Goal: Find specific page/section: Find specific page/section

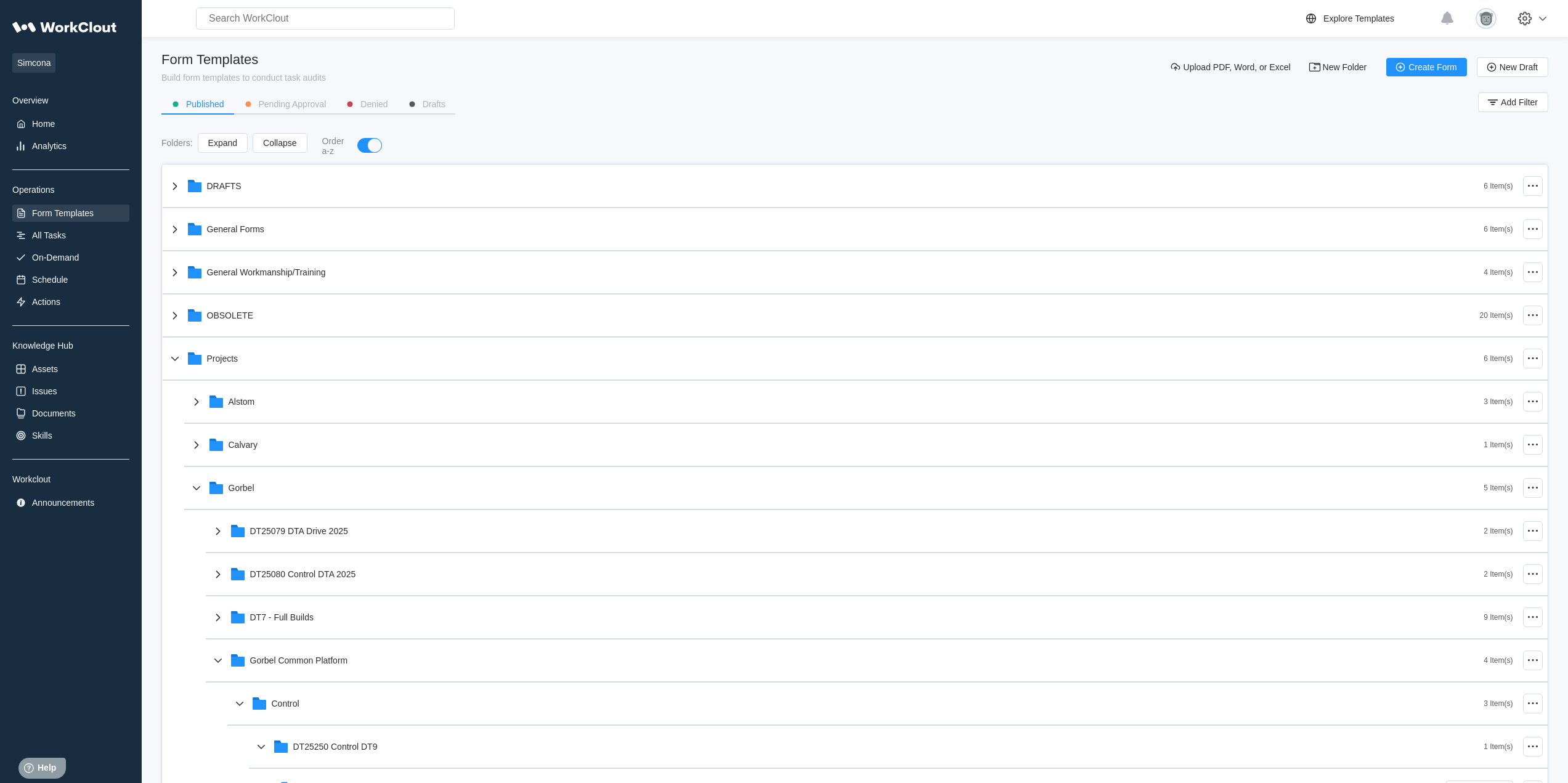
scroll to position [430, 0]
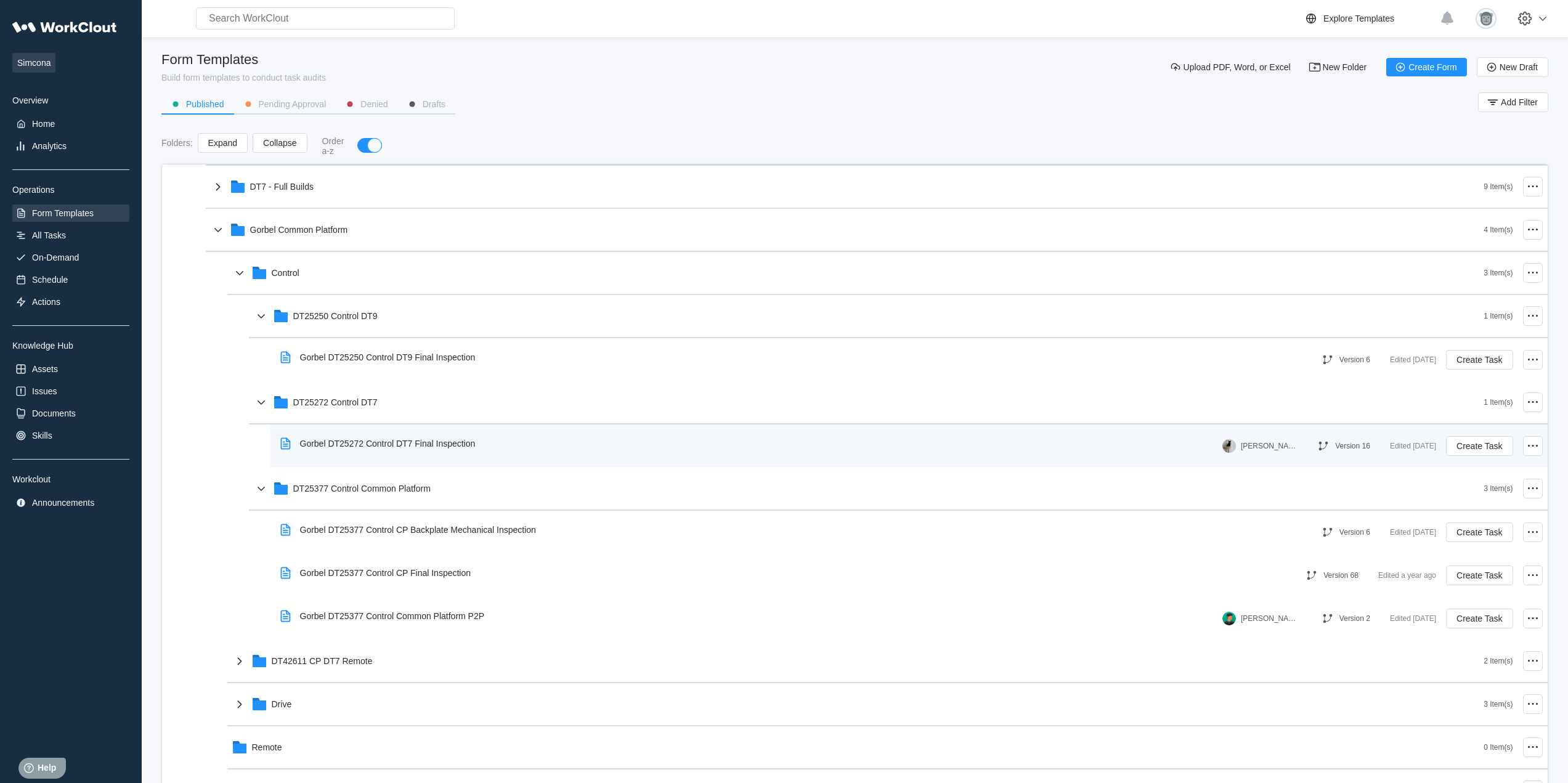
click at [377, 454] on div "Gorbel DT25272 Control DT7 Final Inspection" at bounding box center [381, 443] width 210 height 28
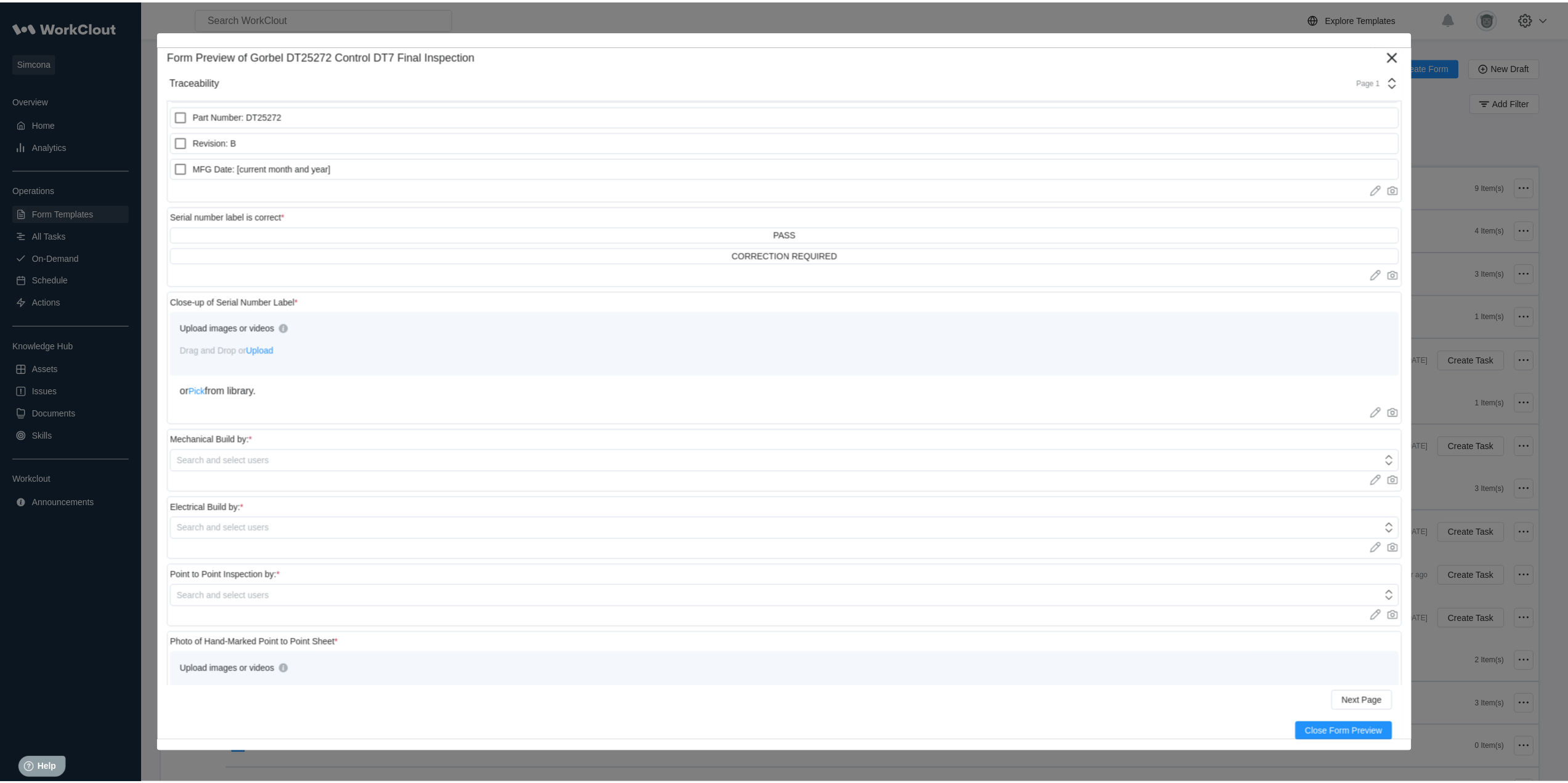
scroll to position [19, 0]
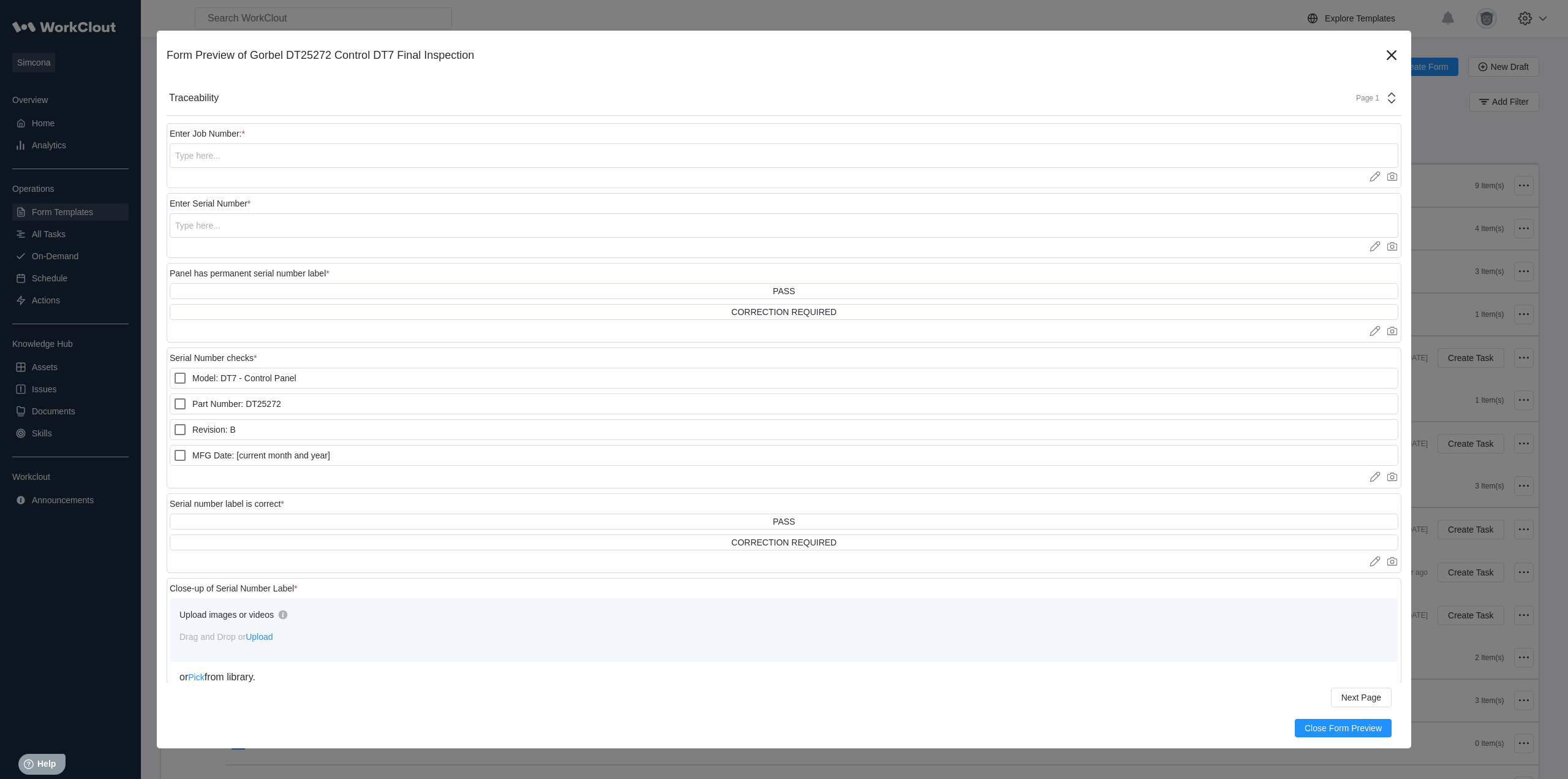
click at [1364, 95] on div "Page 1" at bounding box center [1364, 98] width 31 height 9
click at [1382, 55] on icon at bounding box center [1392, 55] width 20 height 20
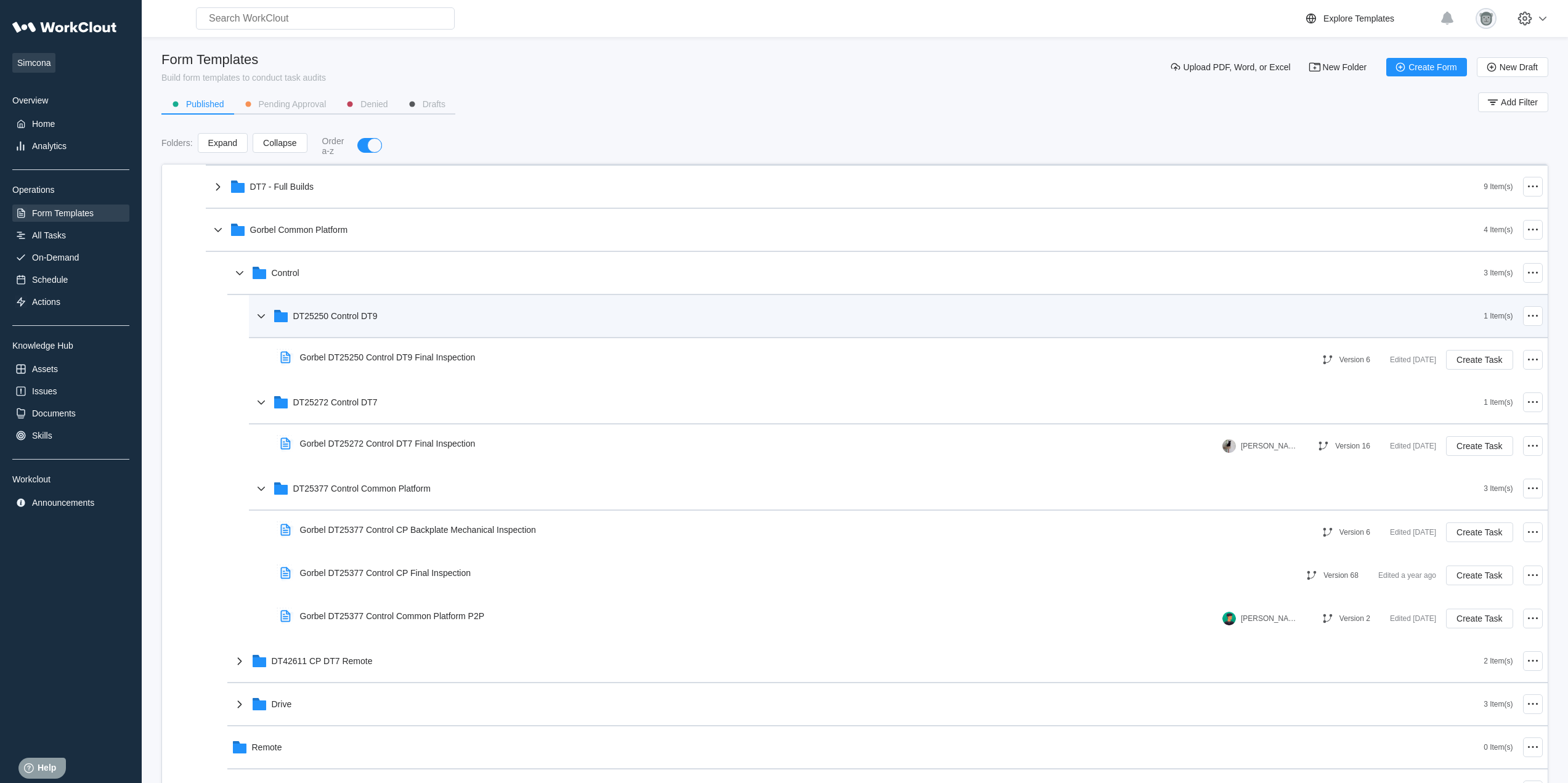
click at [416, 318] on div "DT25250 Control DT9" at bounding box center [869, 316] width 1230 height 32
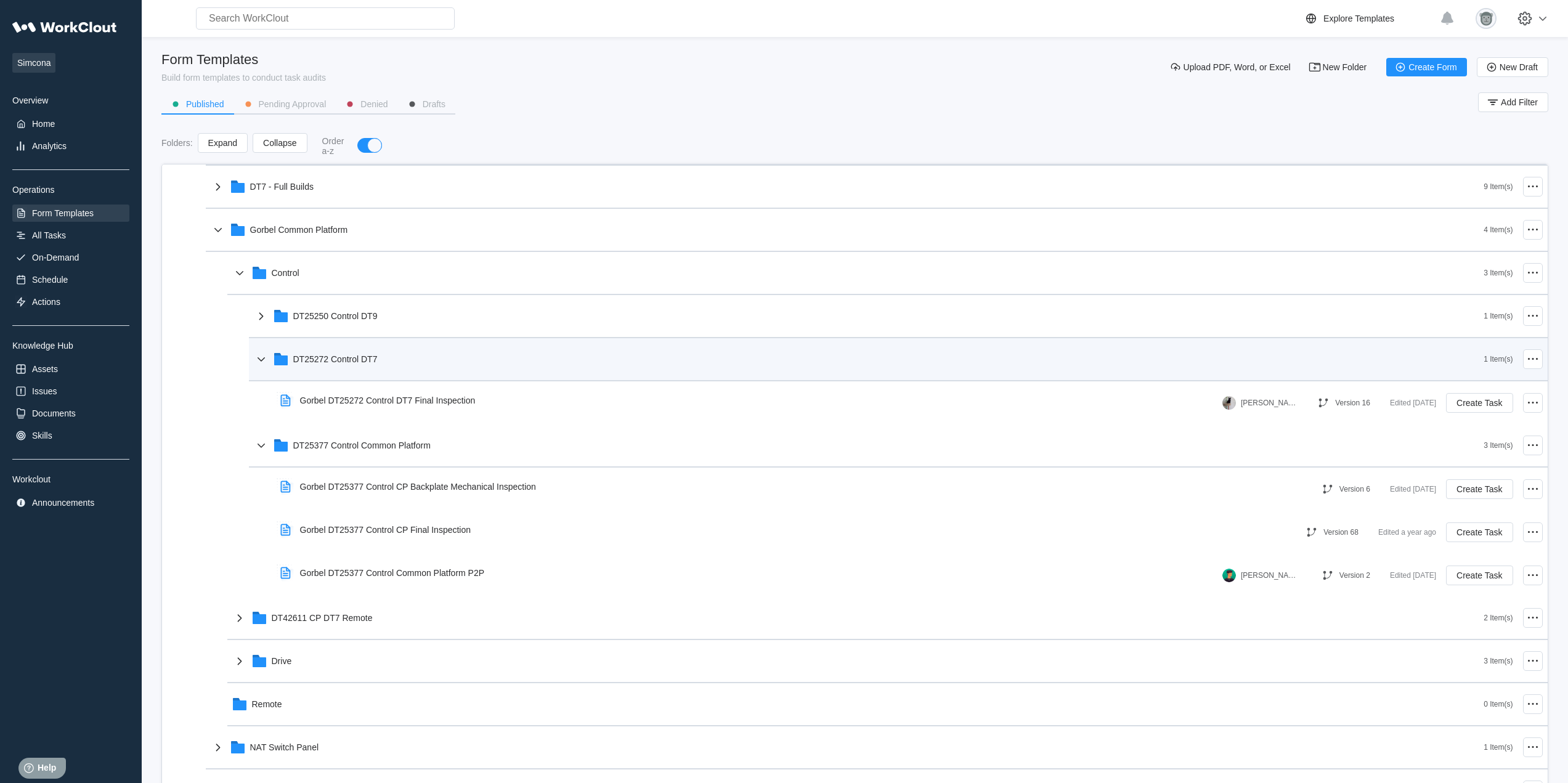
click at [407, 355] on div "DT25272 Control DT7" at bounding box center [869, 359] width 1230 height 32
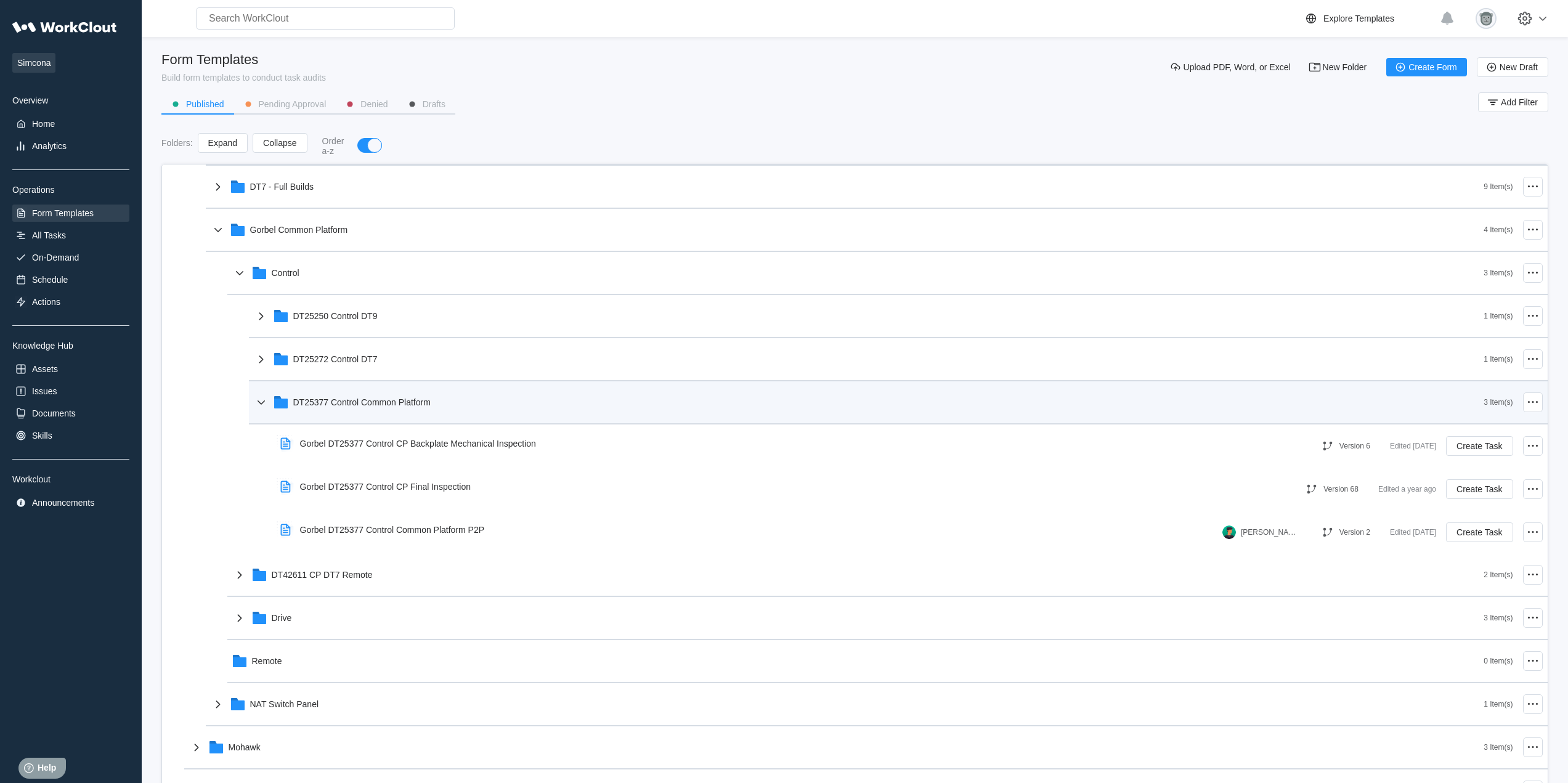
click at [459, 407] on div "DT25377 Control Common Platform" at bounding box center [869, 402] width 1230 height 32
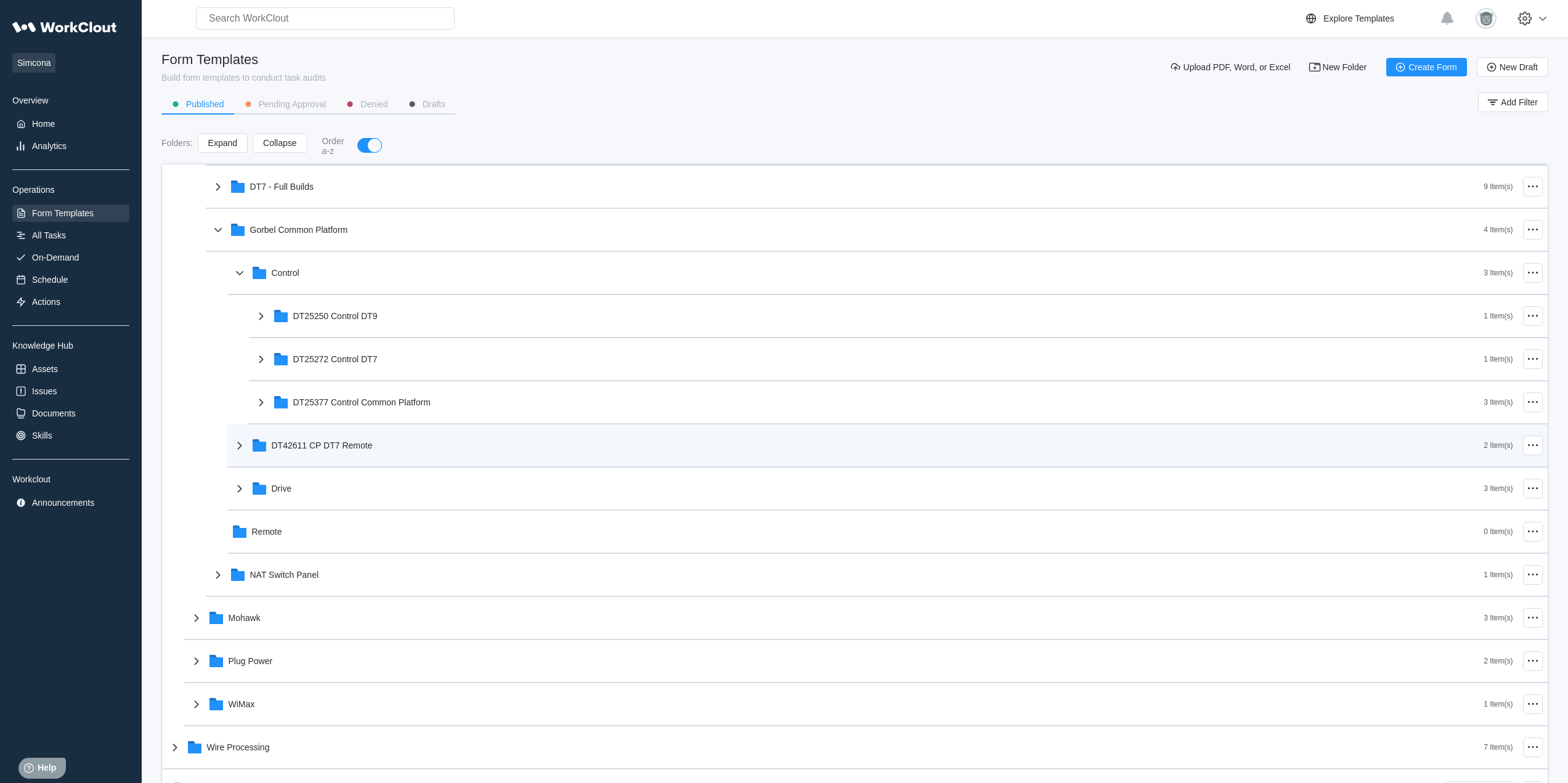
click at [426, 439] on div "DT42611 CP DT7 Remote" at bounding box center [858, 445] width 1252 height 32
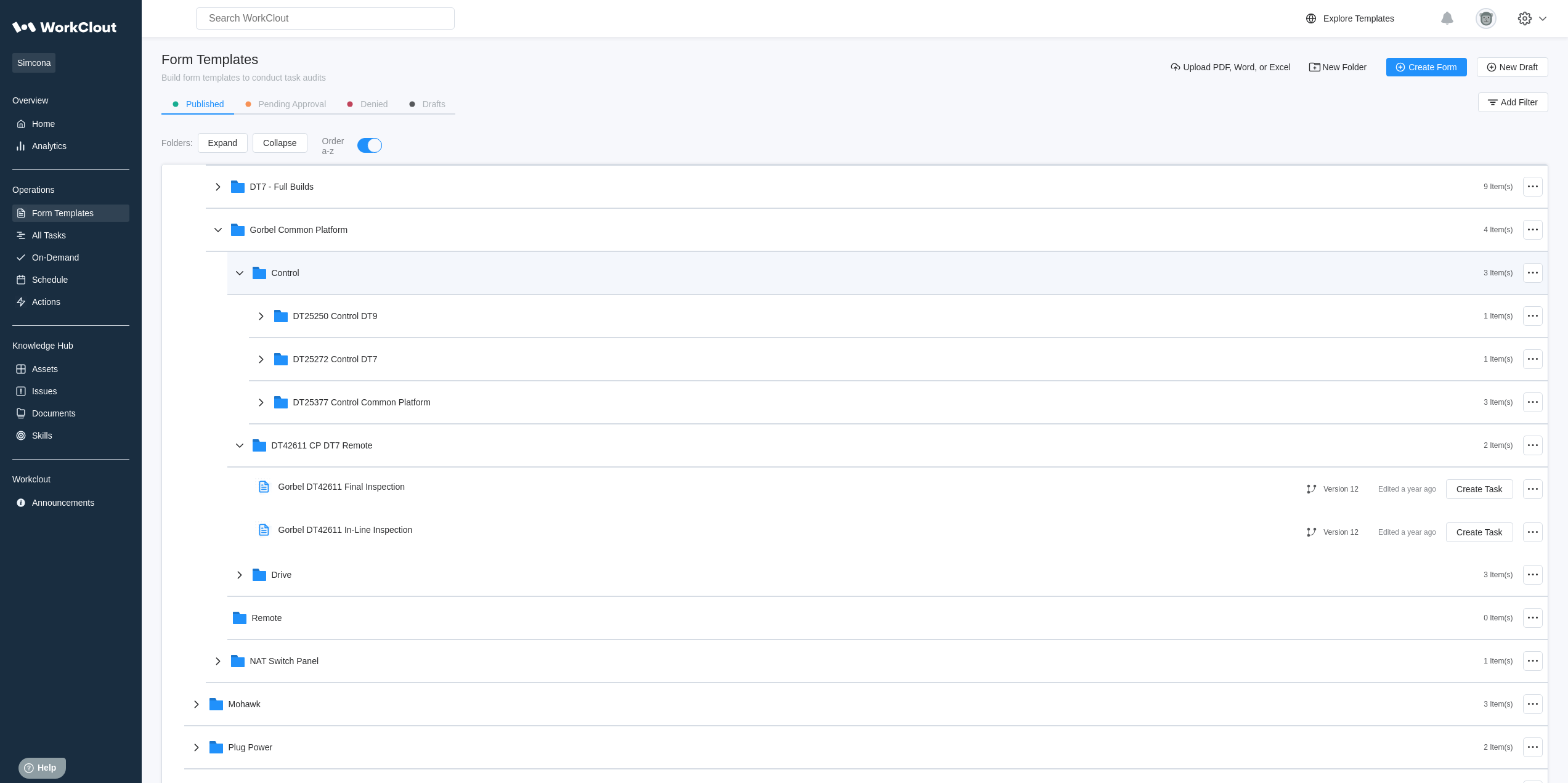
click at [348, 281] on div "Control" at bounding box center [858, 273] width 1252 height 32
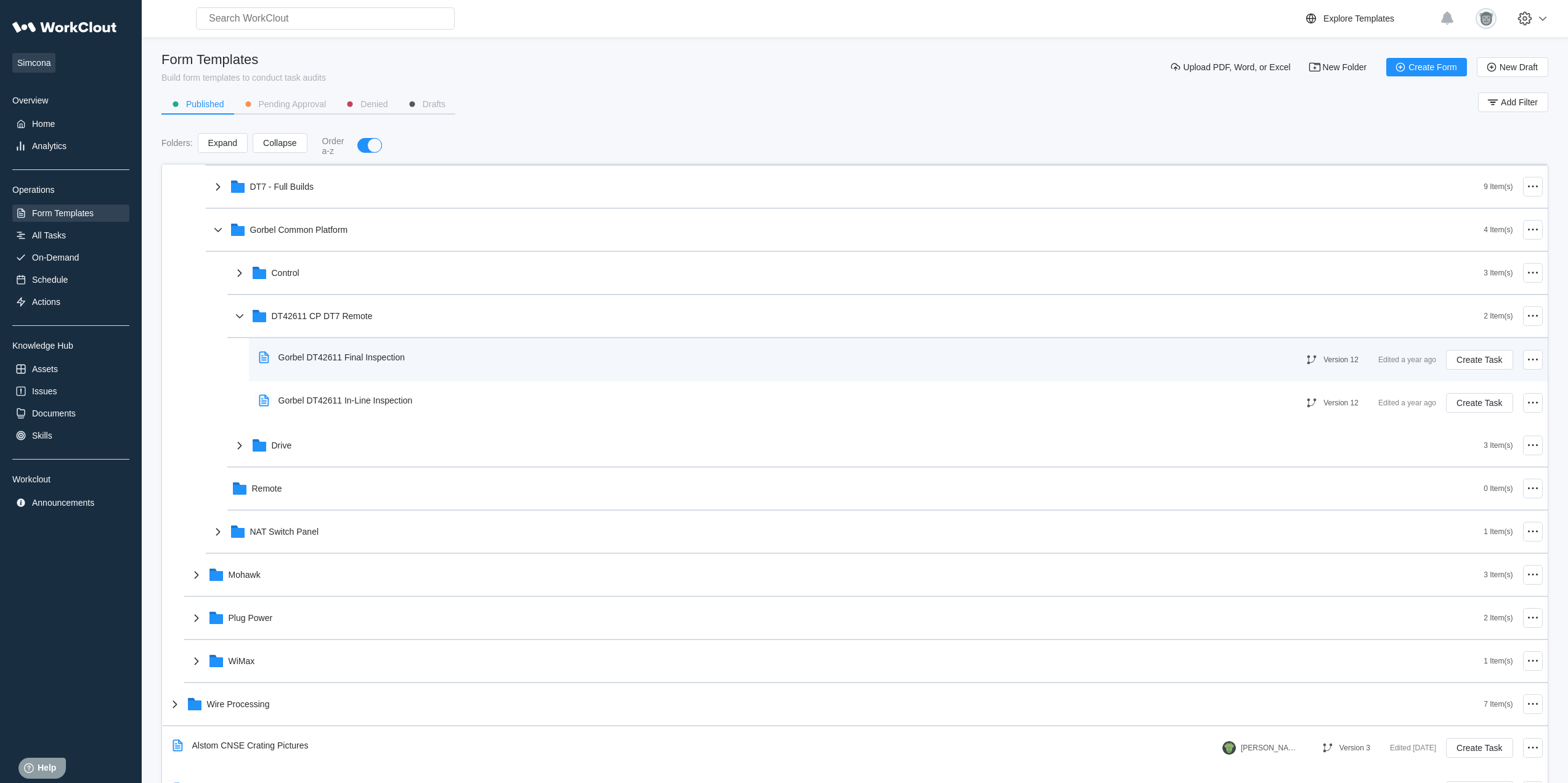
click at [422, 364] on div "Gorbel DT42611 Final Inspection" at bounding box center [769, 357] width 1031 height 28
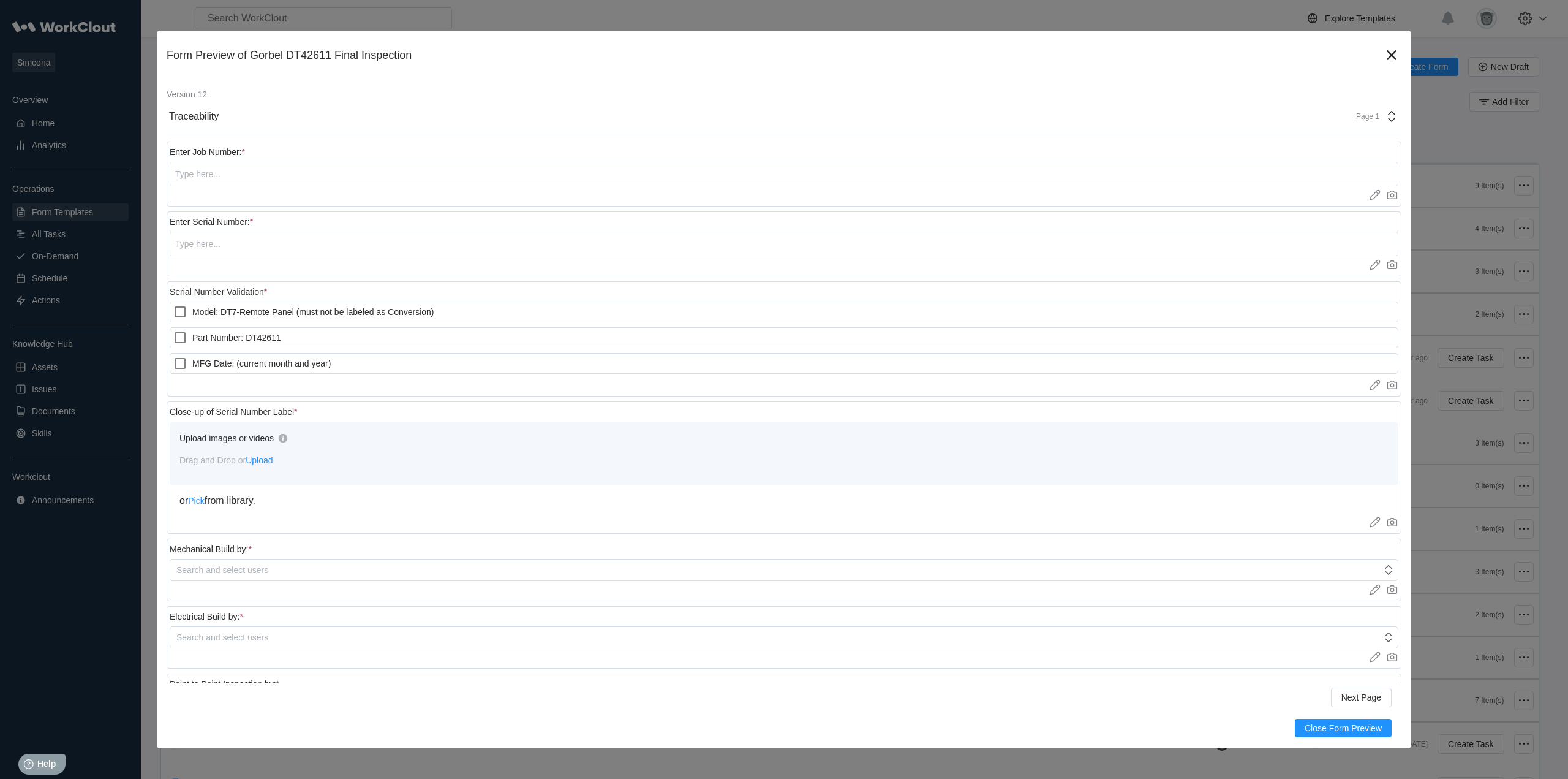
click at [1357, 116] on div "Page 1" at bounding box center [1364, 116] width 31 height 9
click at [1382, 64] on icon at bounding box center [1392, 55] width 20 height 20
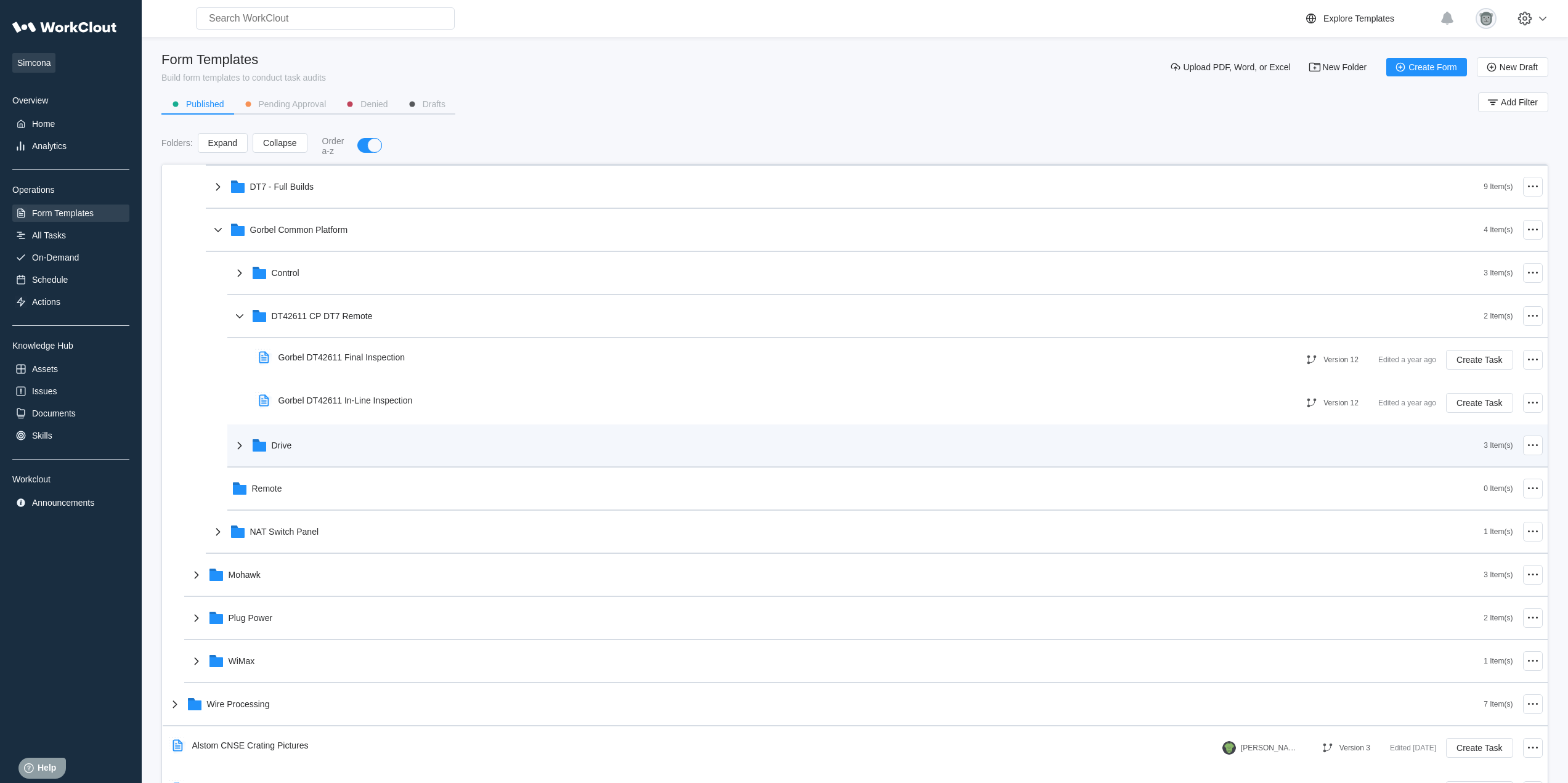
click at [320, 461] on div "Drive" at bounding box center [858, 445] width 1252 height 32
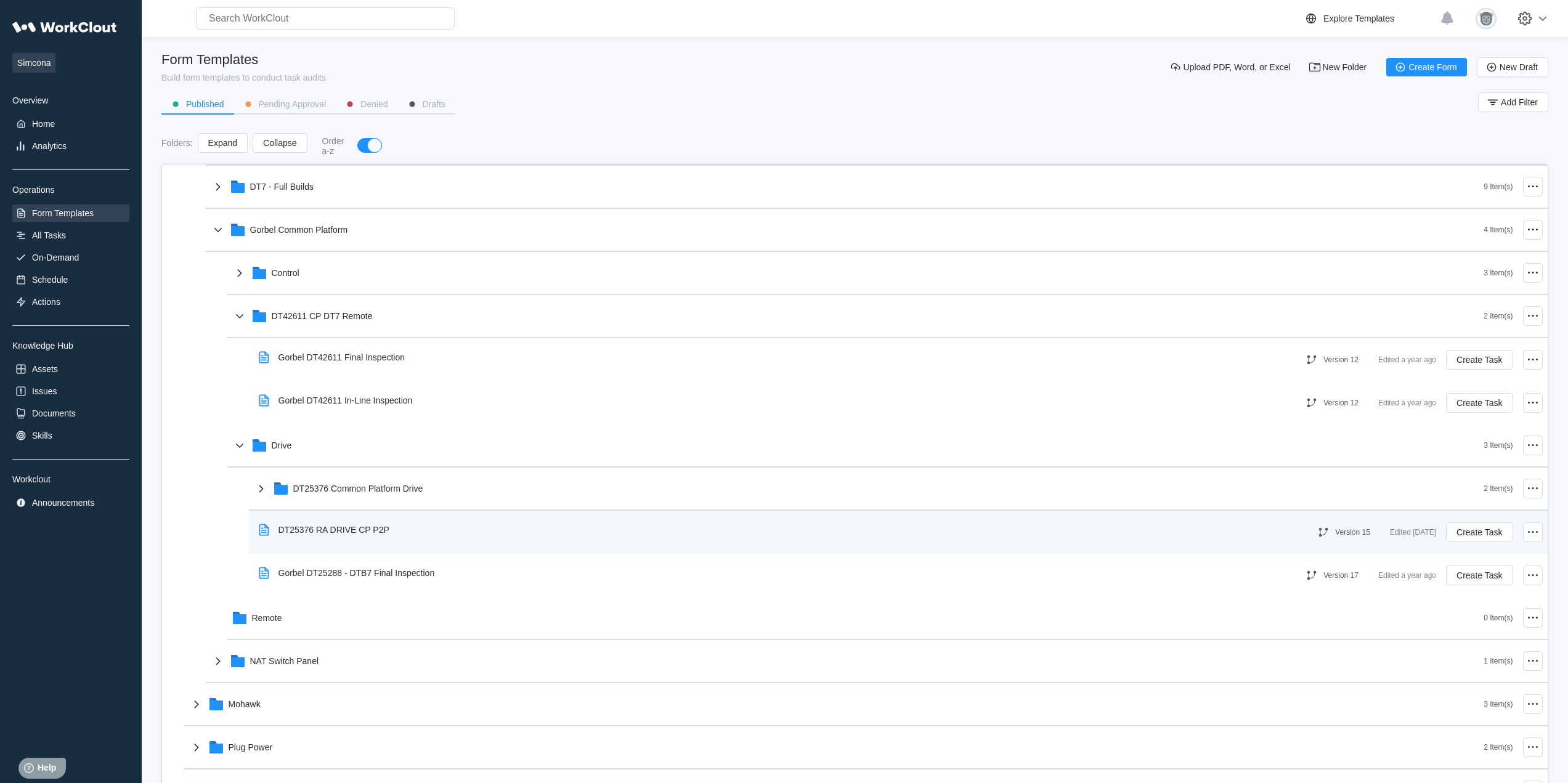
click at [403, 536] on div "DT25376 RA DRIVE CP P2P" at bounding box center [775, 529] width 1042 height 28
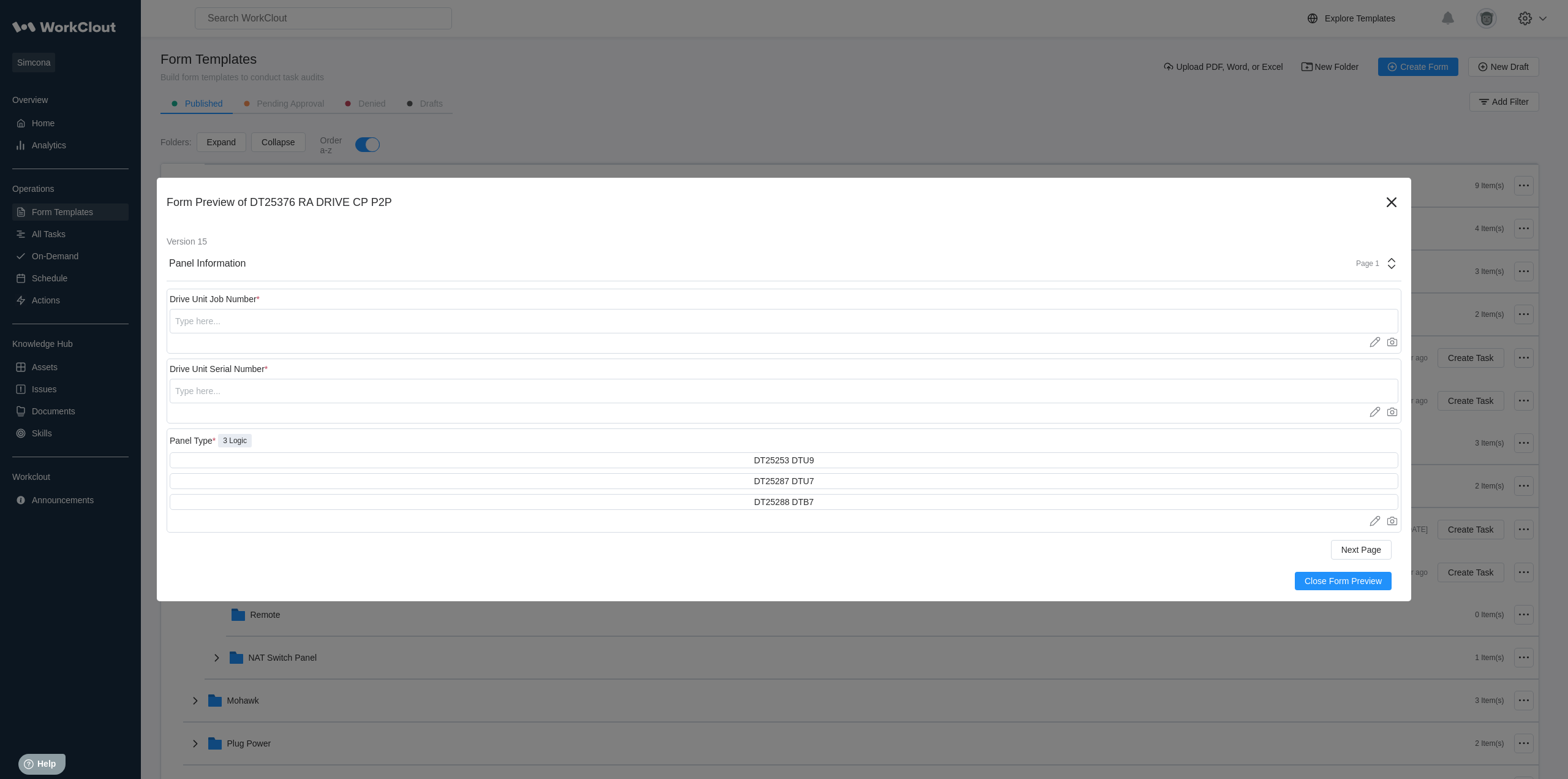
click at [1359, 256] on div "Page 1" at bounding box center [1373, 264] width 50 height 14
click at [1239, 316] on div "Backplate" at bounding box center [1279, 318] width 234 height 11
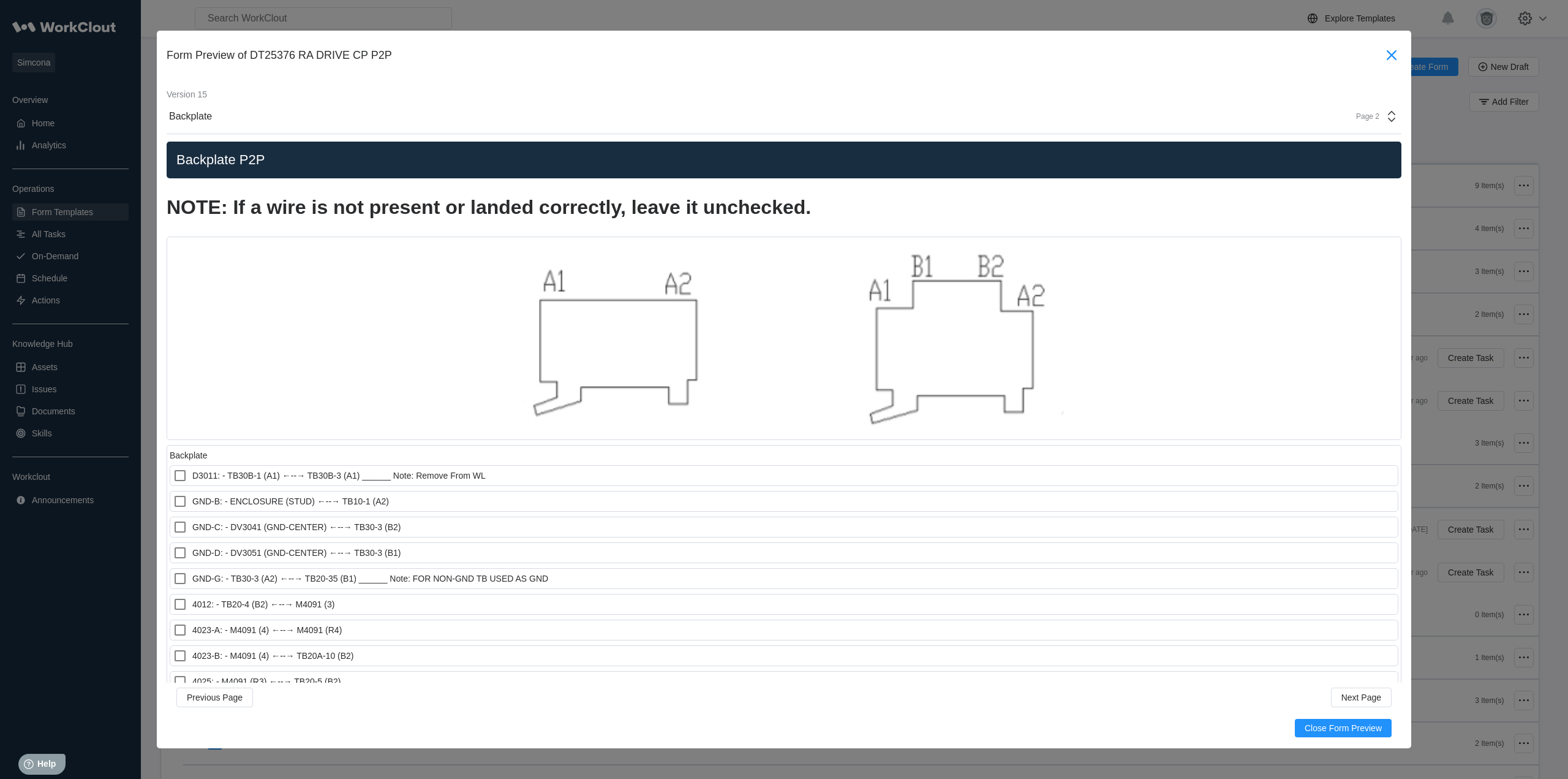
click at [1382, 55] on icon at bounding box center [1392, 55] width 20 height 20
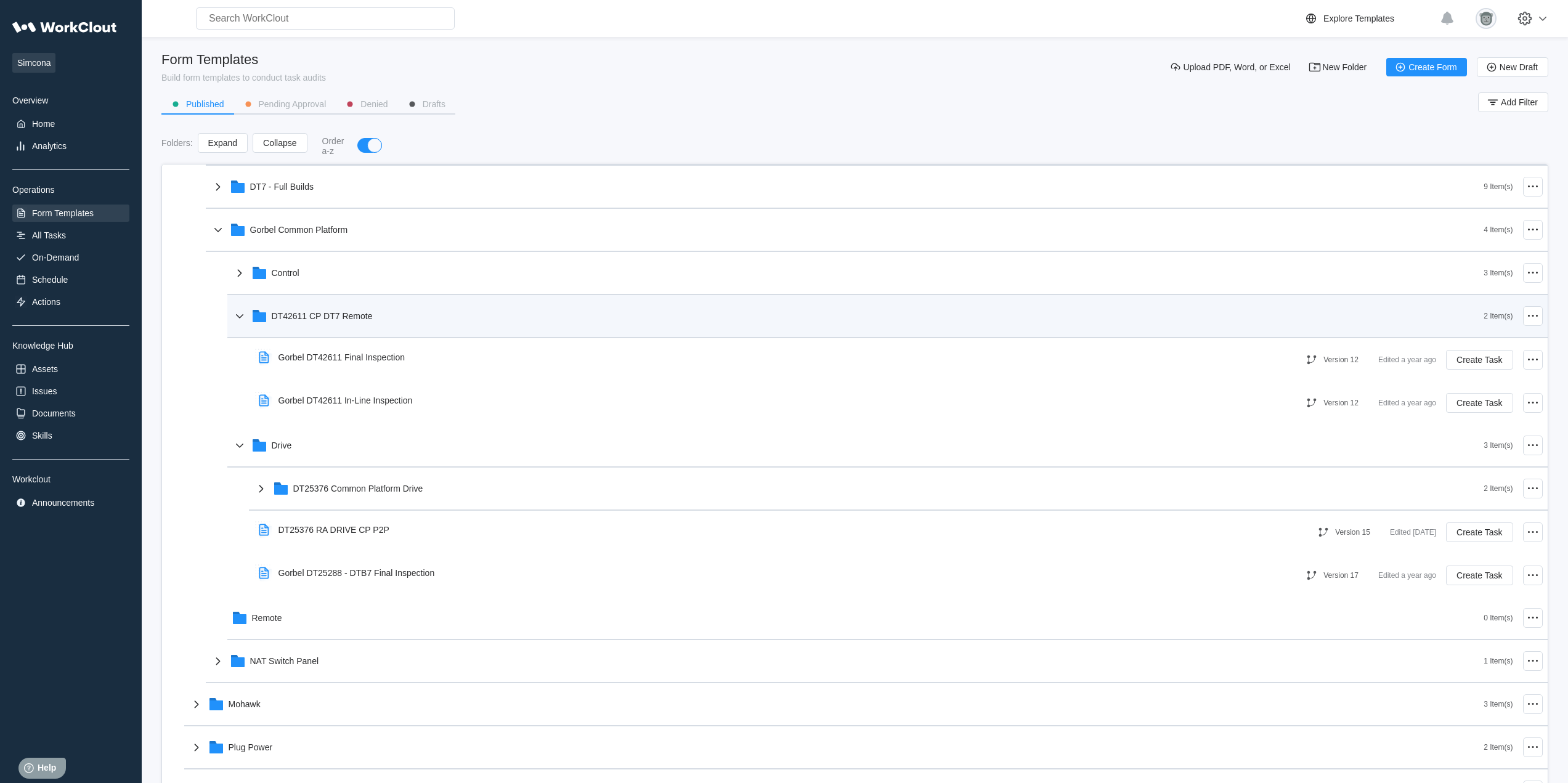
click at [329, 315] on div "DT42611 CP DT7 Remote" at bounding box center [322, 316] width 101 height 10
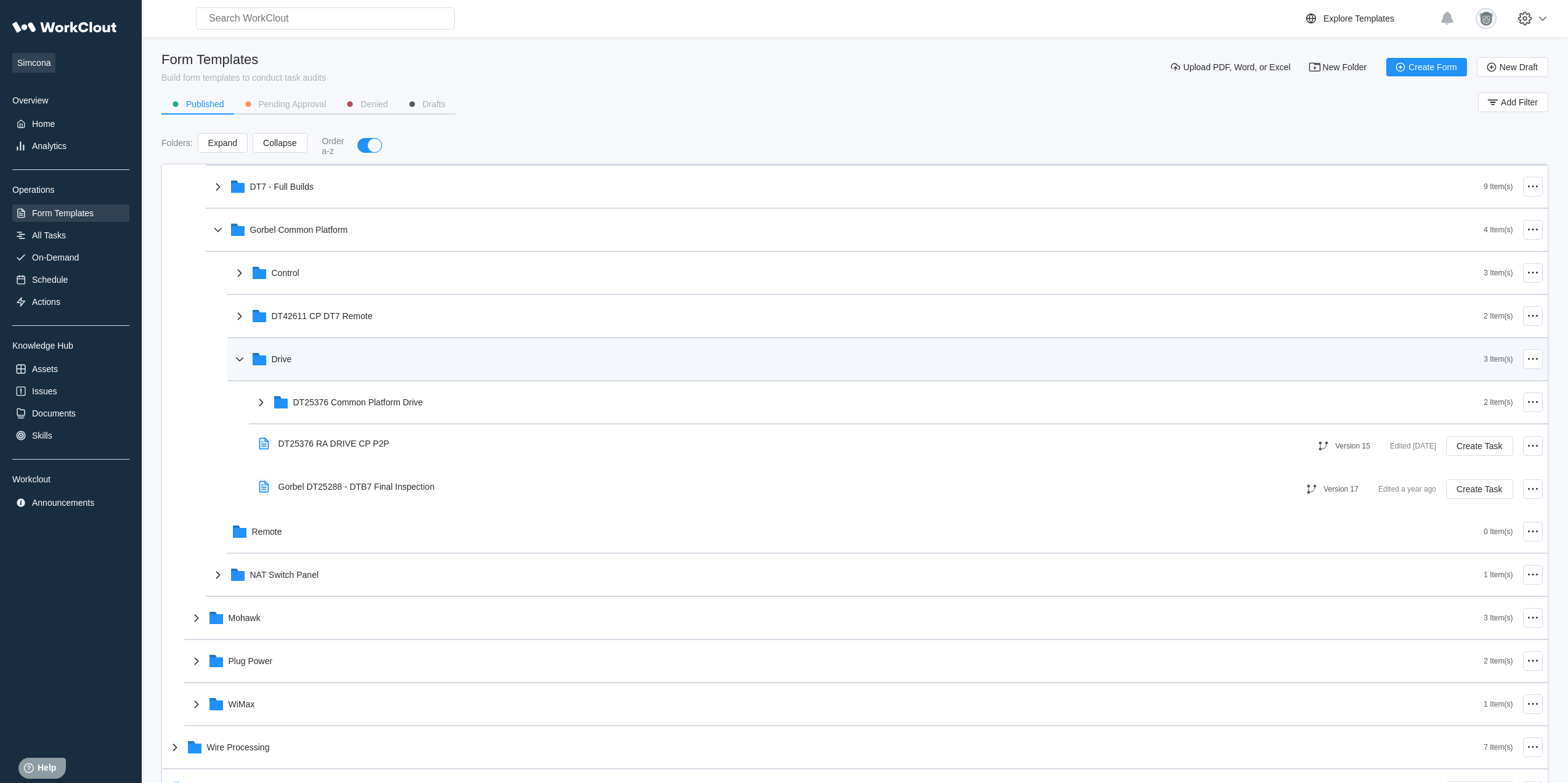
click at [328, 361] on div "Drive" at bounding box center [858, 359] width 1252 height 32
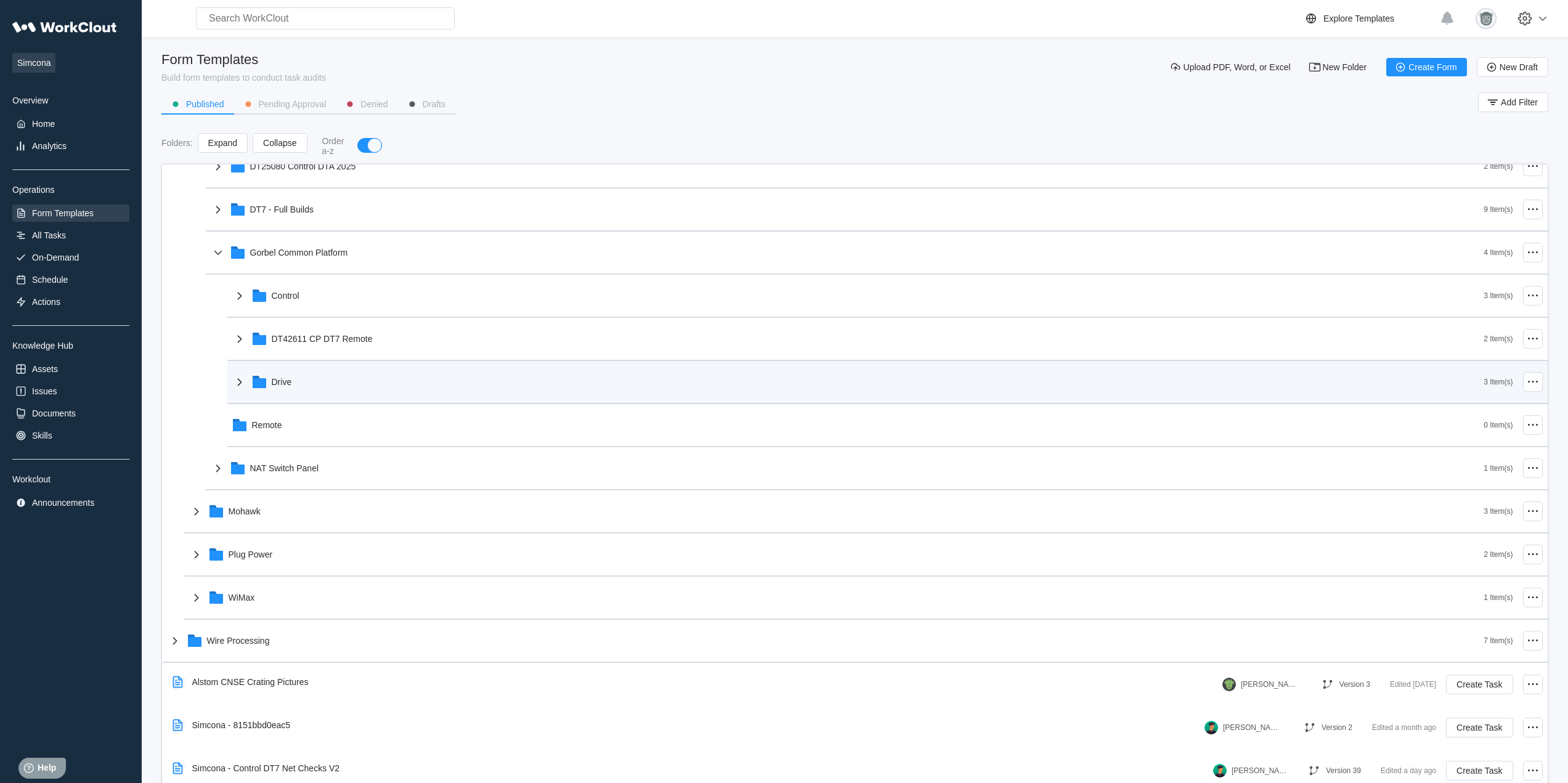
scroll to position [408, 0]
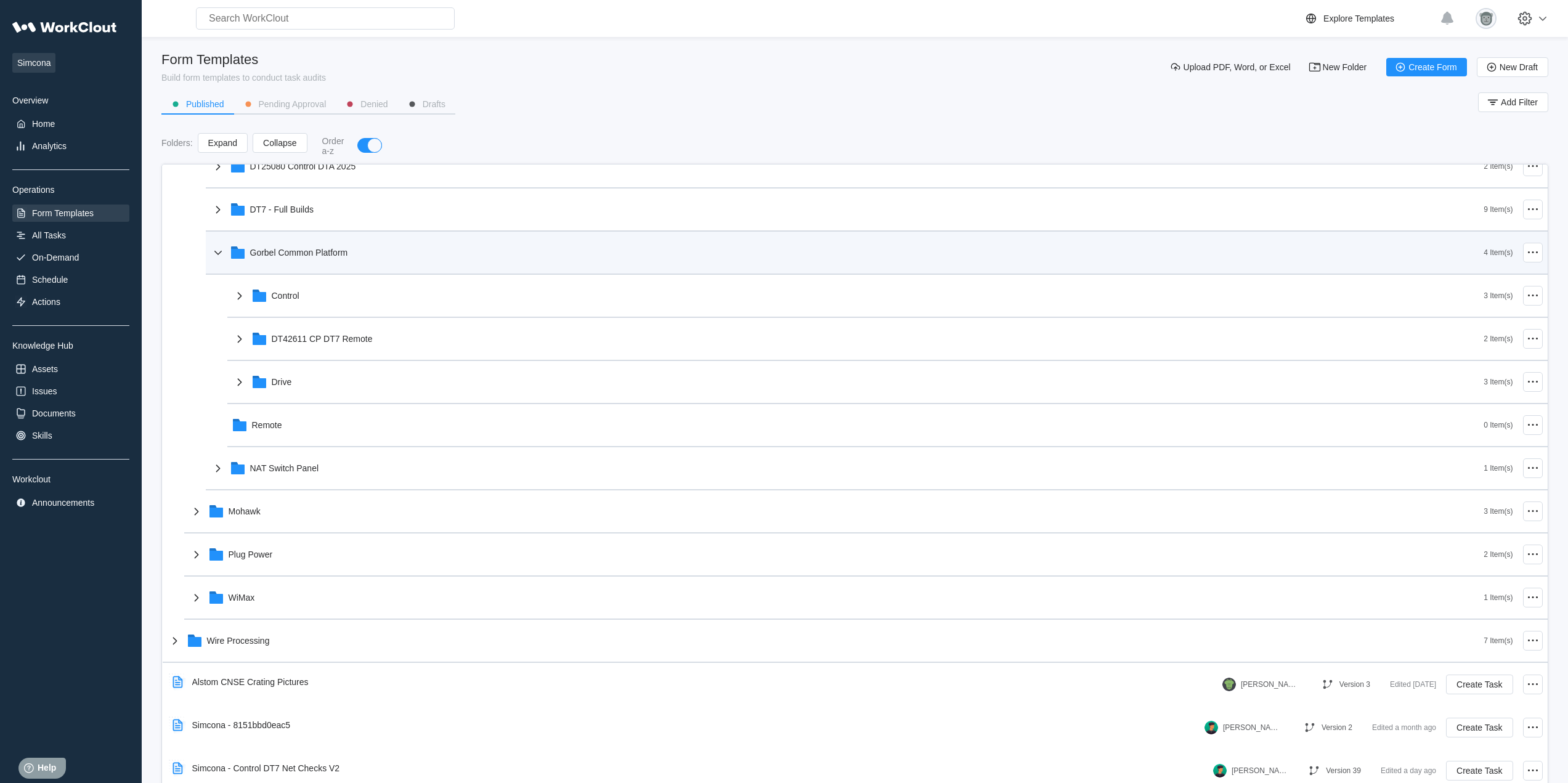
click at [301, 258] on div "Gorbel Common Platform" at bounding box center [847, 252] width 1273 height 32
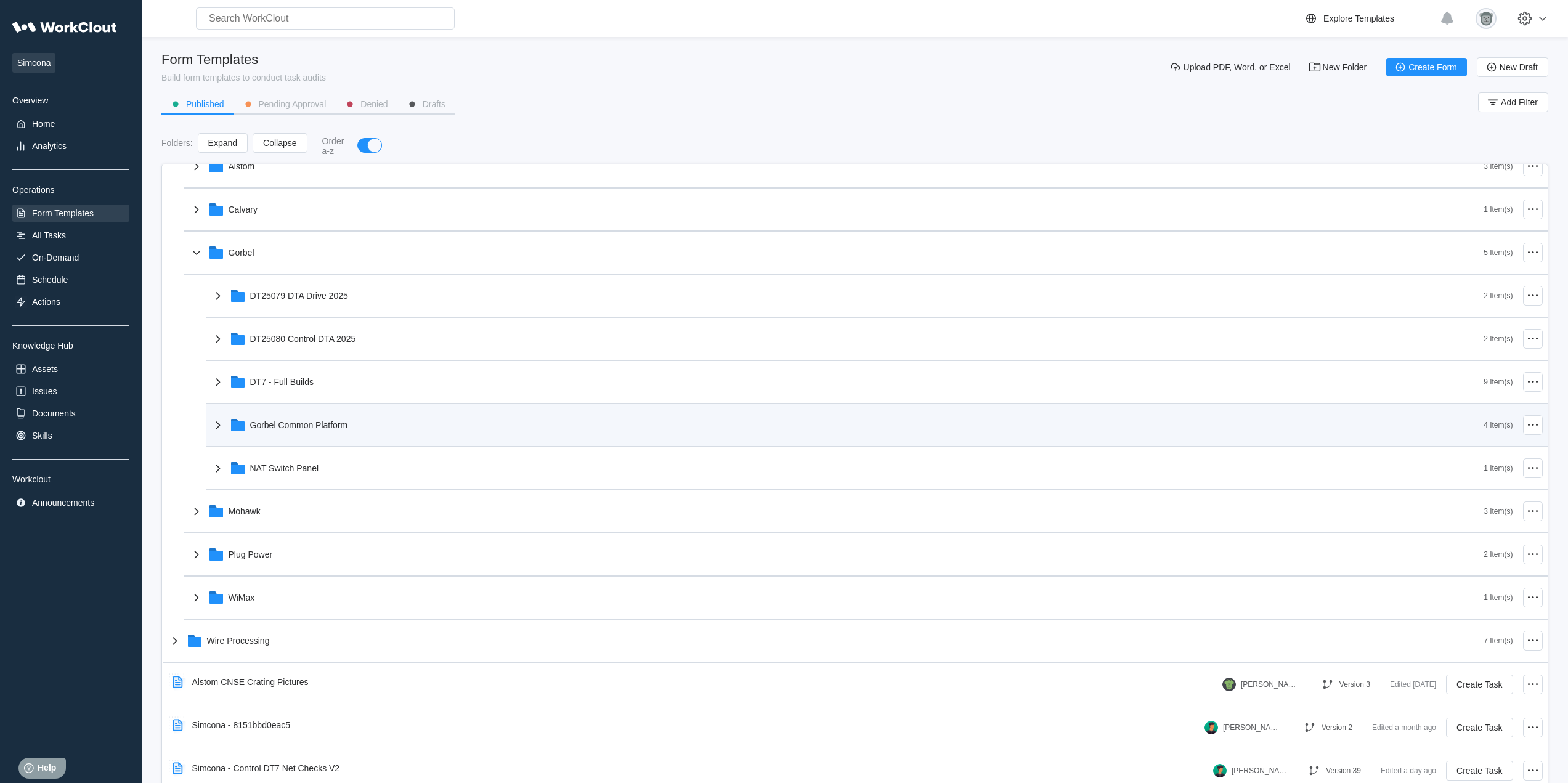
scroll to position [235, 0]
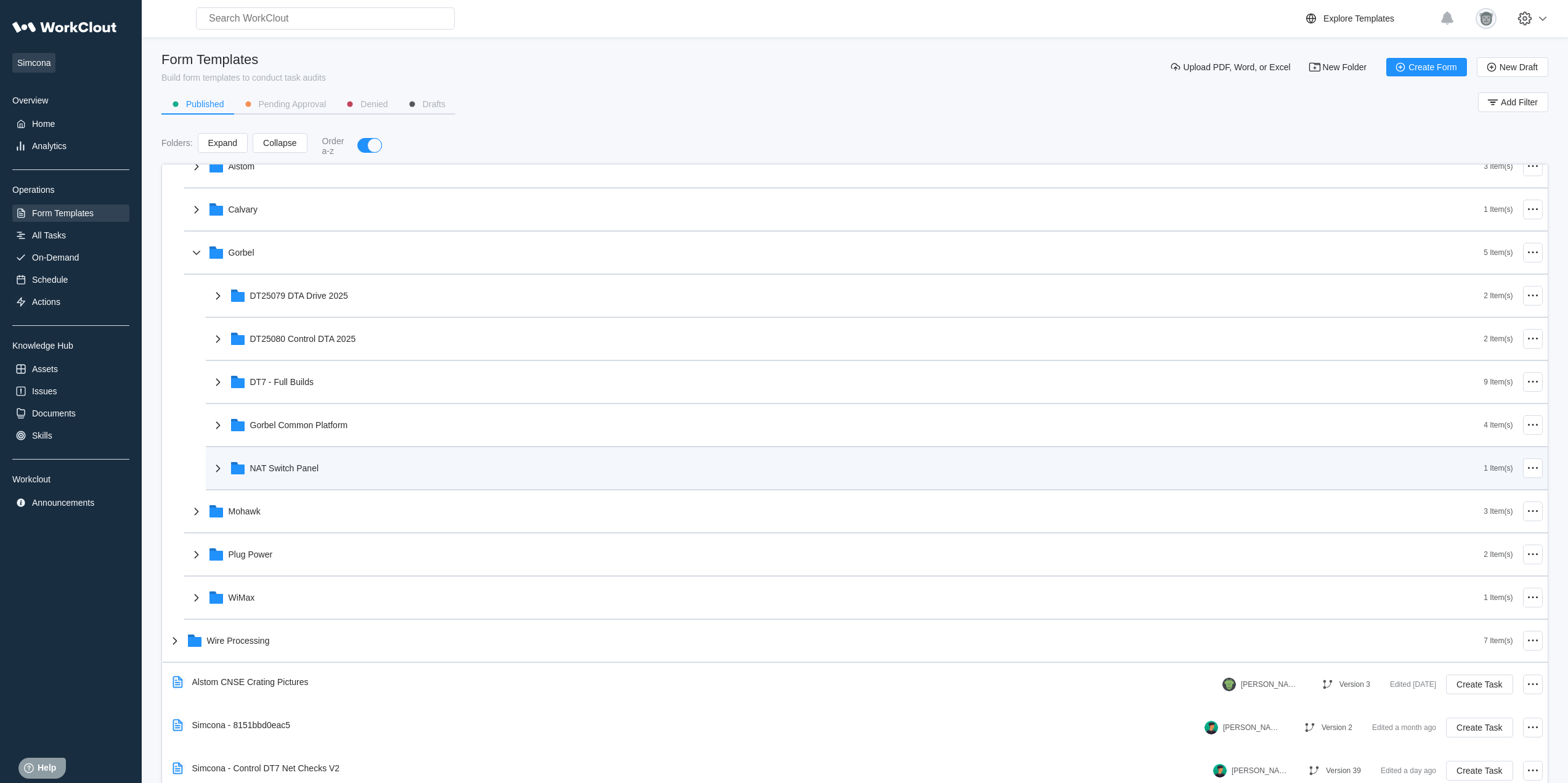
click at [356, 460] on div "NAT Switch Panel" at bounding box center [847, 468] width 1273 height 32
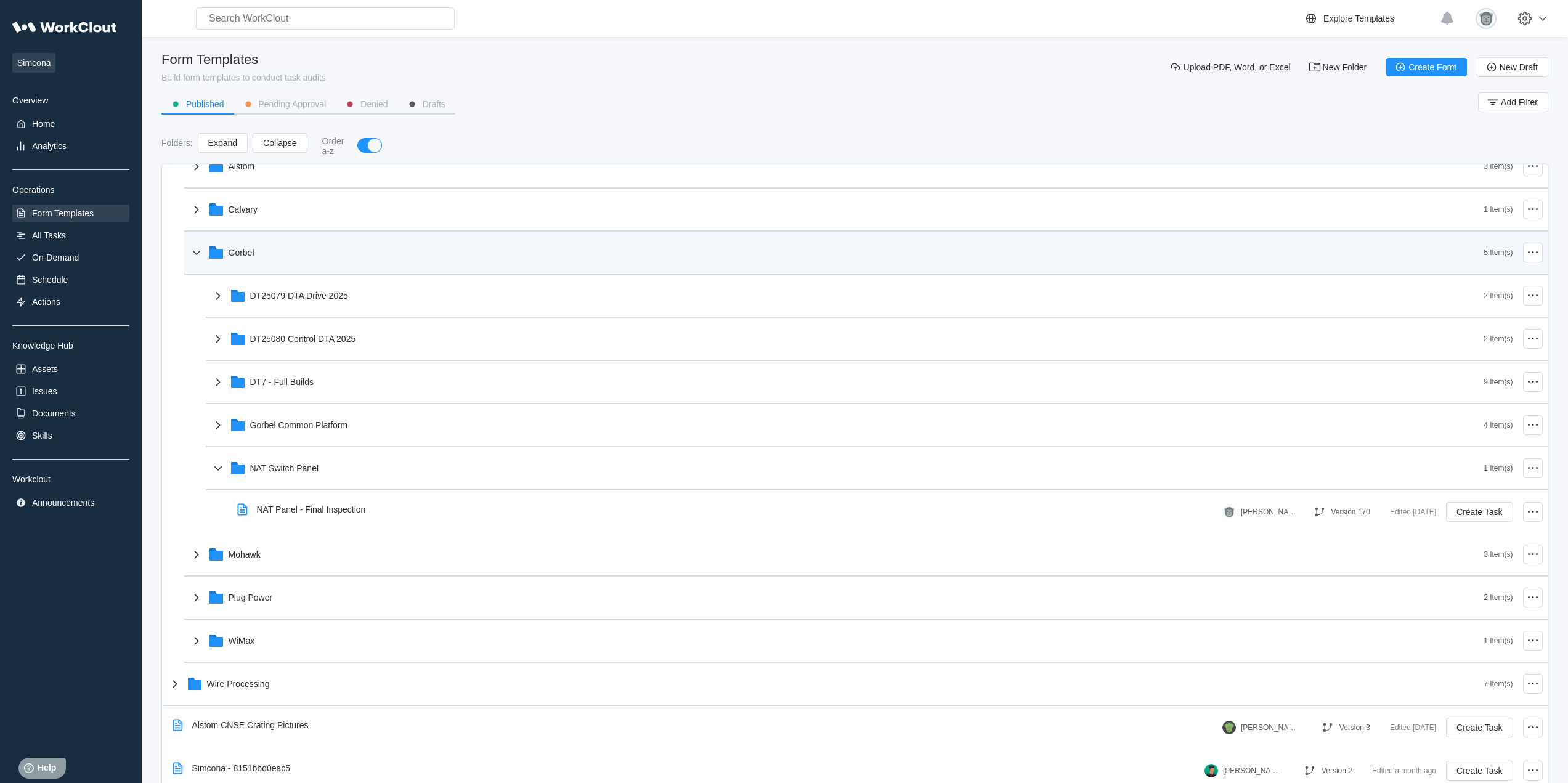
click at [294, 262] on div "Gorbel" at bounding box center [836, 252] width 1295 height 32
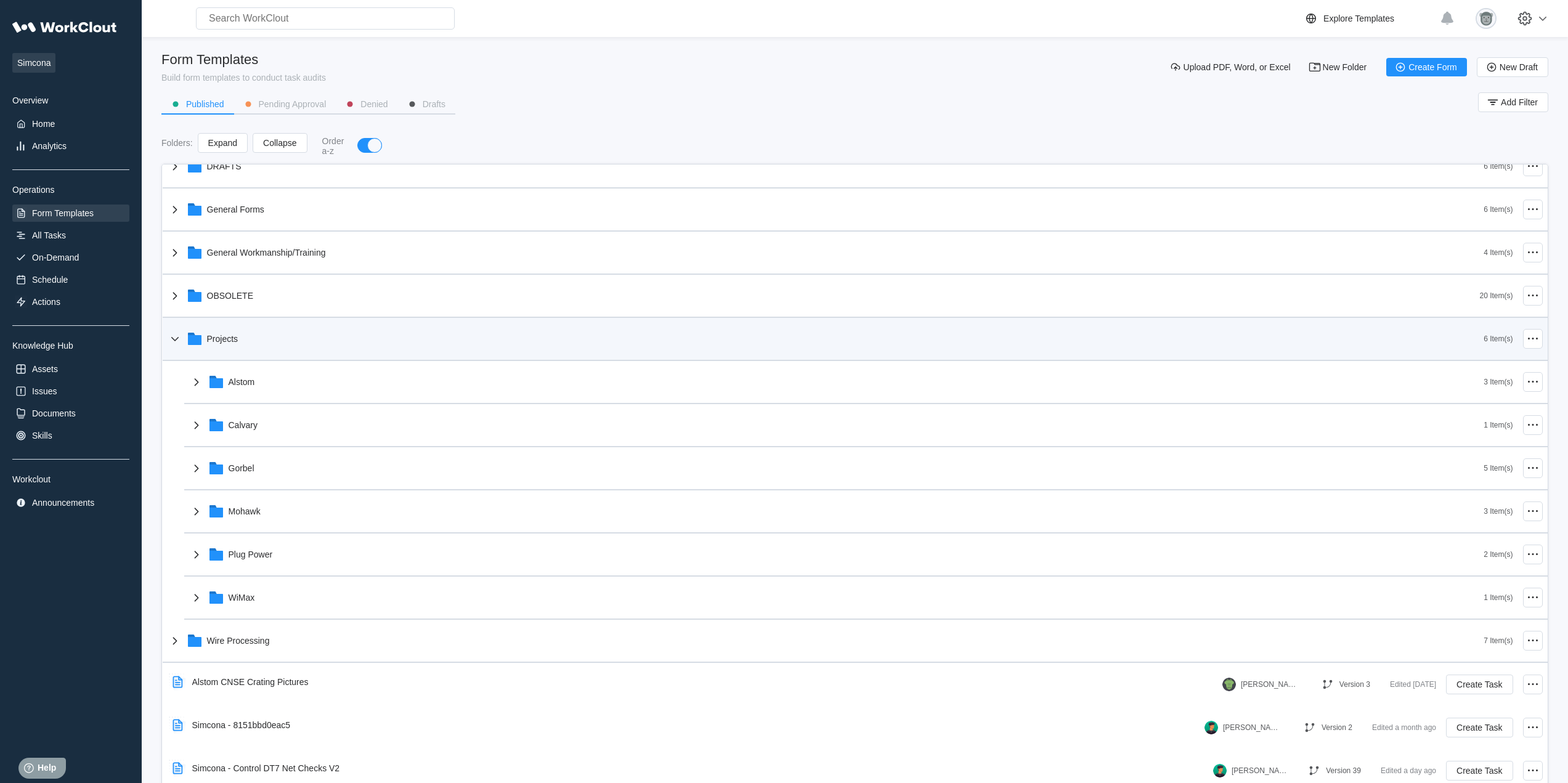
click at [298, 337] on div "Projects" at bounding box center [826, 338] width 1317 height 32
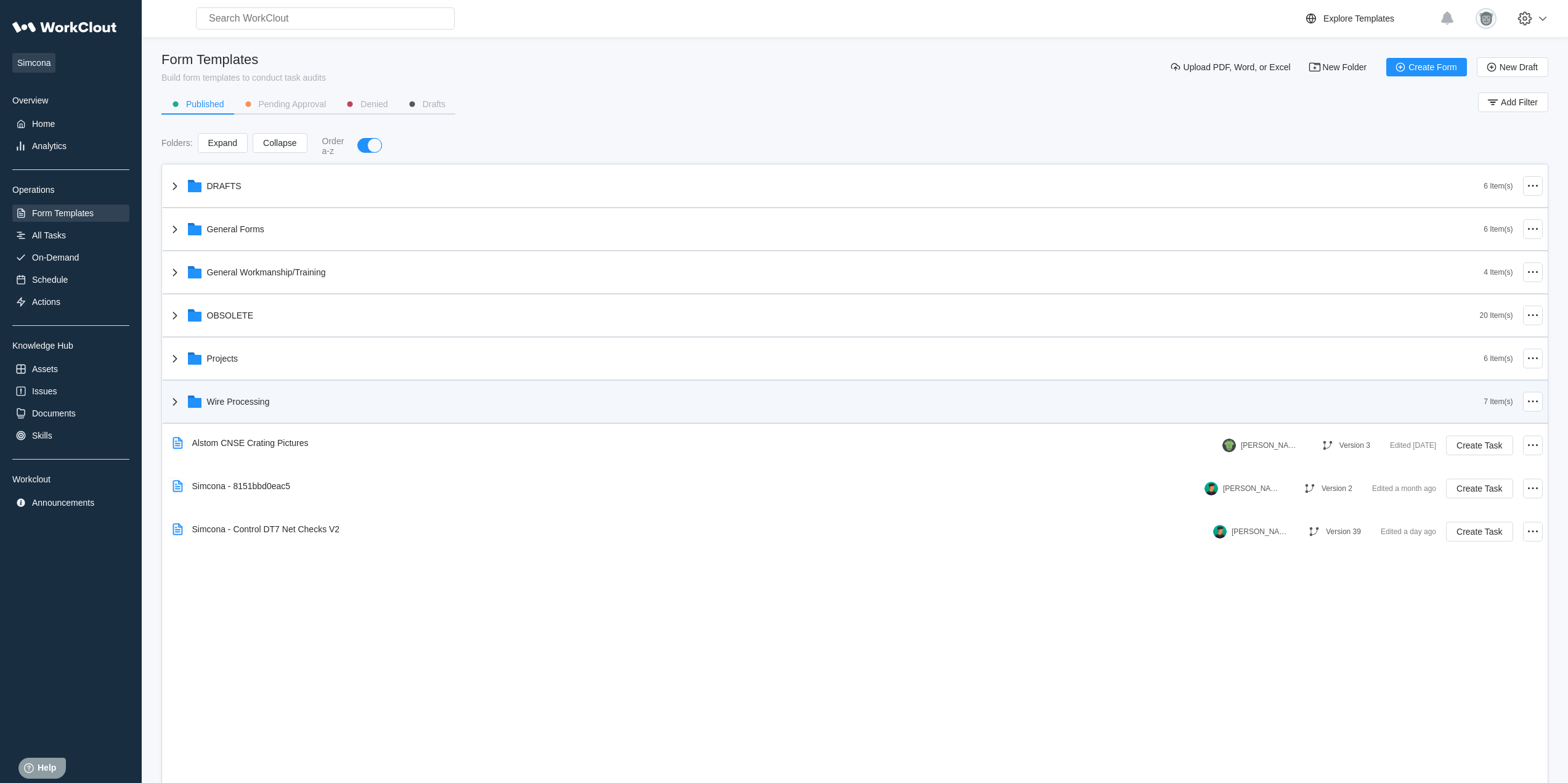
click at [303, 402] on div "Wire Processing" at bounding box center [826, 401] width 1317 height 32
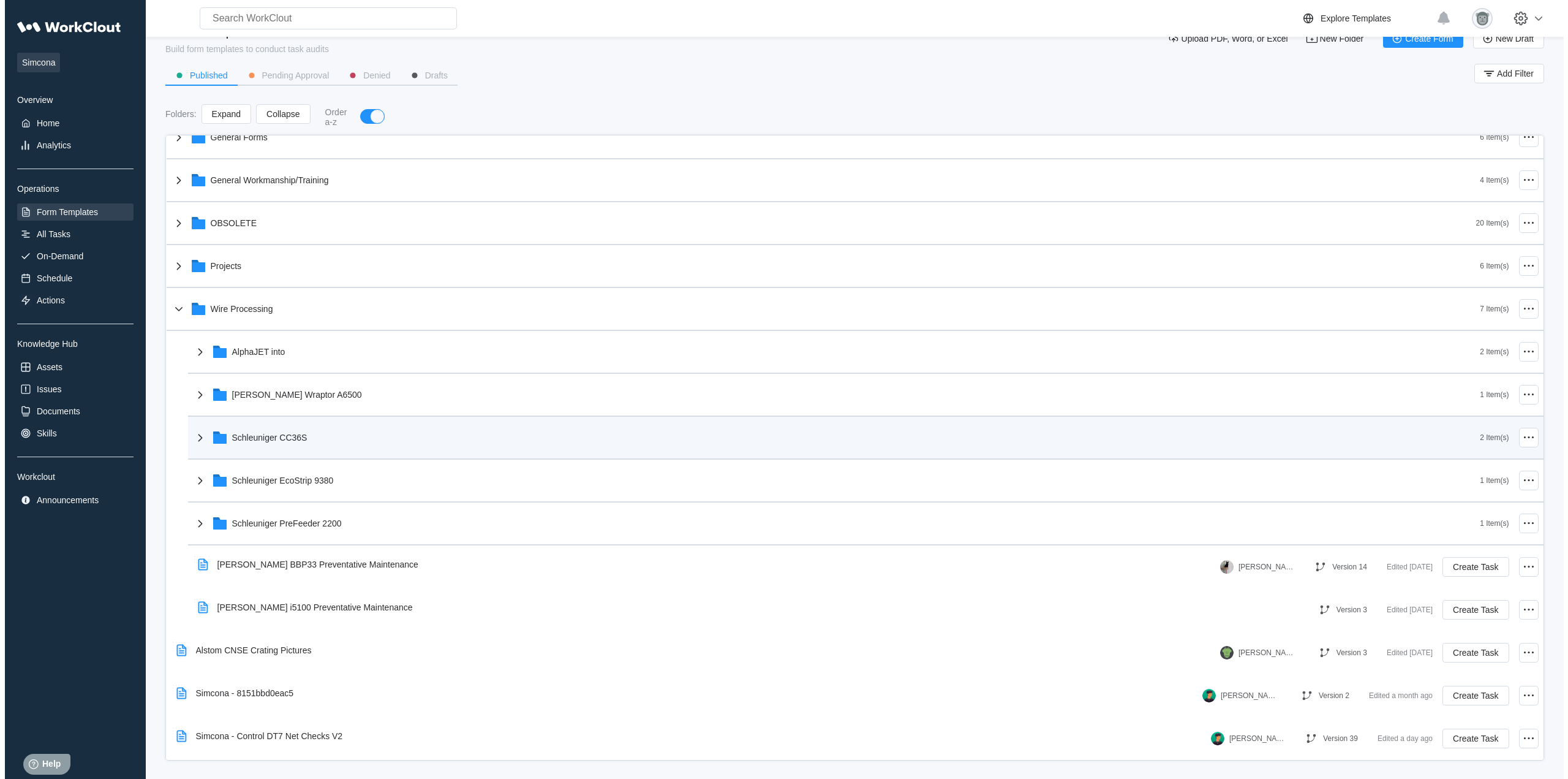
scroll to position [34, 0]
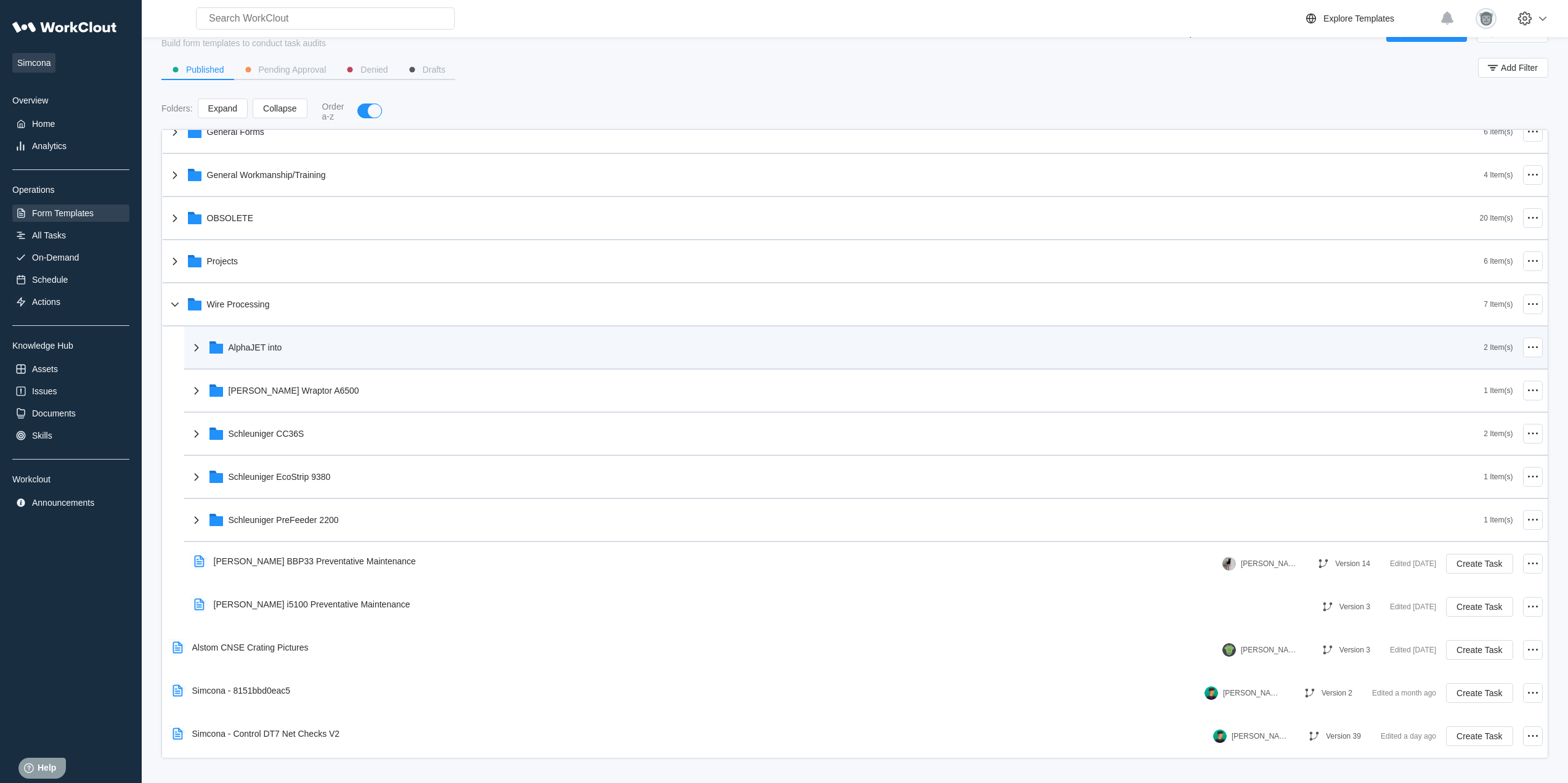
click at [286, 350] on div "AlphaJET into" at bounding box center [836, 347] width 1295 height 32
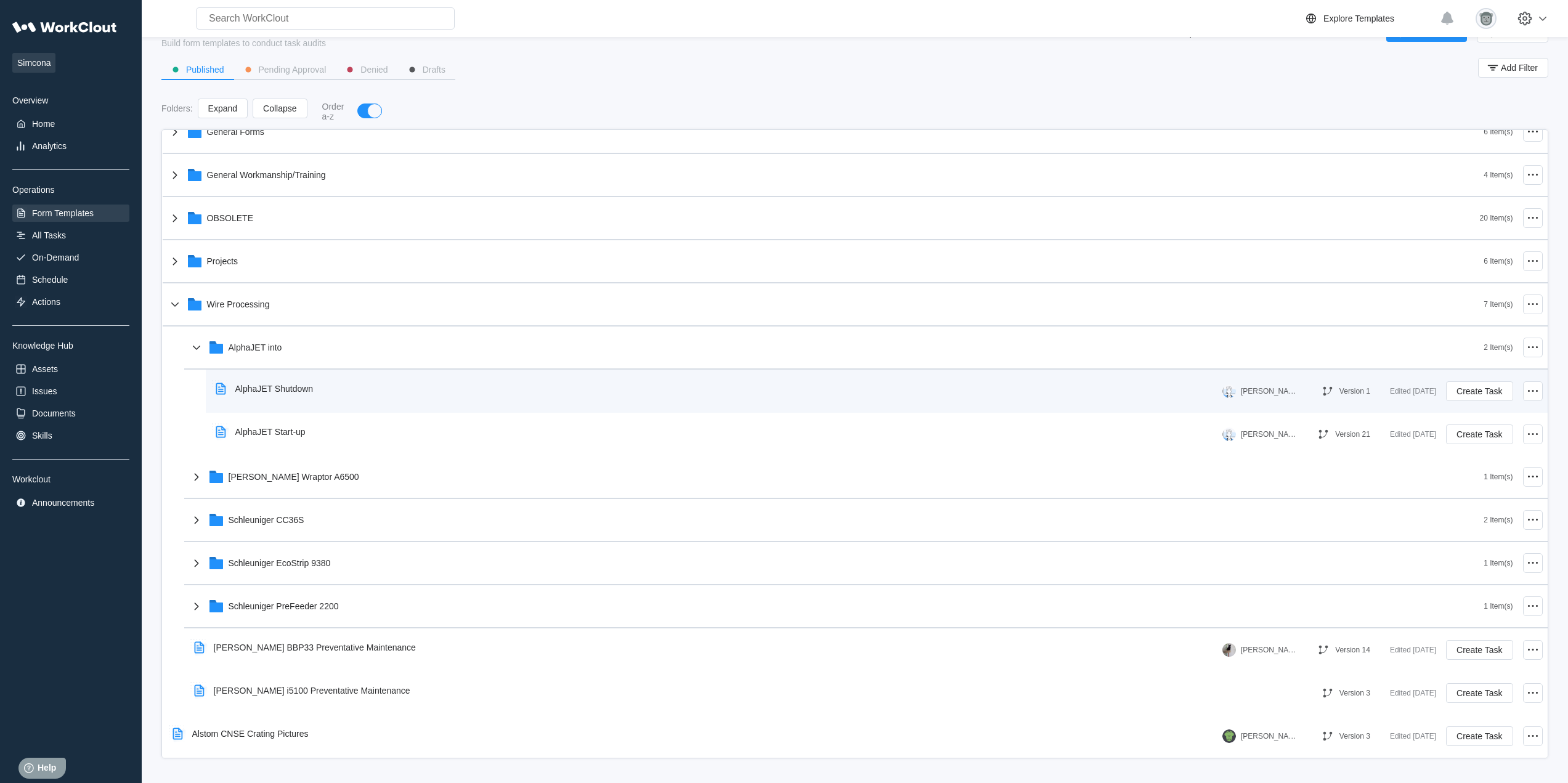
click at [299, 394] on div "AlphaJET Shutdown" at bounding box center [267, 389] width 113 height 28
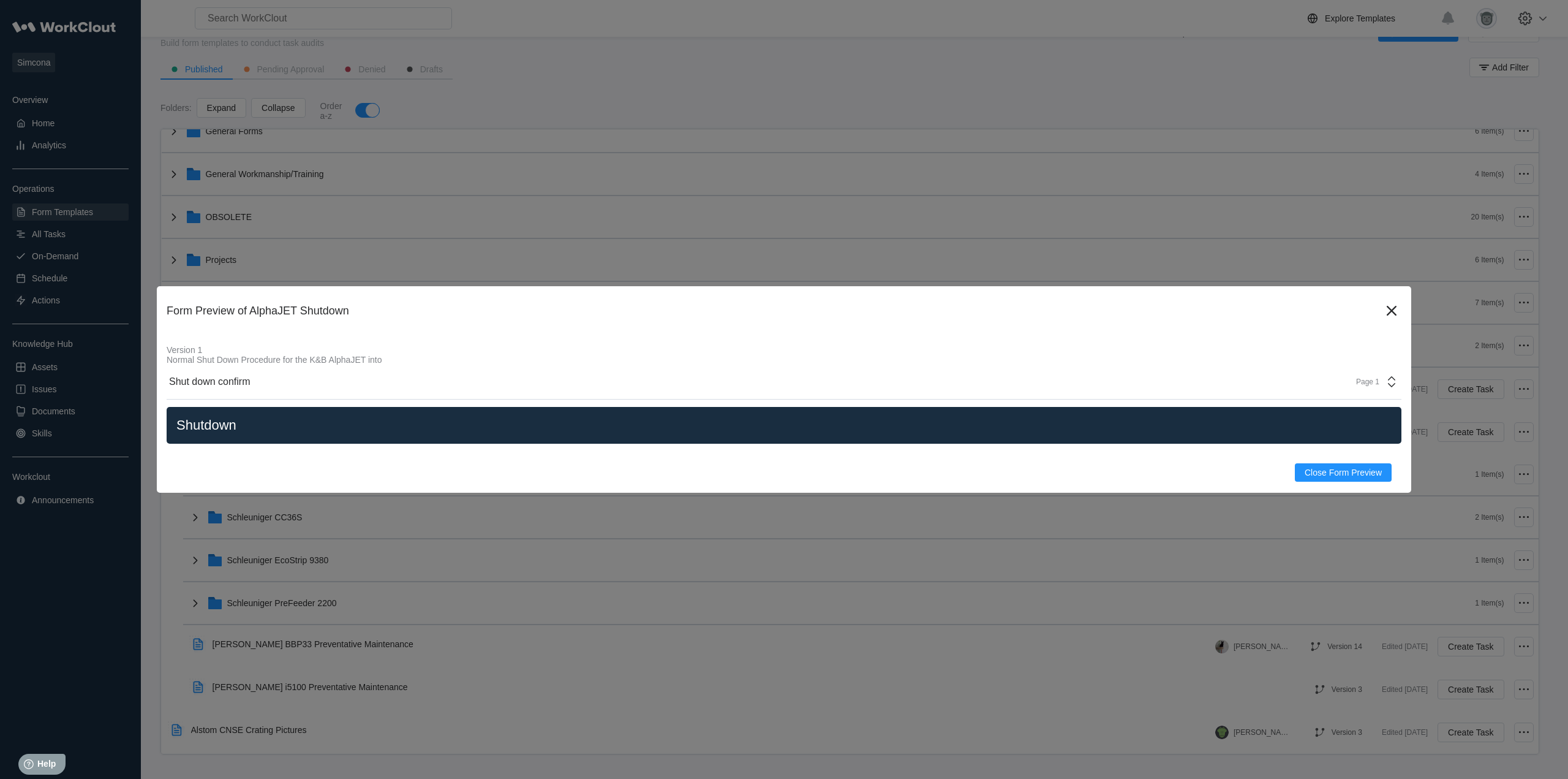
click at [1366, 374] on div "Page 1" at bounding box center [1373, 381] width 50 height 14
click at [1385, 313] on icon at bounding box center [1392, 311] width 20 height 20
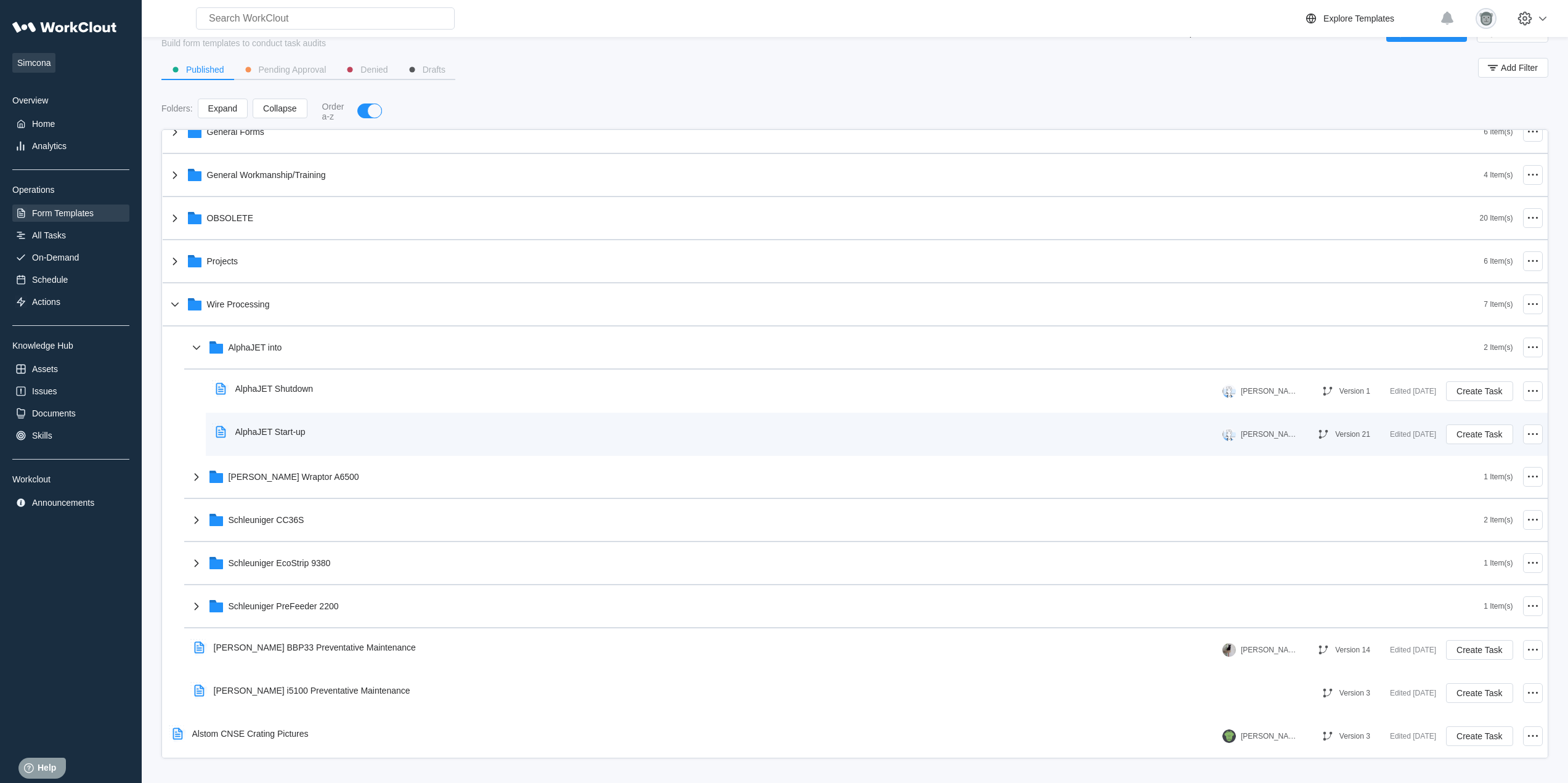
click at [285, 430] on div "AlphaJET Start-up" at bounding box center [270, 431] width 70 height 10
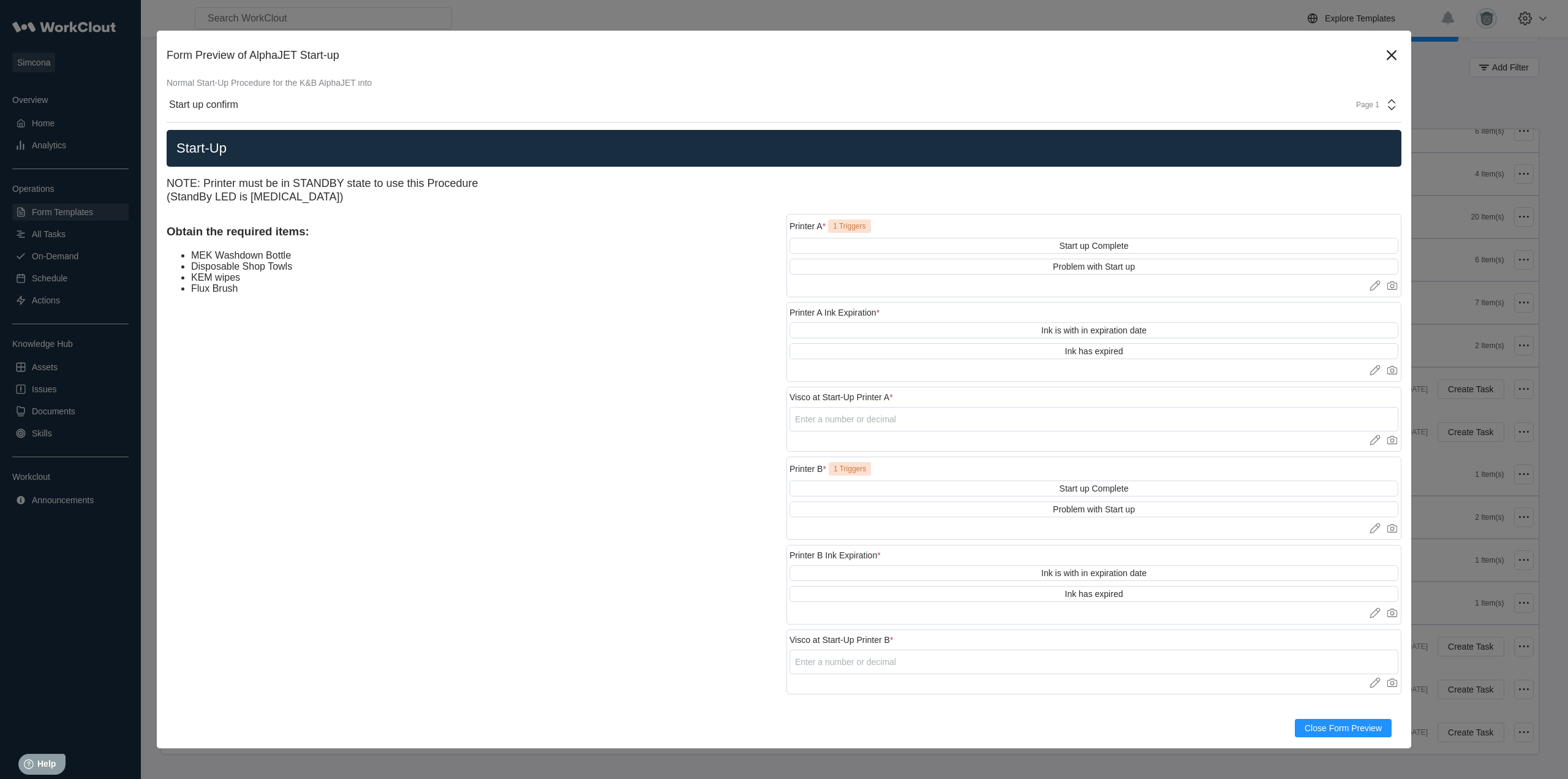
scroll to position [0, 0]
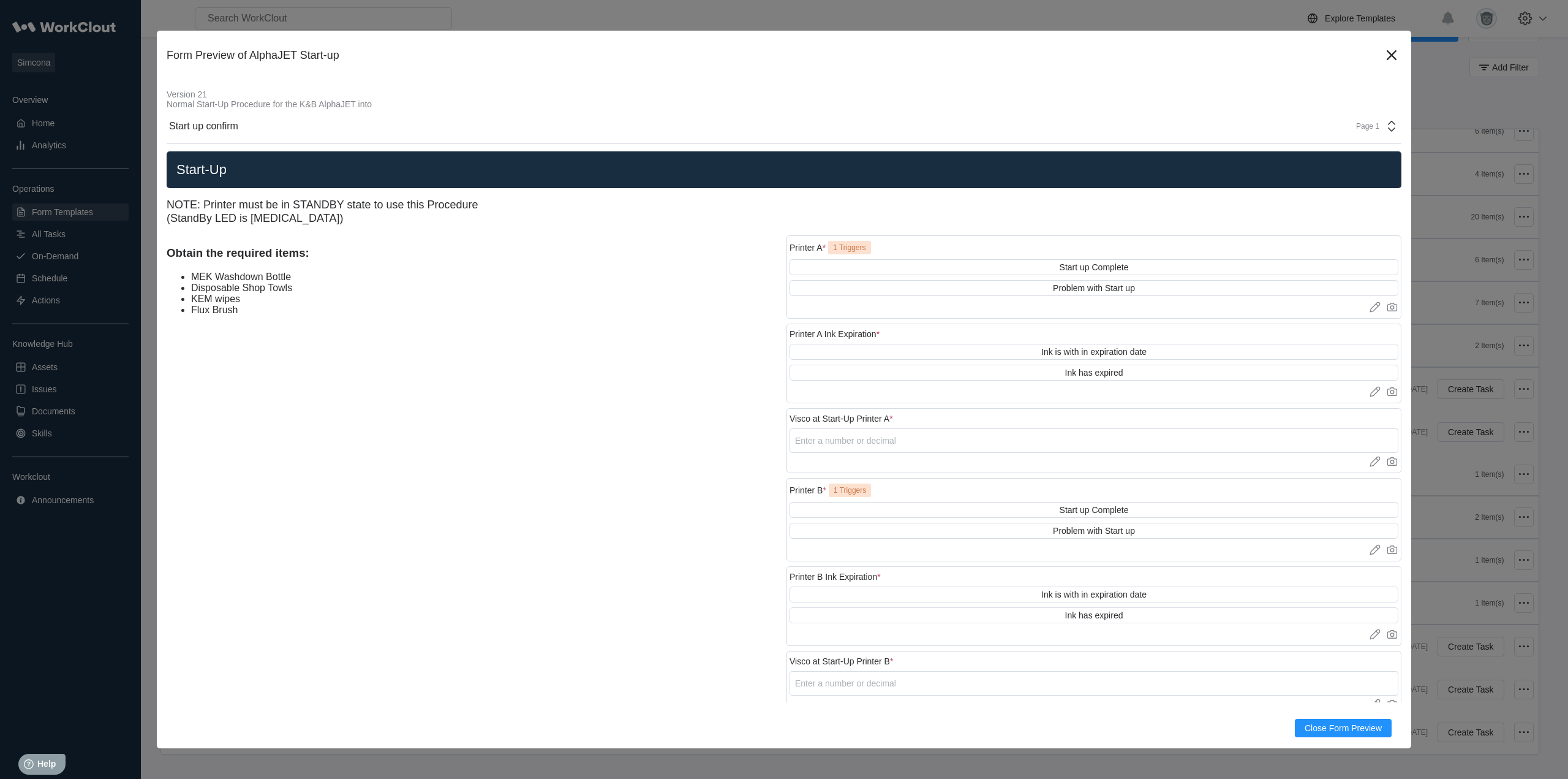
click at [1357, 118] on div "Start up confirm Page 1" at bounding box center [784, 126] width 1235 height 35
click at [1382, 66] on div "Form Preview of AlphaJET Start-up" at bounding box center [784, 62] width 1235 height 34
click at [1382, 57] on icon at bounding box center [1392, 55] width 20 height 20
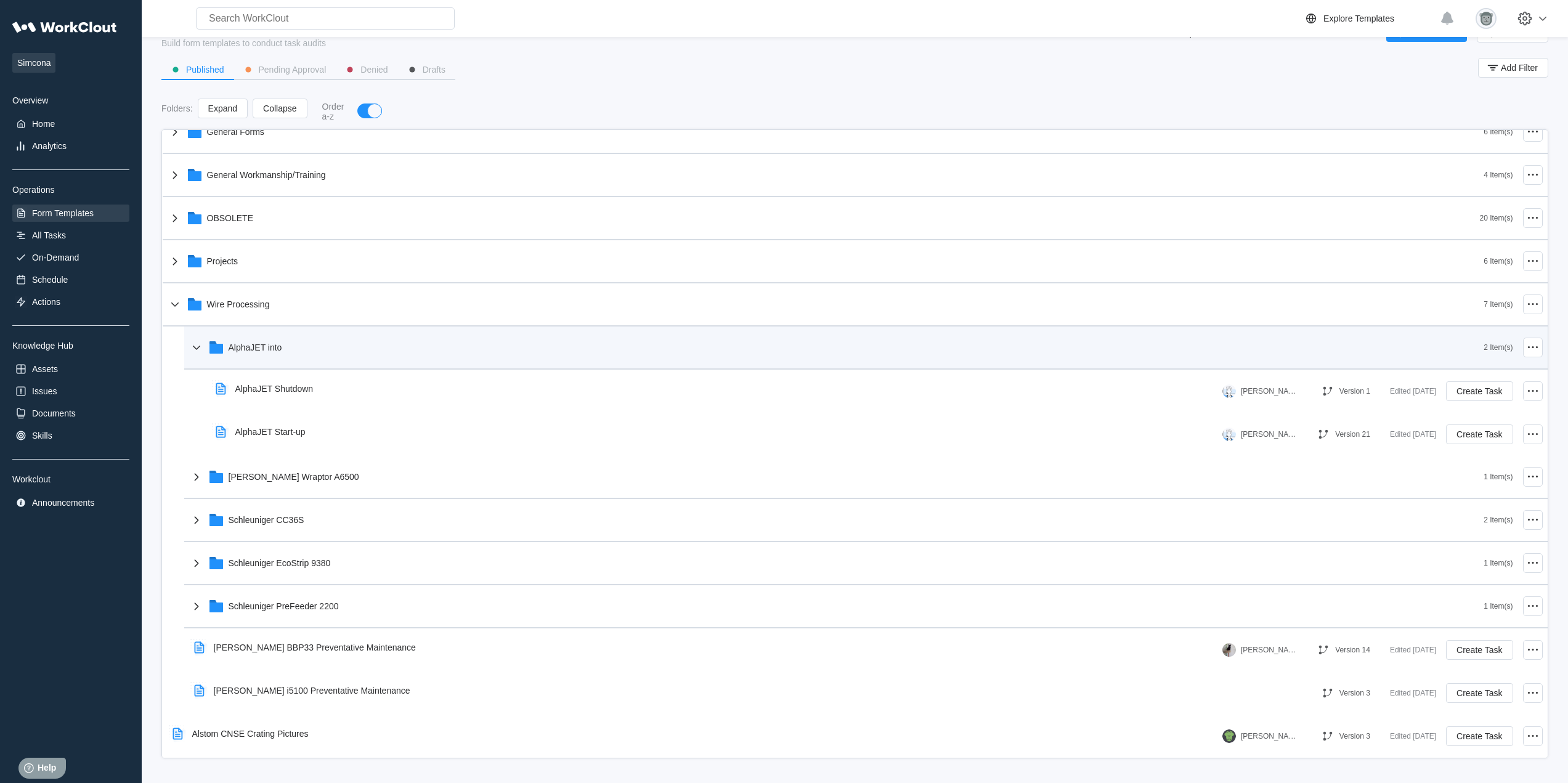
click at [283, 349] on div "AlphaJET into" at bounding box center [836, 347] width 1295 height 32
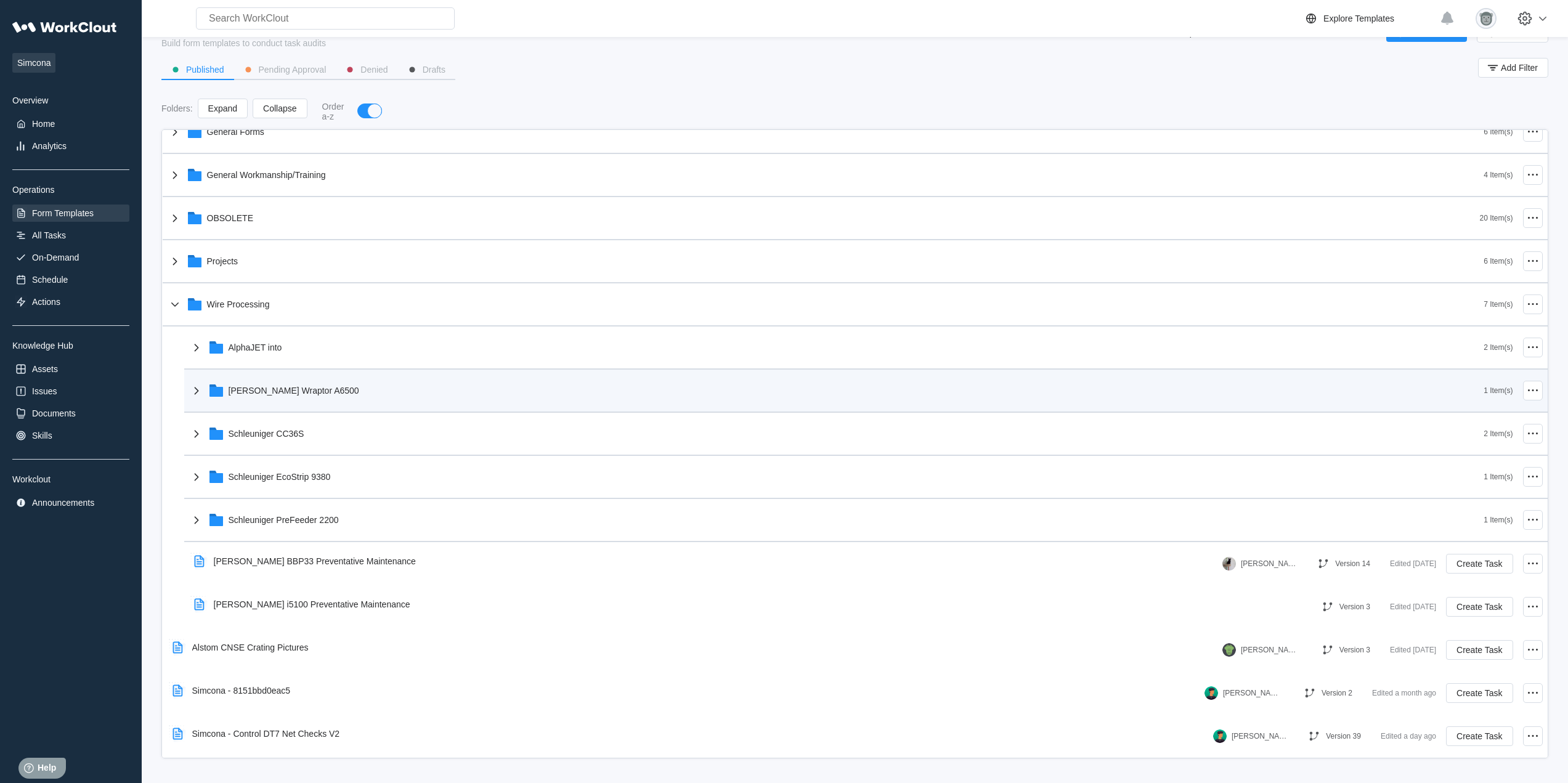
click at [330, 404] on div "[PERSON_NAME] Wraptor A6500" at bounding box center [836, 391] width 1295 height 32
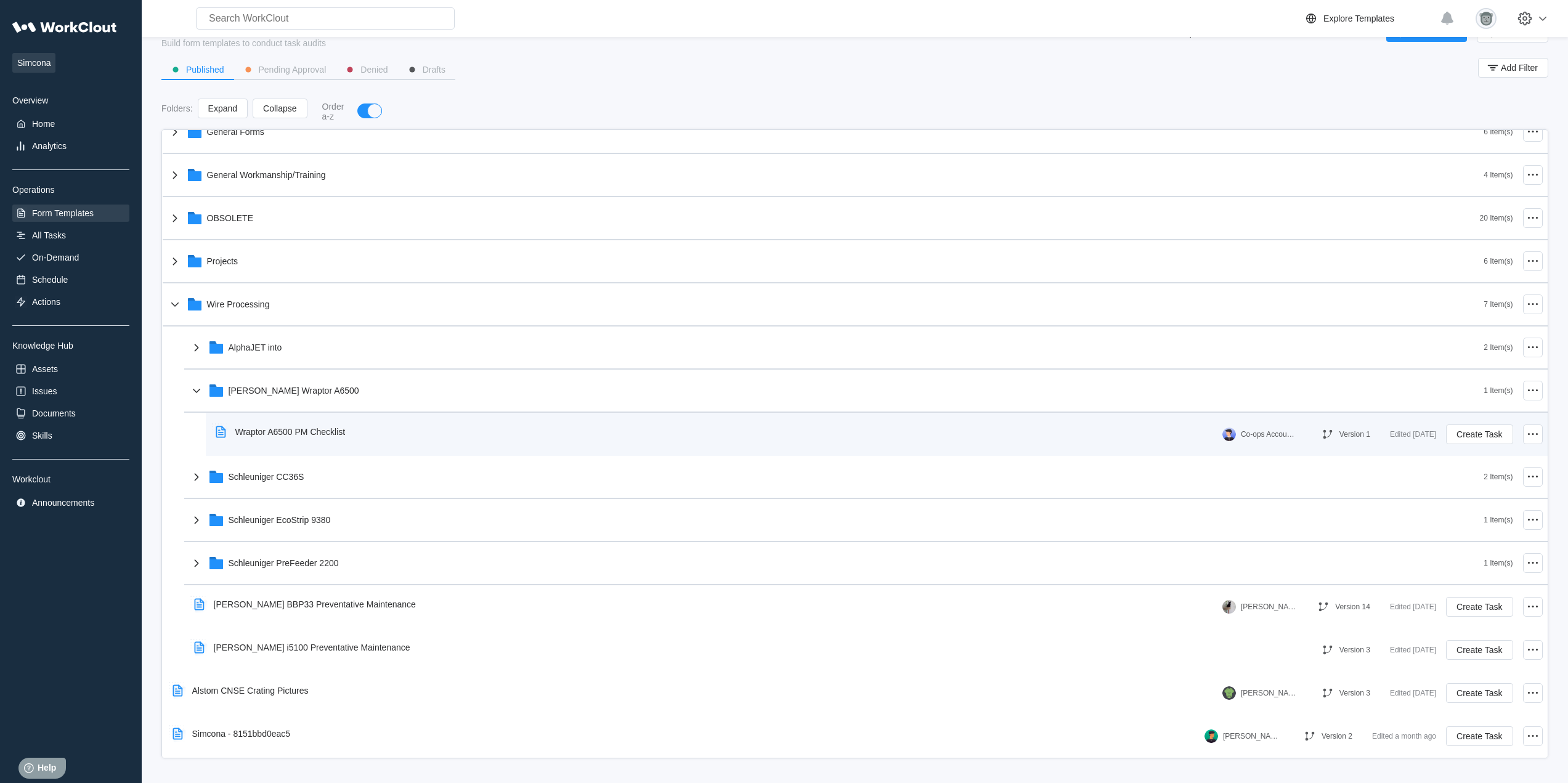
click at [329, 441] on div "Wraptor A6500 PM Checklist" at bounding box center [283, 431] width 145 height 28
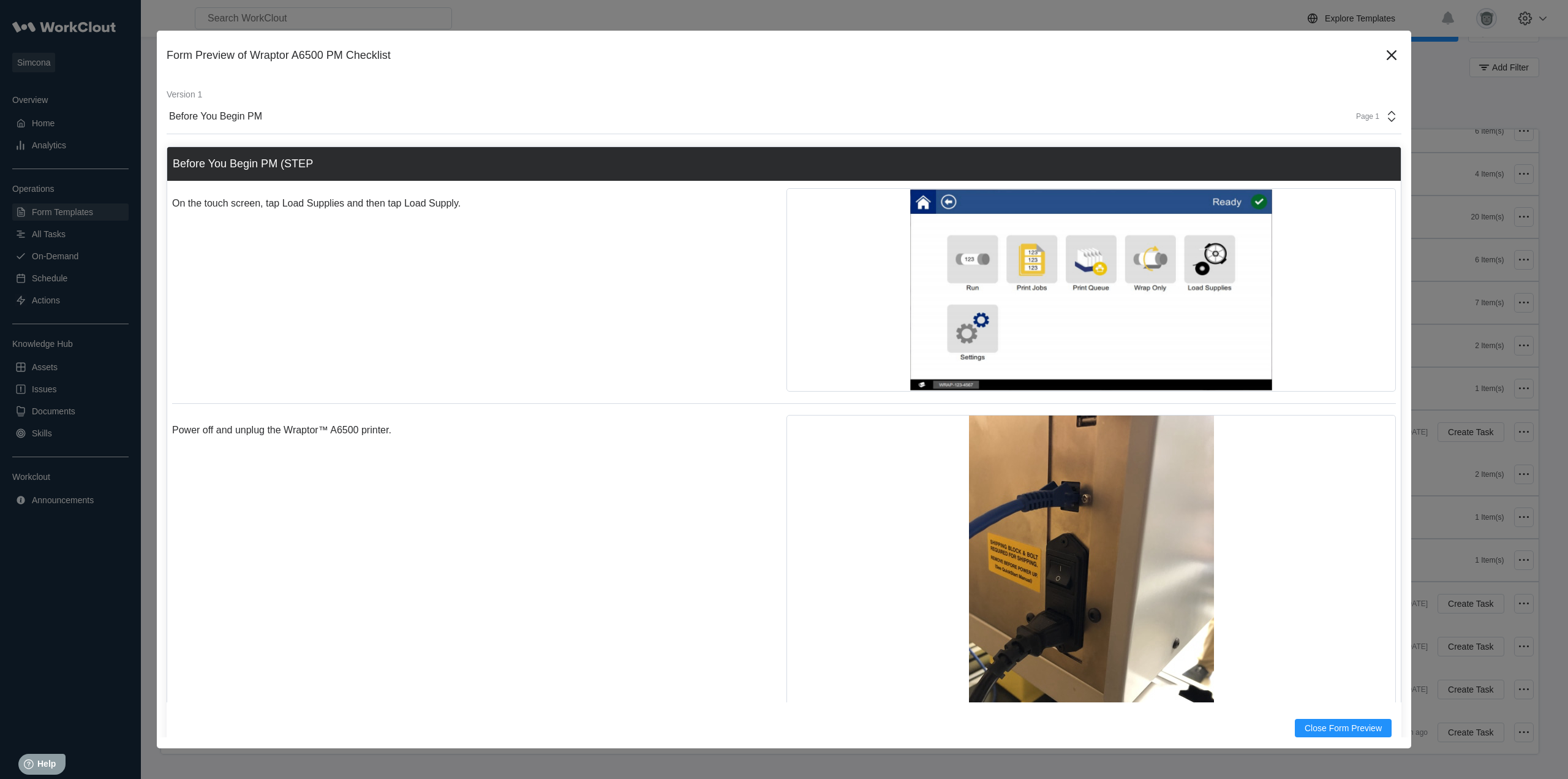
click at [1352, 116] on div "Page 1" at bounding box center [1364, 116] width 31 height 9
click at [1214, 149] on div "Before You Begin PM" at bounding box center [1270, 150] width 234 height 11
click at [1382, 49] on icon at bounding box center [1392, 55] width 20 height 20
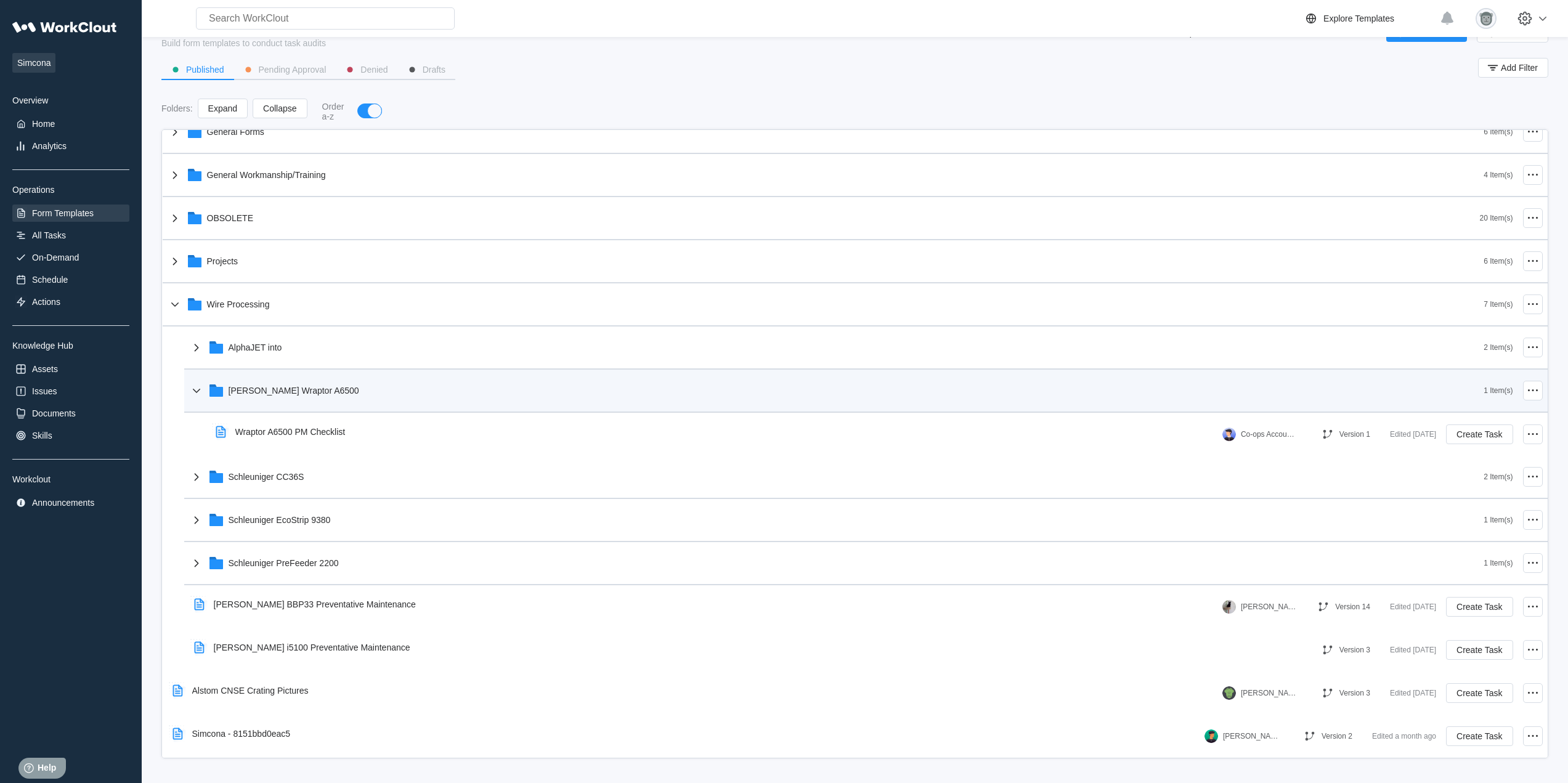
click at [303, 381] on div "[PERSON_NAME] Wraptor A6500" at bounding box center [836, 391] width 1295 height 32
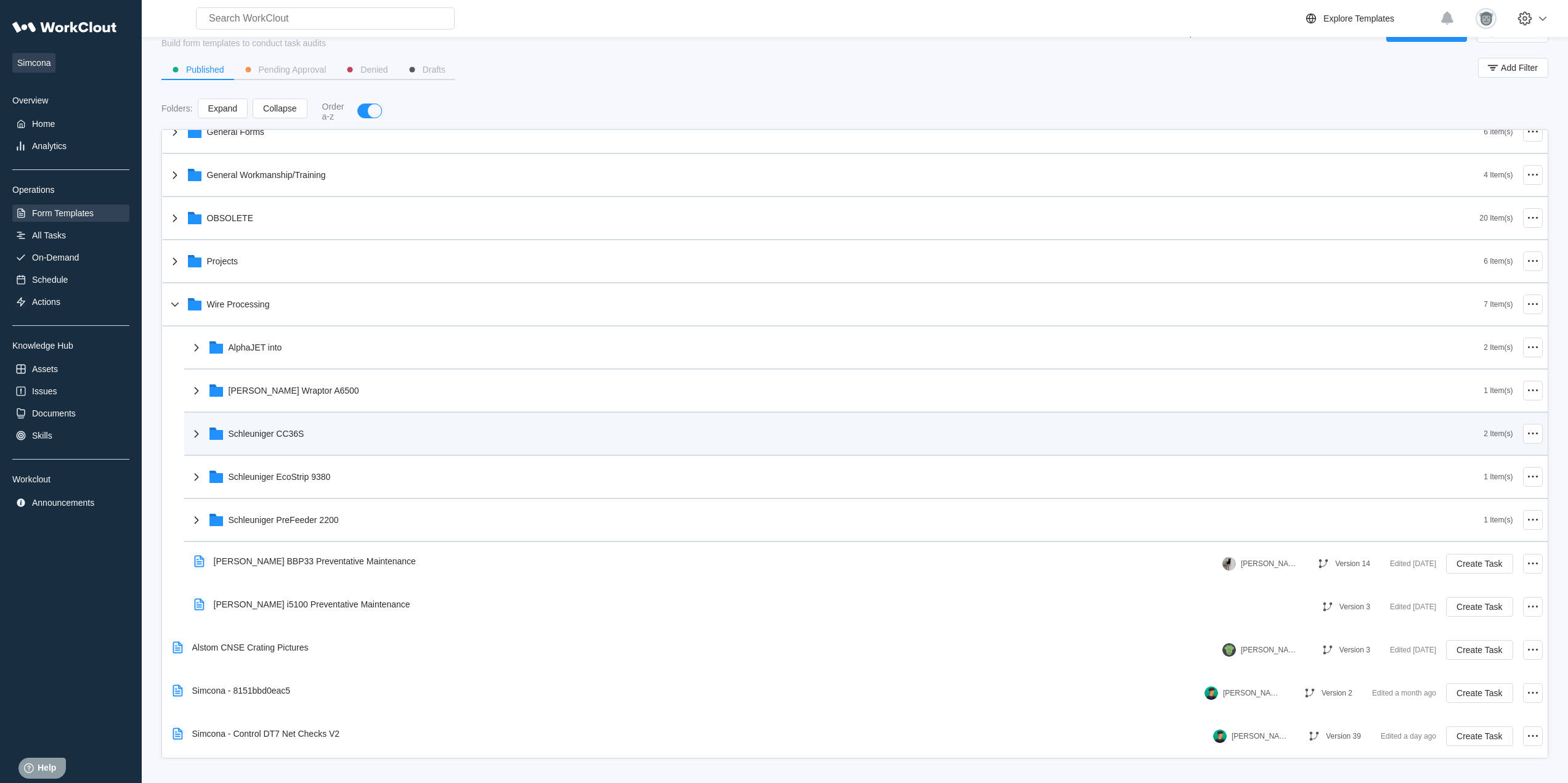
click at [297, 432] on div "Schleuniger CC36S" at bounding box center [266, 433] width 76 height 10
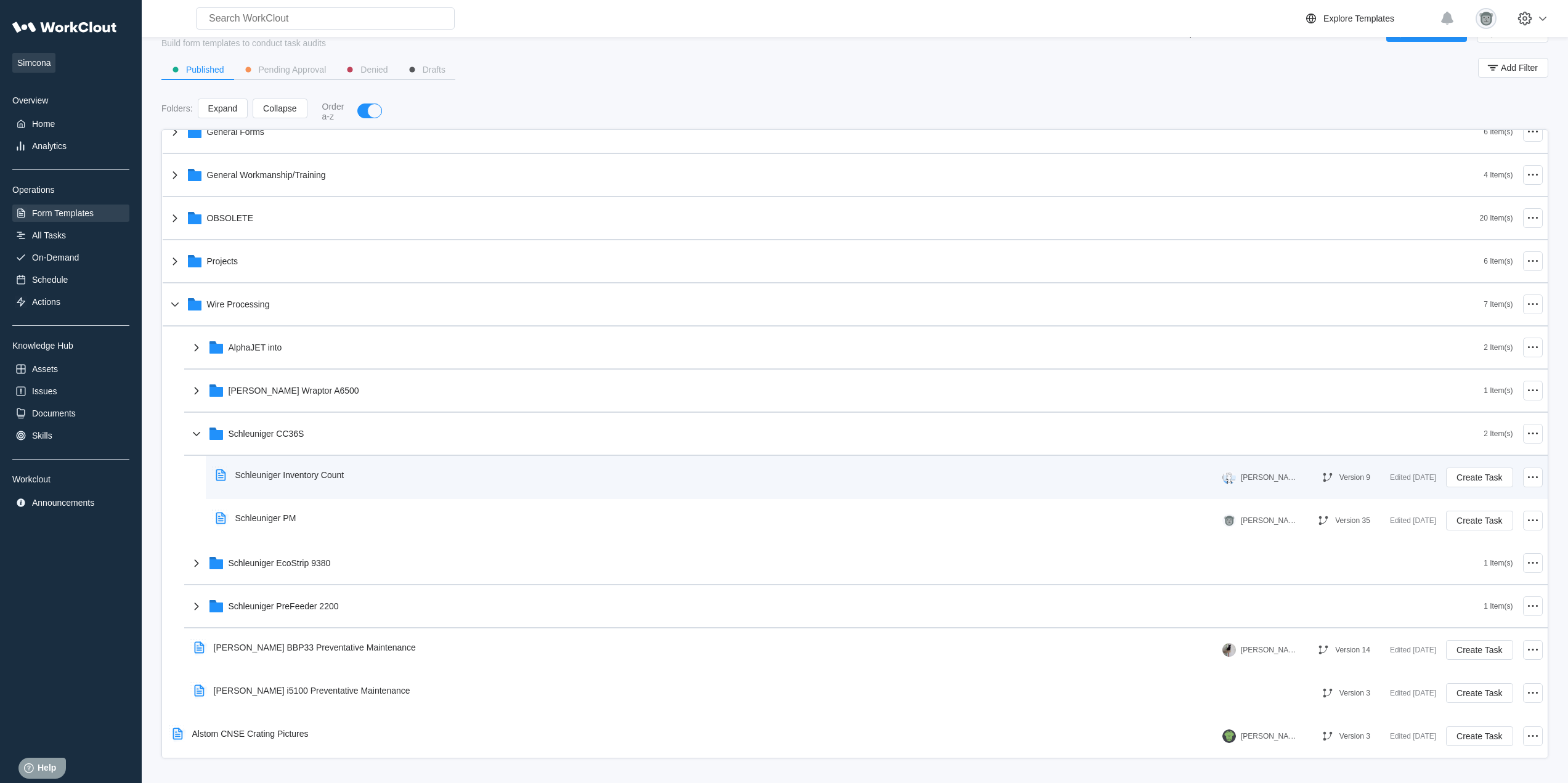
click at [340, 475] on div "Schleuniger Inventory Count" at bounding box center [290, 474] width 109 height 10
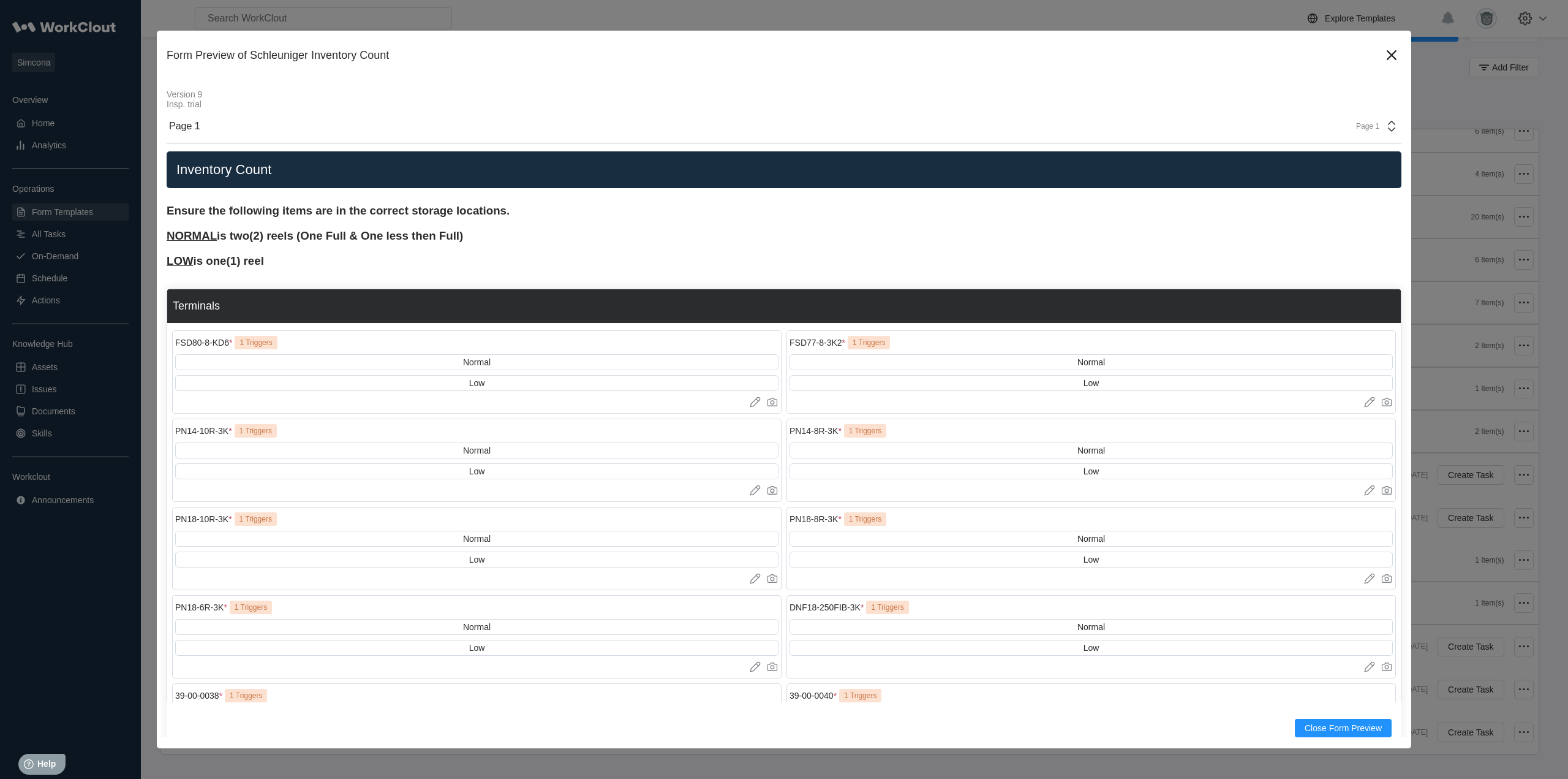
click at [1362, 122] on div "Page 1 Page 1" at bounding box center [784, 126] width 1235 height 35
click at [977, 255] on div "Ensure the following items are in the correct storage locations. NORMAL is two(…" at bounding box center [784, 235] width 1235 height 63
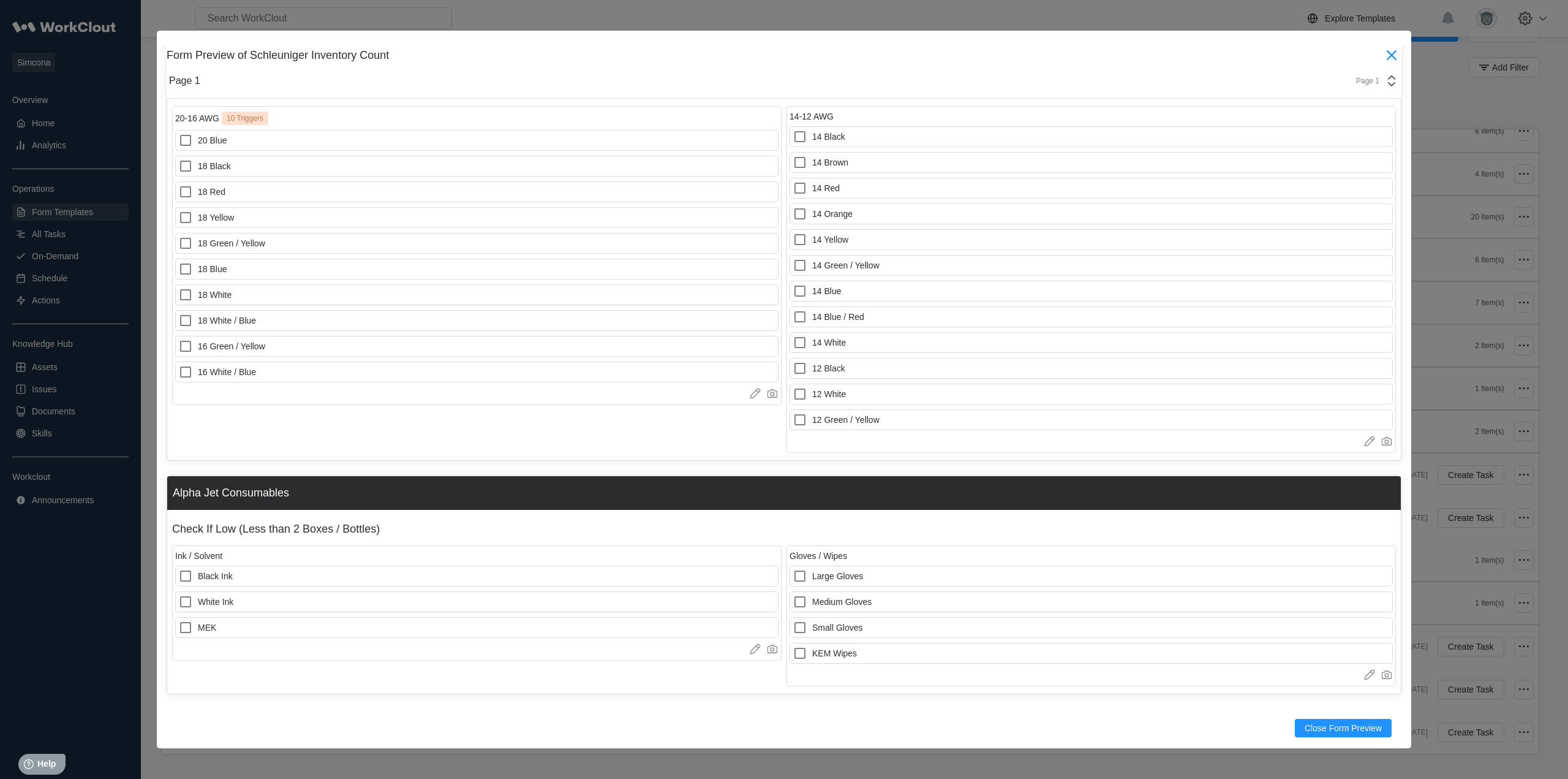
click at [1382, 55] on icon at bounding box center [1392, 55] width 20 height 20
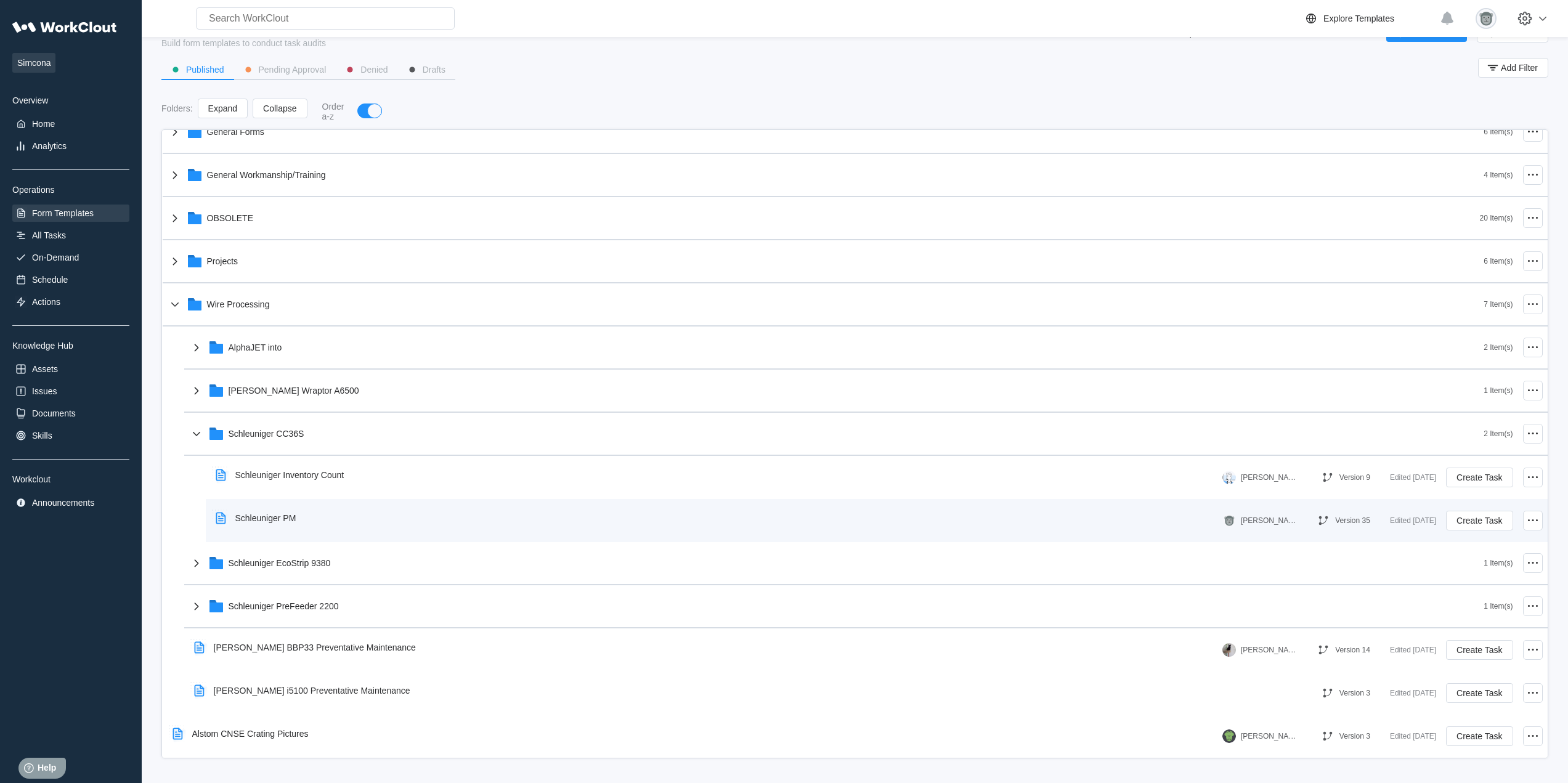
click at [283, 540] on div "Schleuniger PM [PERSON_NAME] Version 35 Edited [DATE] Create Task" at bounding box center [877, 520] width 1342 height 43
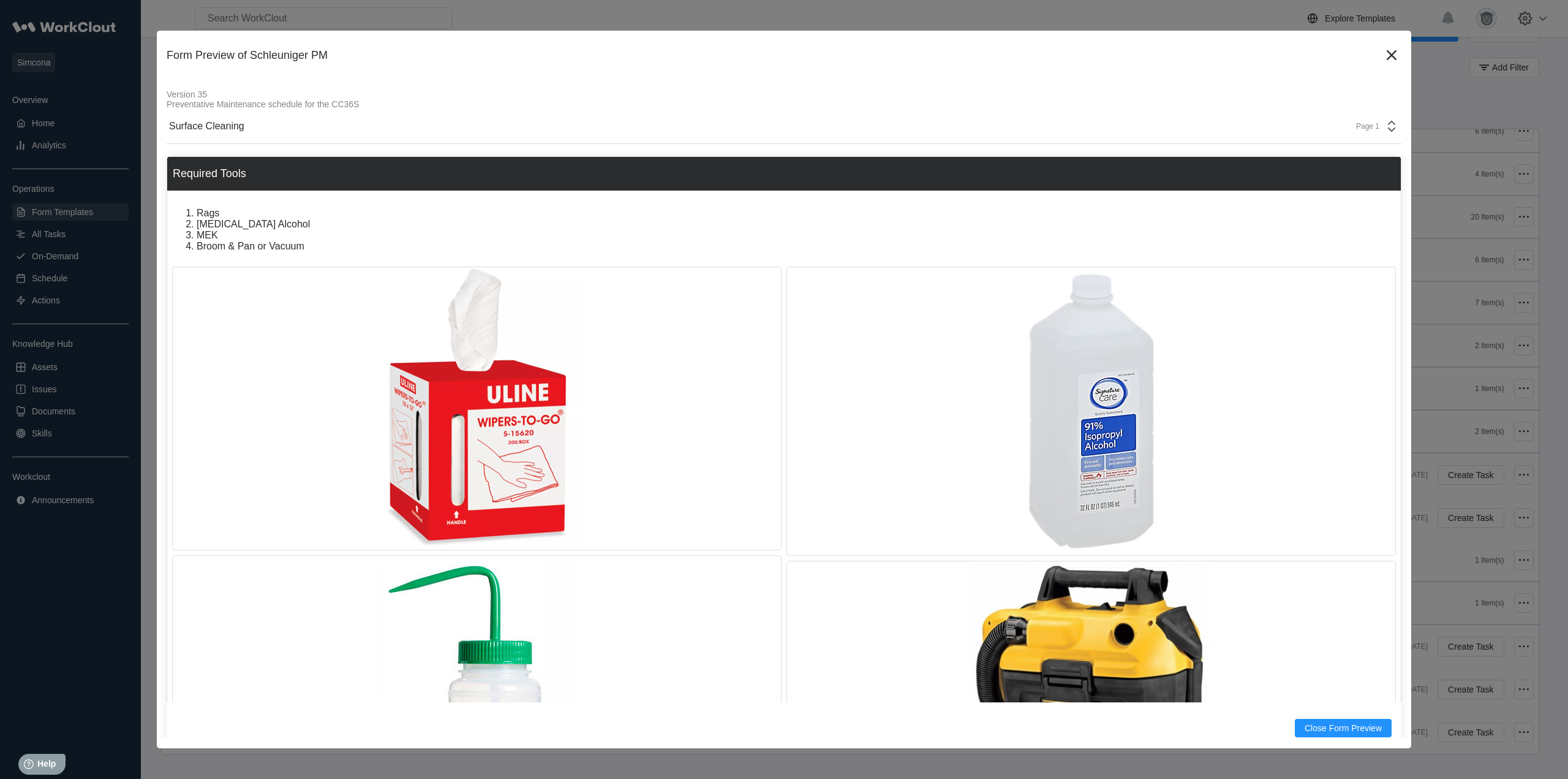
click at [1377, 117] on div "Surface Cleaning Page 1" at bounding box center [784, 126] width 1235 height 35
click at [1370, 121] on div "Page 1" at bounding box center [1373, 126] width 50 height 14
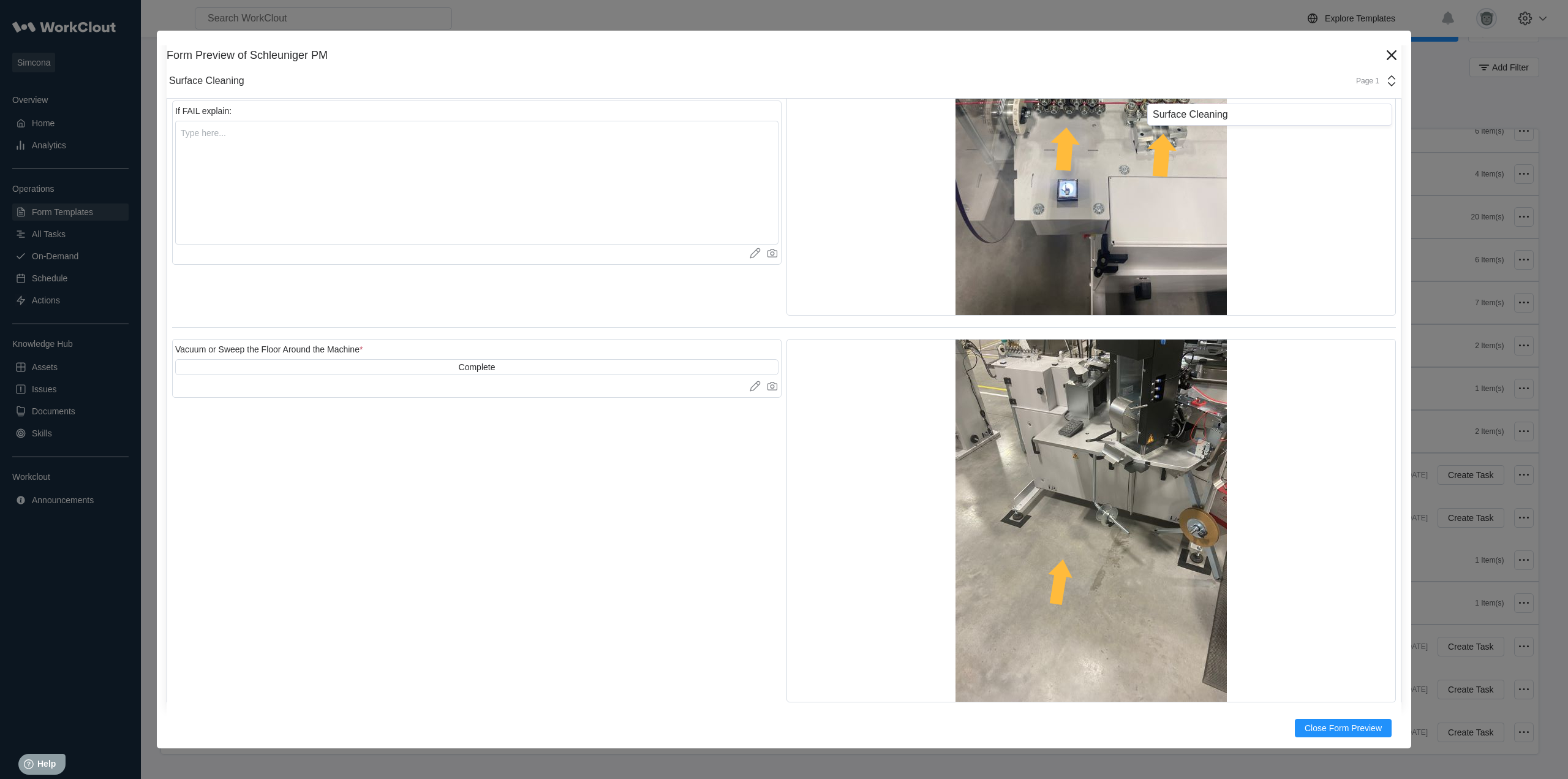
scroll to position [5250, 0]
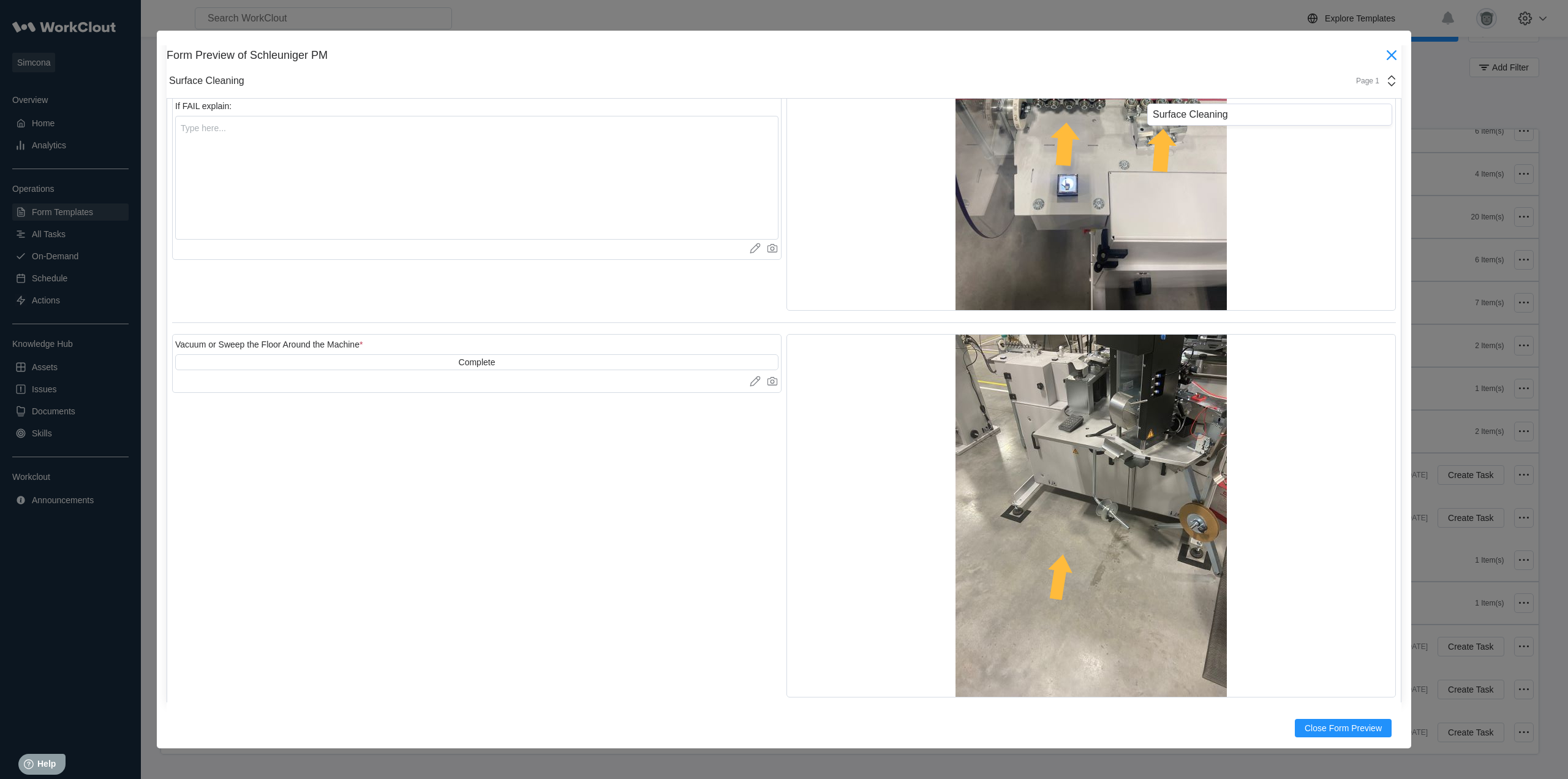
click at [1386, 55] on icon at bounding box center [1392, 55] width 20 height 20
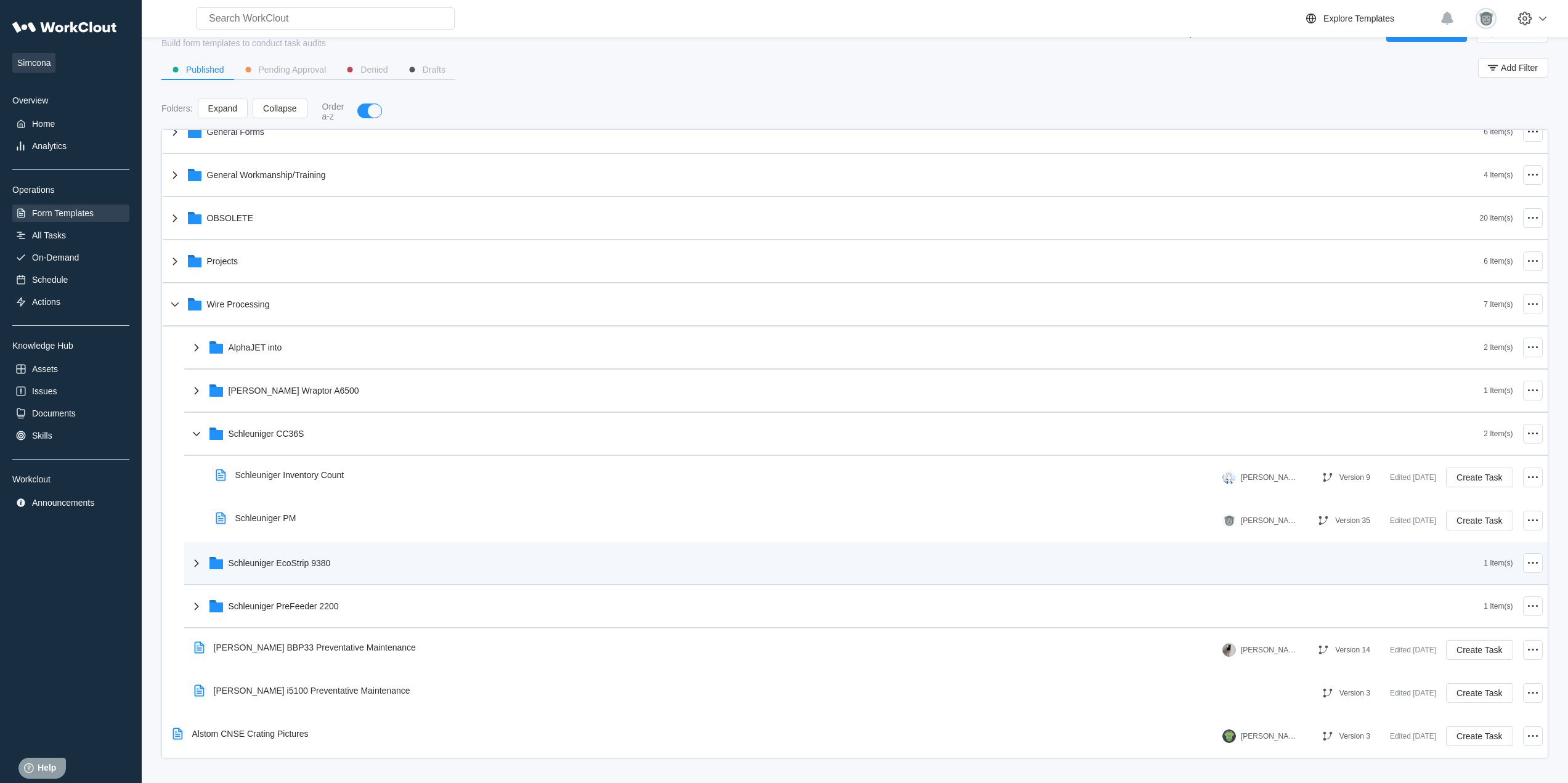
click at [342, 564] on div "Schleuniger EcoStrip 9380" at bounding box center [836, 563] width 1295 height 32
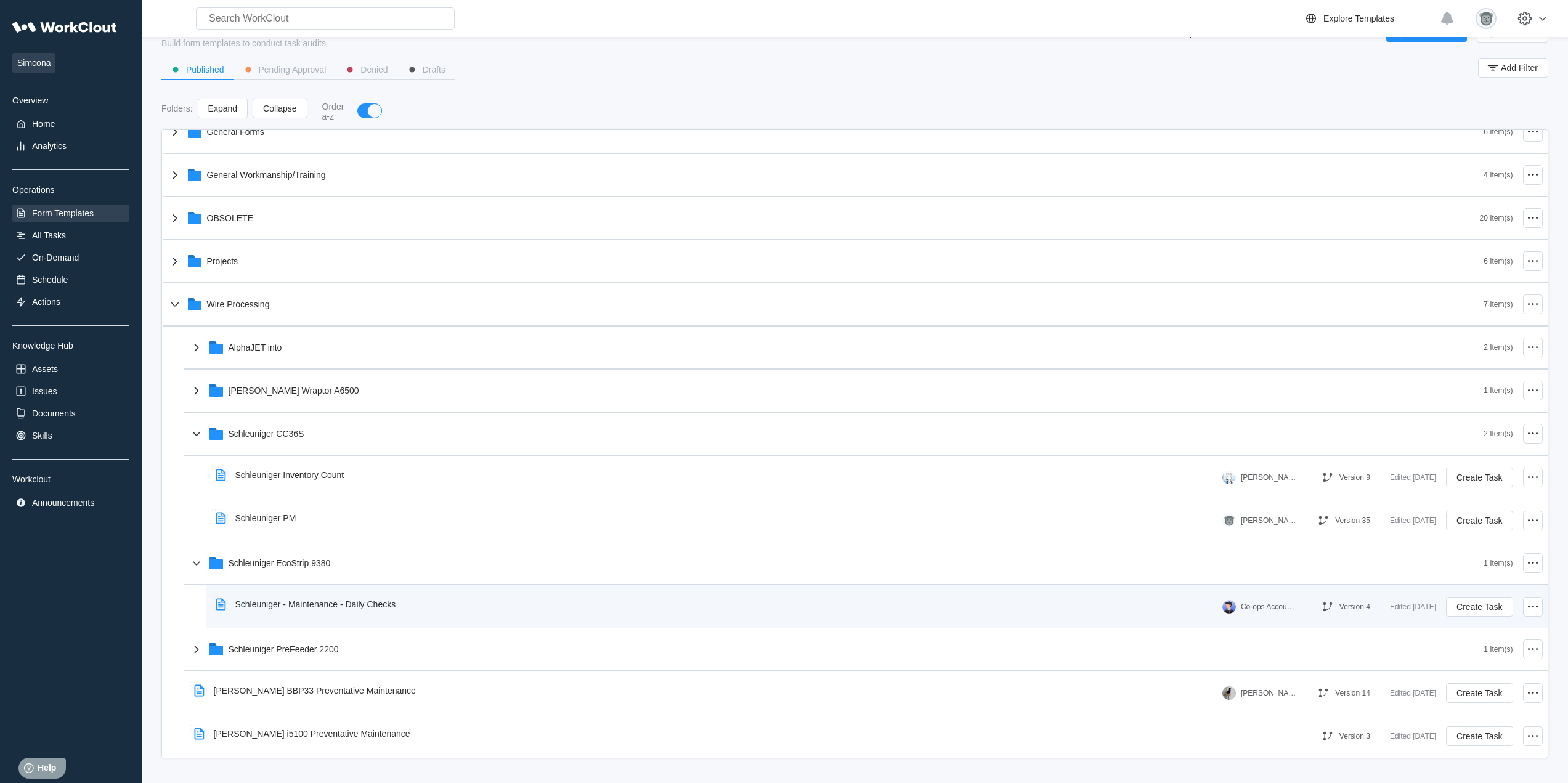
click at [349, 605] on div "Schleuniger - Maintenance - Daily Checks" at bounding box center [315, 604] width 161 height 10
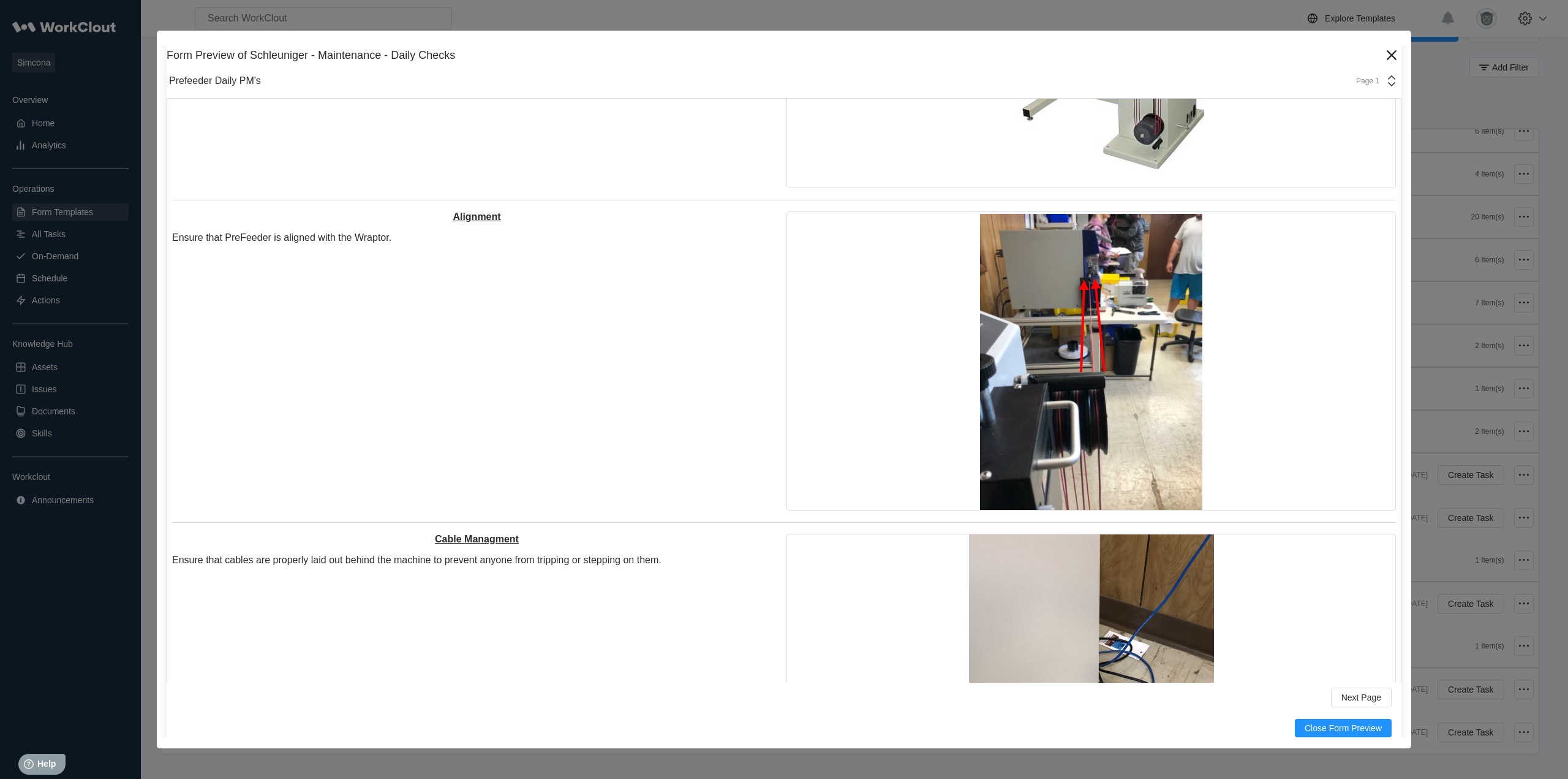
scroll to position [535, 0]
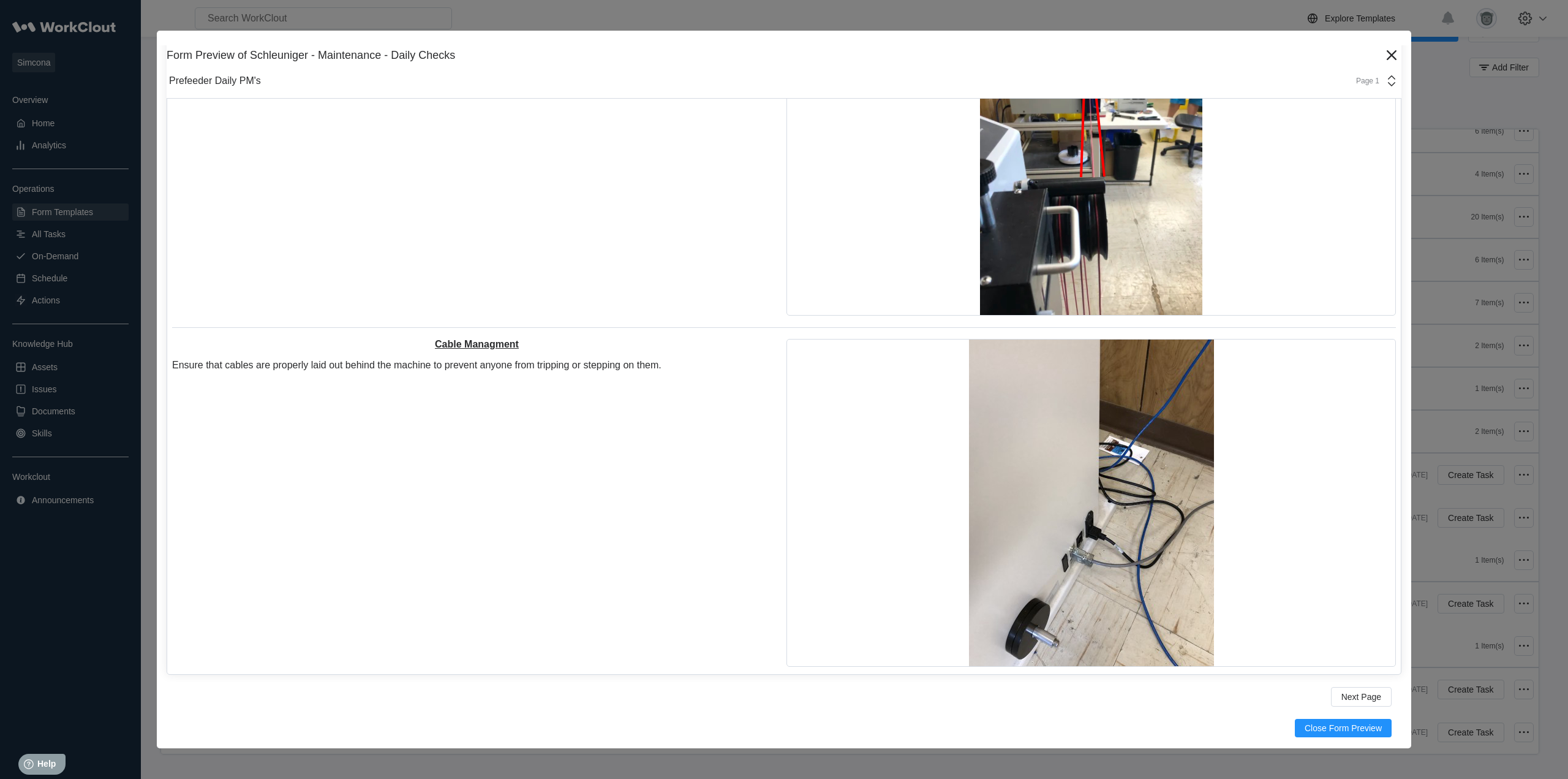
click at [1372, 78] on div "Page 1" at bounding box center [1373, 81] width 50 height 14
click at [1286, 138] on div "Schleuniger Ecostrip 6500 Daily PM" at bounding box center [1270, 135] width 234 height 11
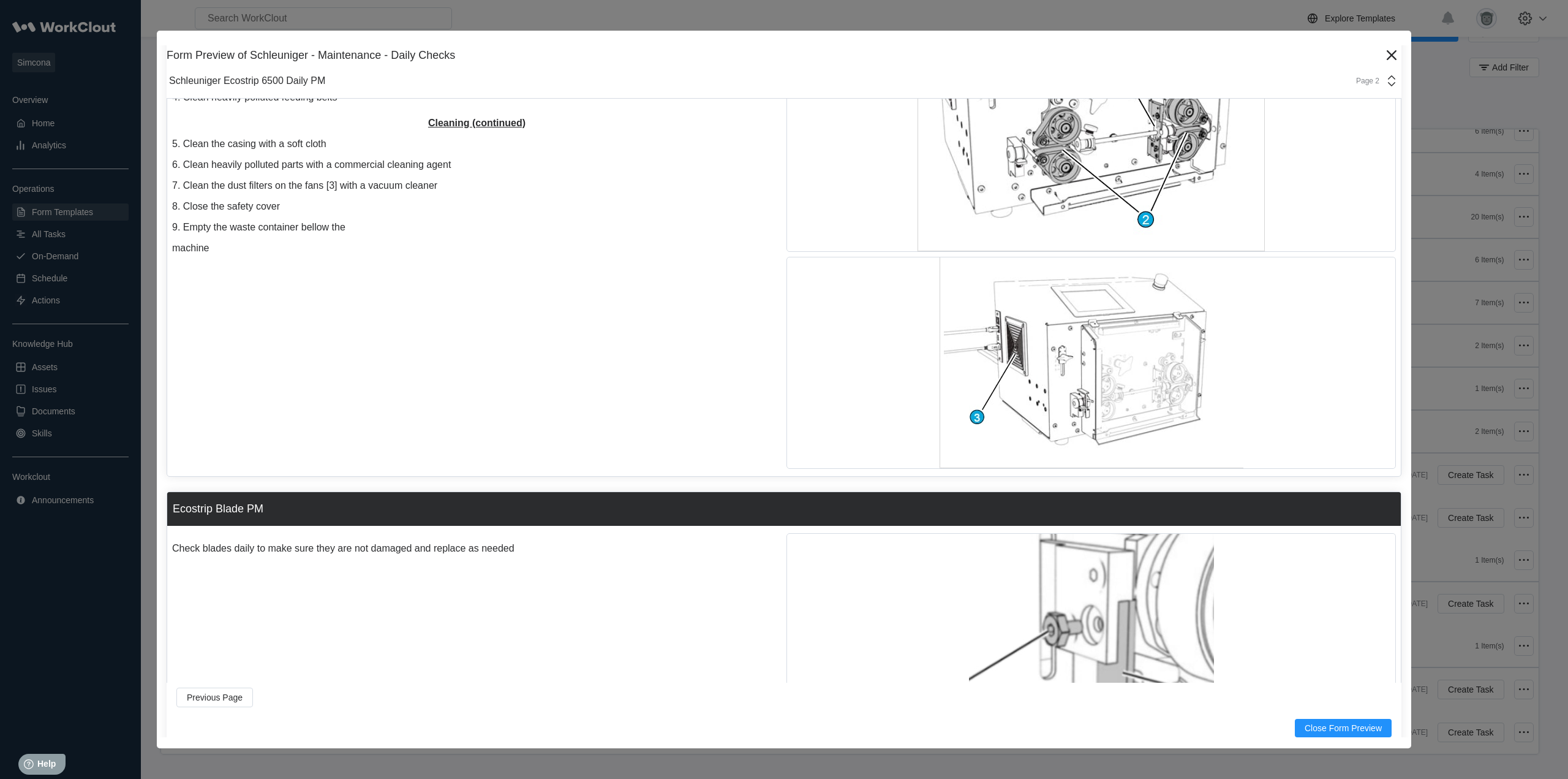
scroll to position [175, 0]
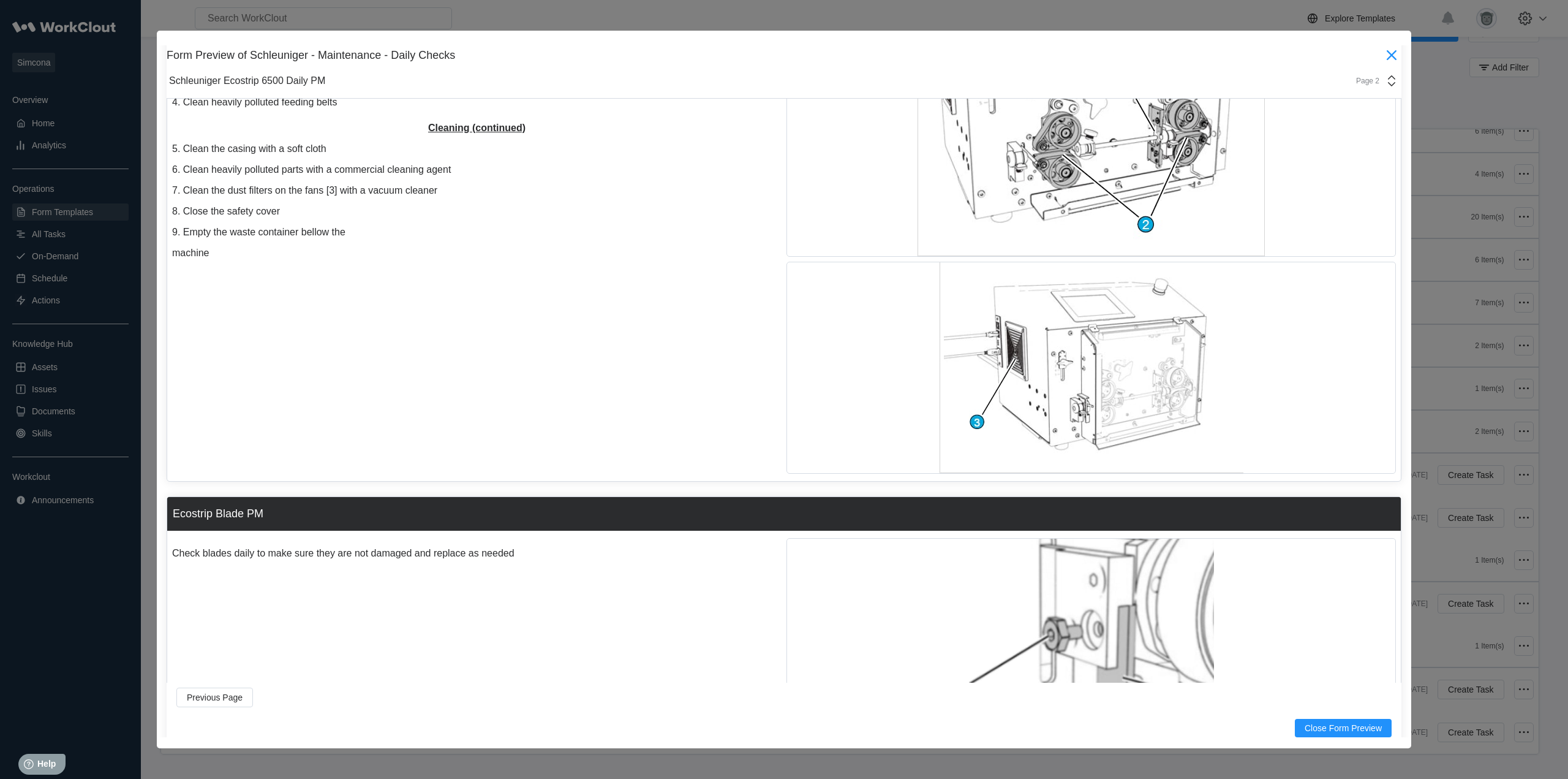
click at [1387, 51] on icon at bounding box center [1392, 55] width 20 height 20
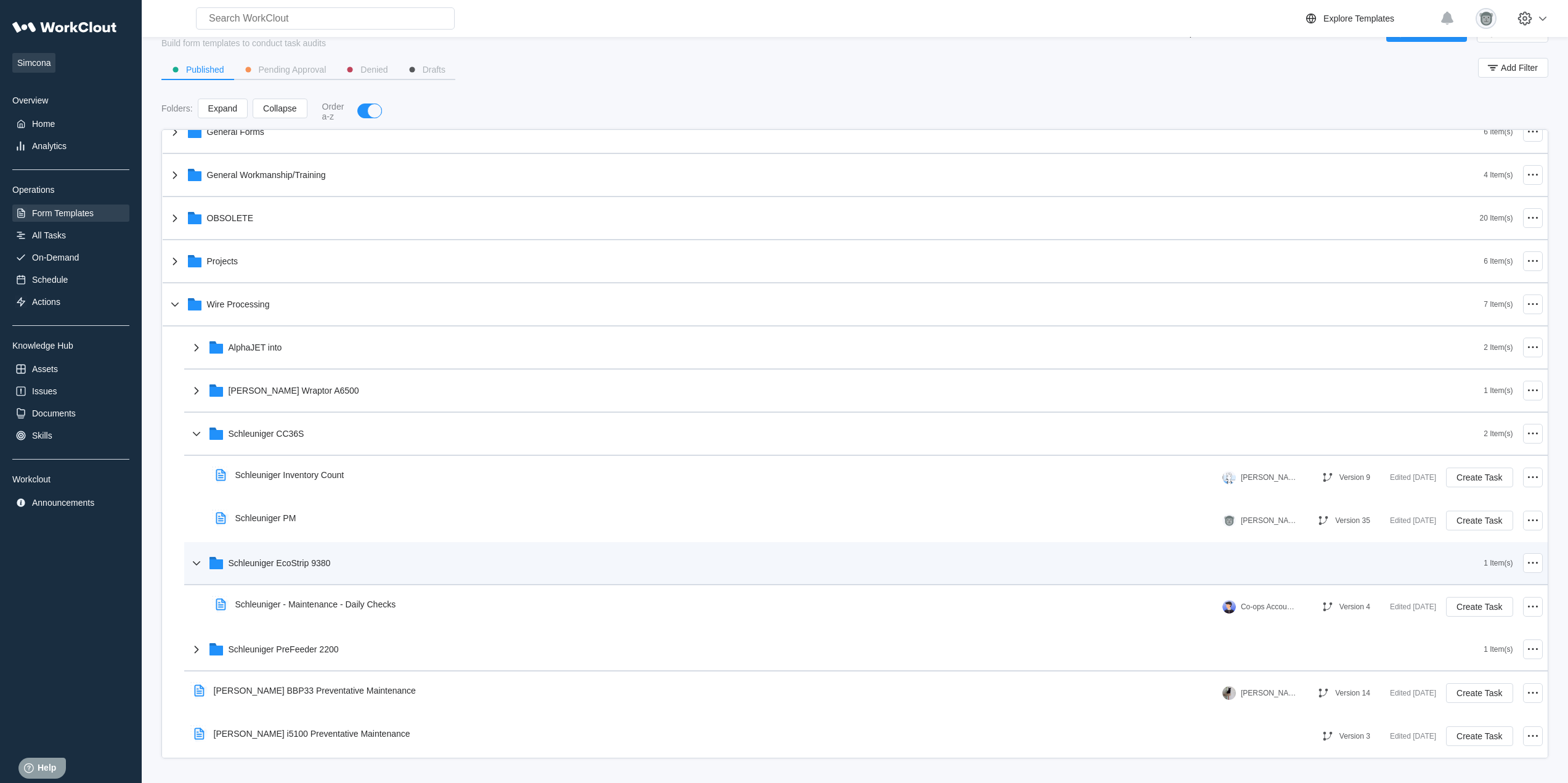
click at [327, 563] on div "Schleuniger EcoStrip 9380" at bounding box center [280, 562] width 102 height 10
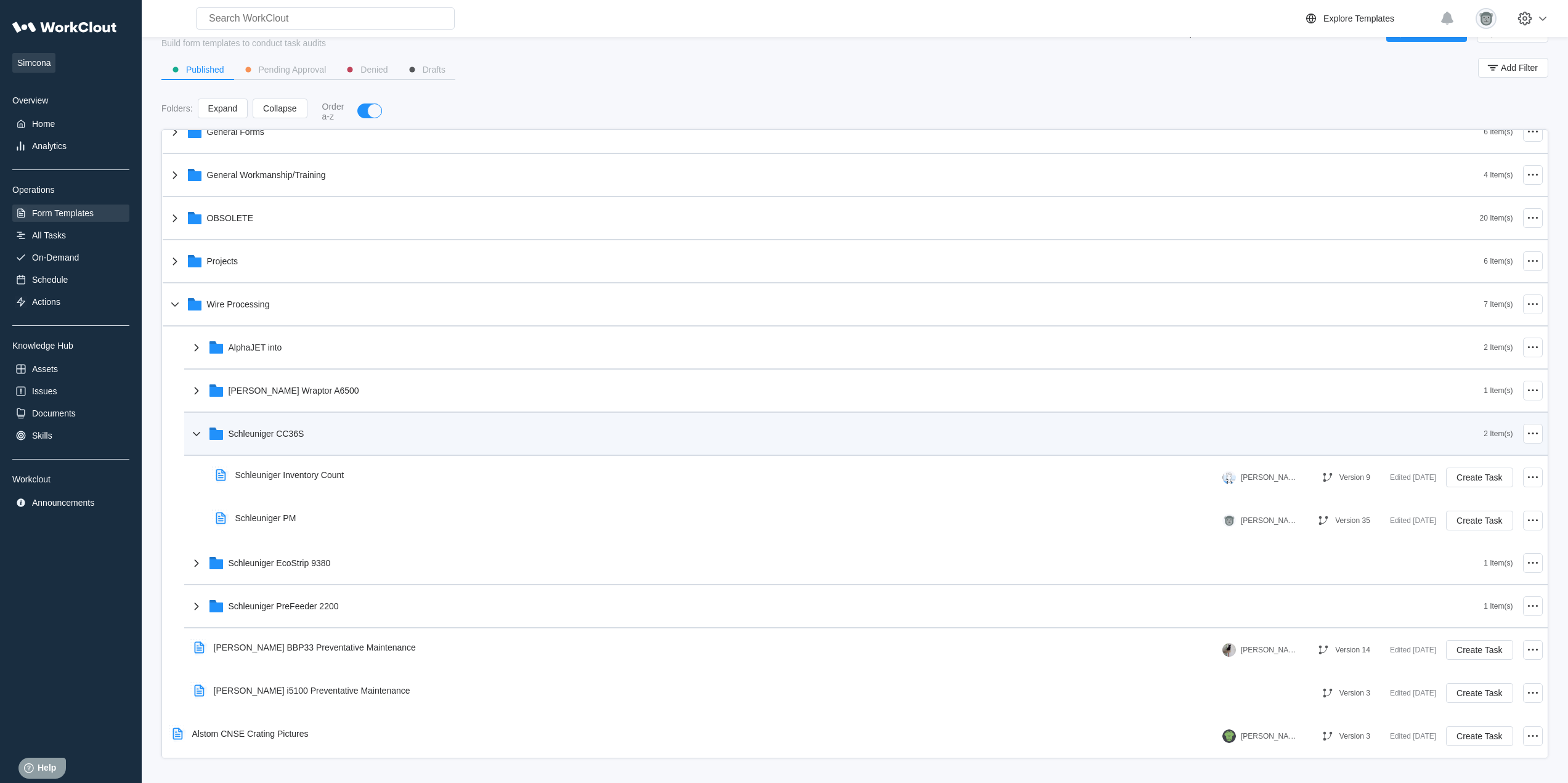
click at [307, 439] on div "Schleuniger CC36S" at bounding box center [836, 433] width 1295 height 32
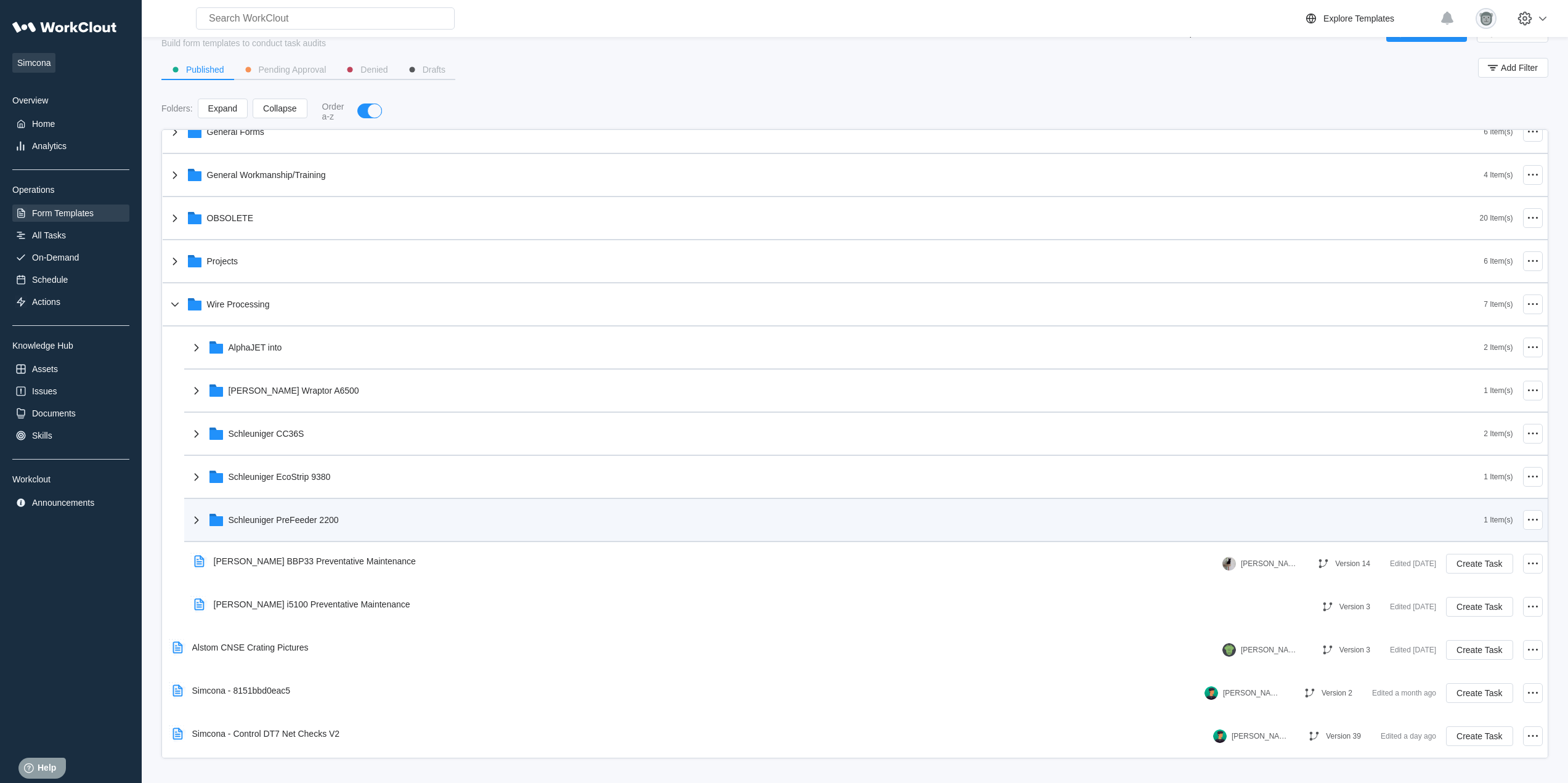
click at [348, 531] on div "Schleuniger PreFeeder 2200" at bounding box center [836, 519] width 1295 height 32
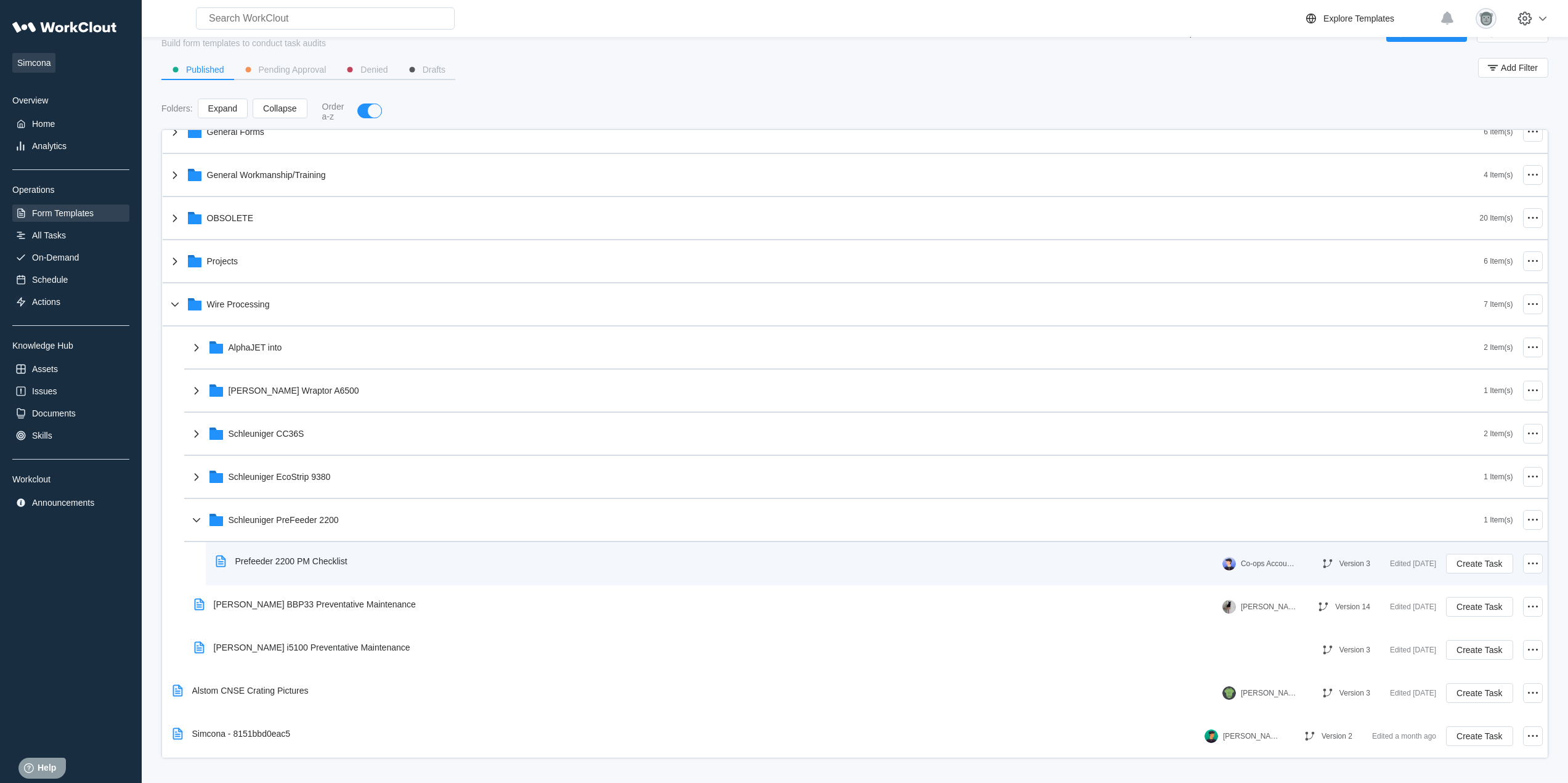
click at [344, 555] on div "Prefeeder 2200 PM Checklist" at bounding box center [284, 561] width 147 height 28
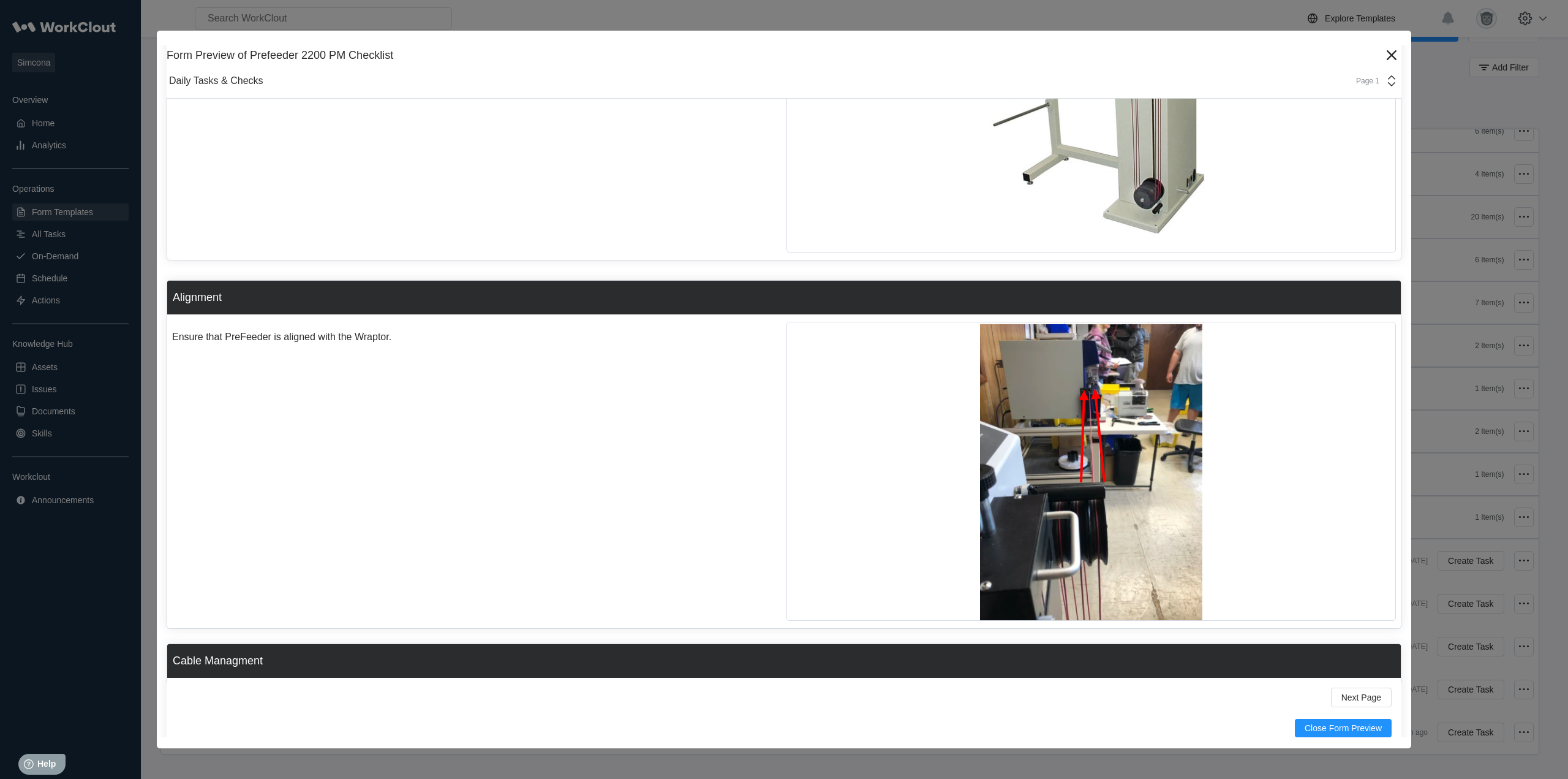
scroll to position [176, 0]
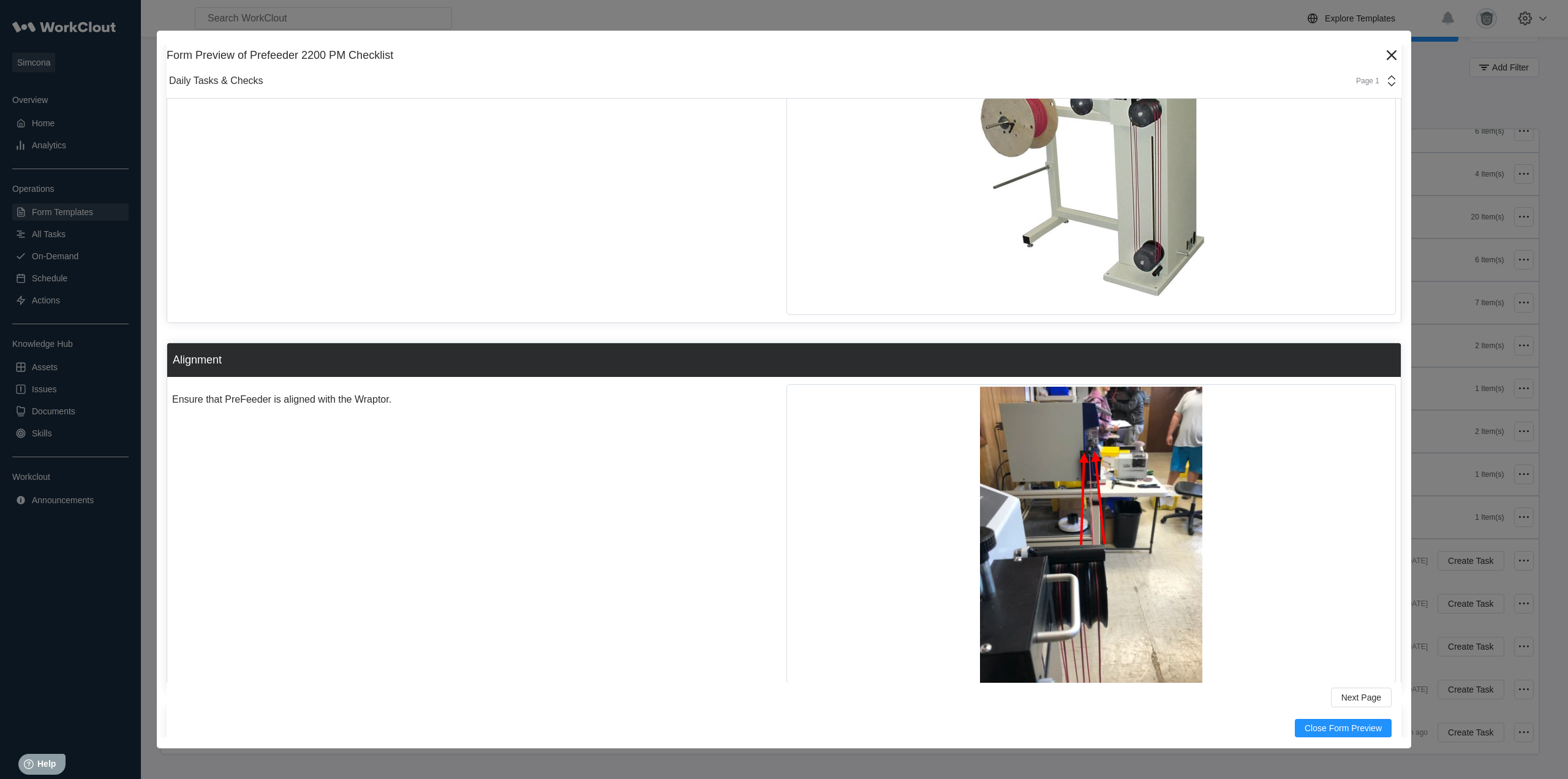
click at [1354, 76] on div "Page 1" at bounding box center [1373, 81] width 50 height 14
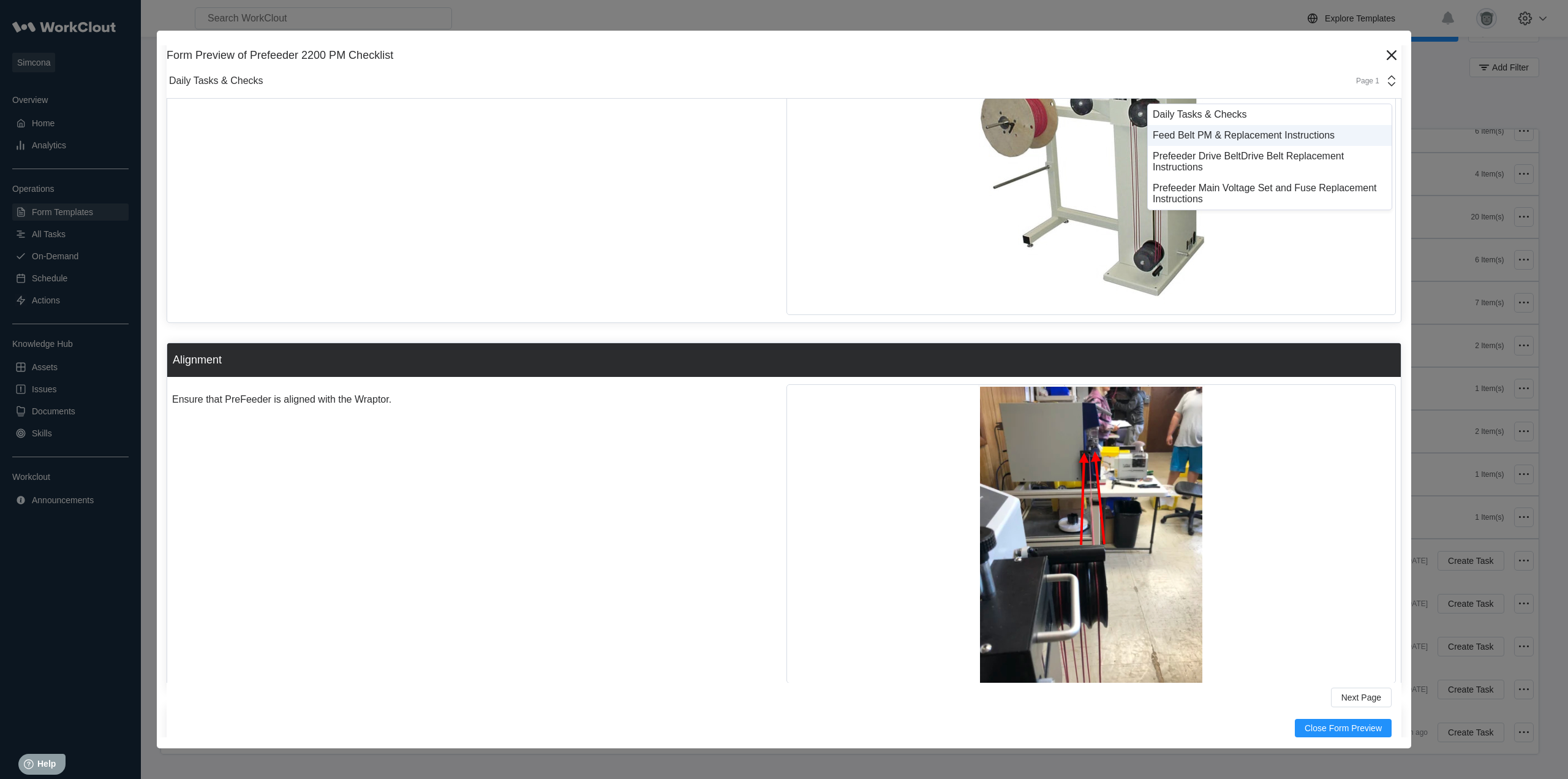
click at [1281, 142] on div "Feed Belt PM & Replacement Instructions" at bounding box center [1270, 135] width 244 height 21
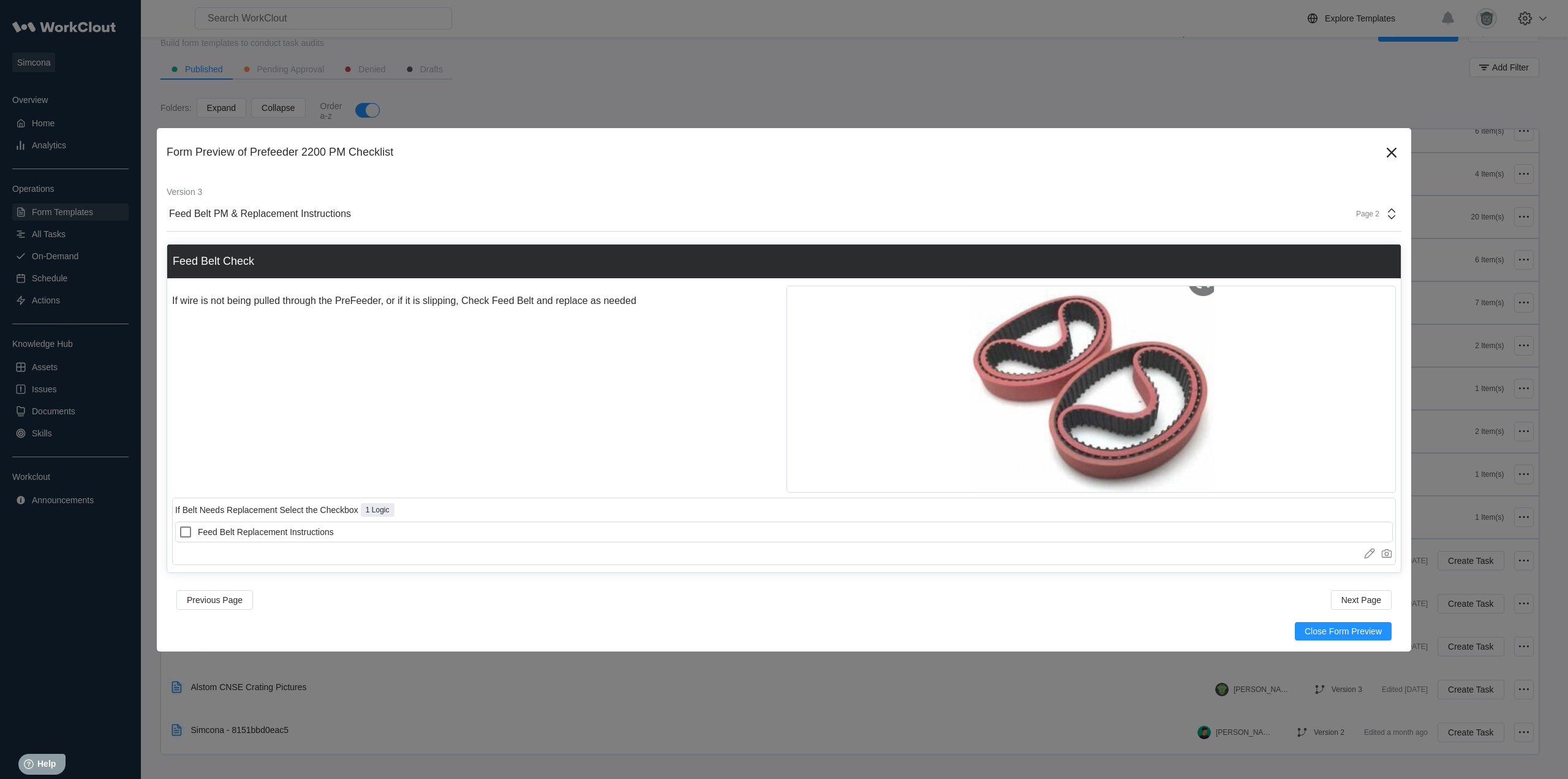
click at [1360, 205] on div "Feed Belt PM & Replacement Instructions Page 2" at bounding box center [784, 214] width 1235 height 35
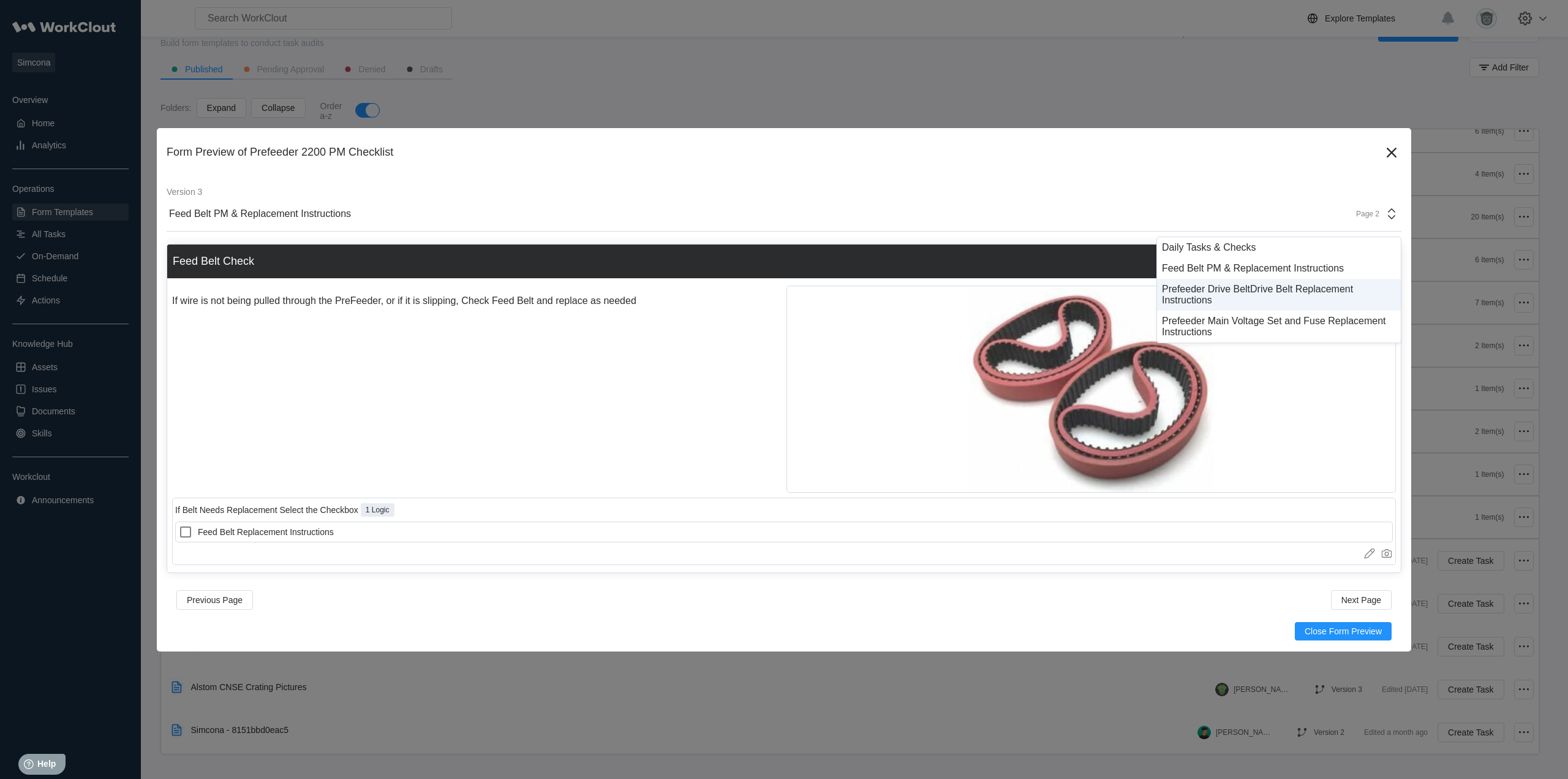
click at [1259, 291] on div "Prefeeder Drive BeltDrive Belt Replacement Instructions" at bounding box center [1279, 295] width 234 height 22
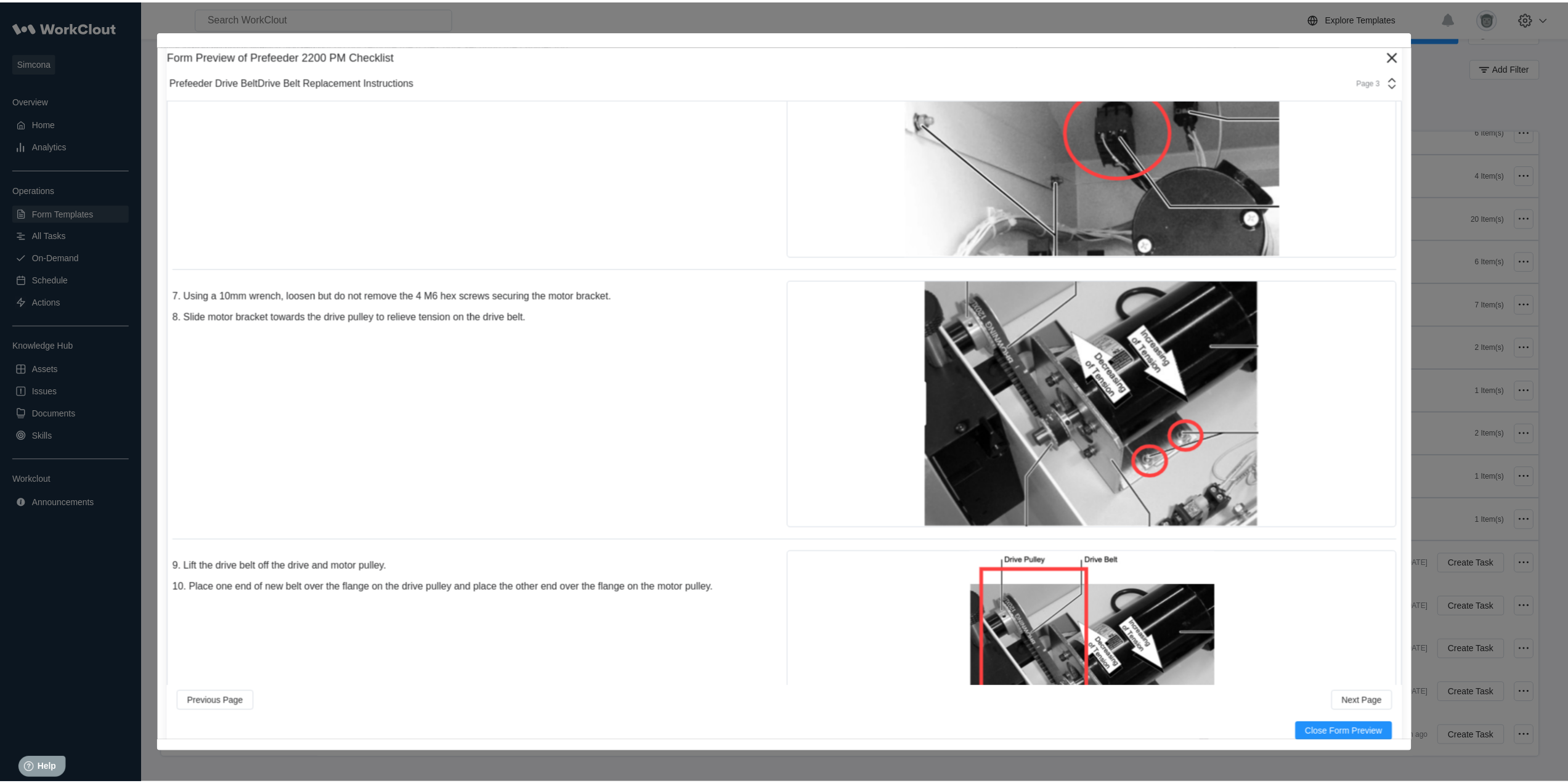
scroll to position [1460, 0]
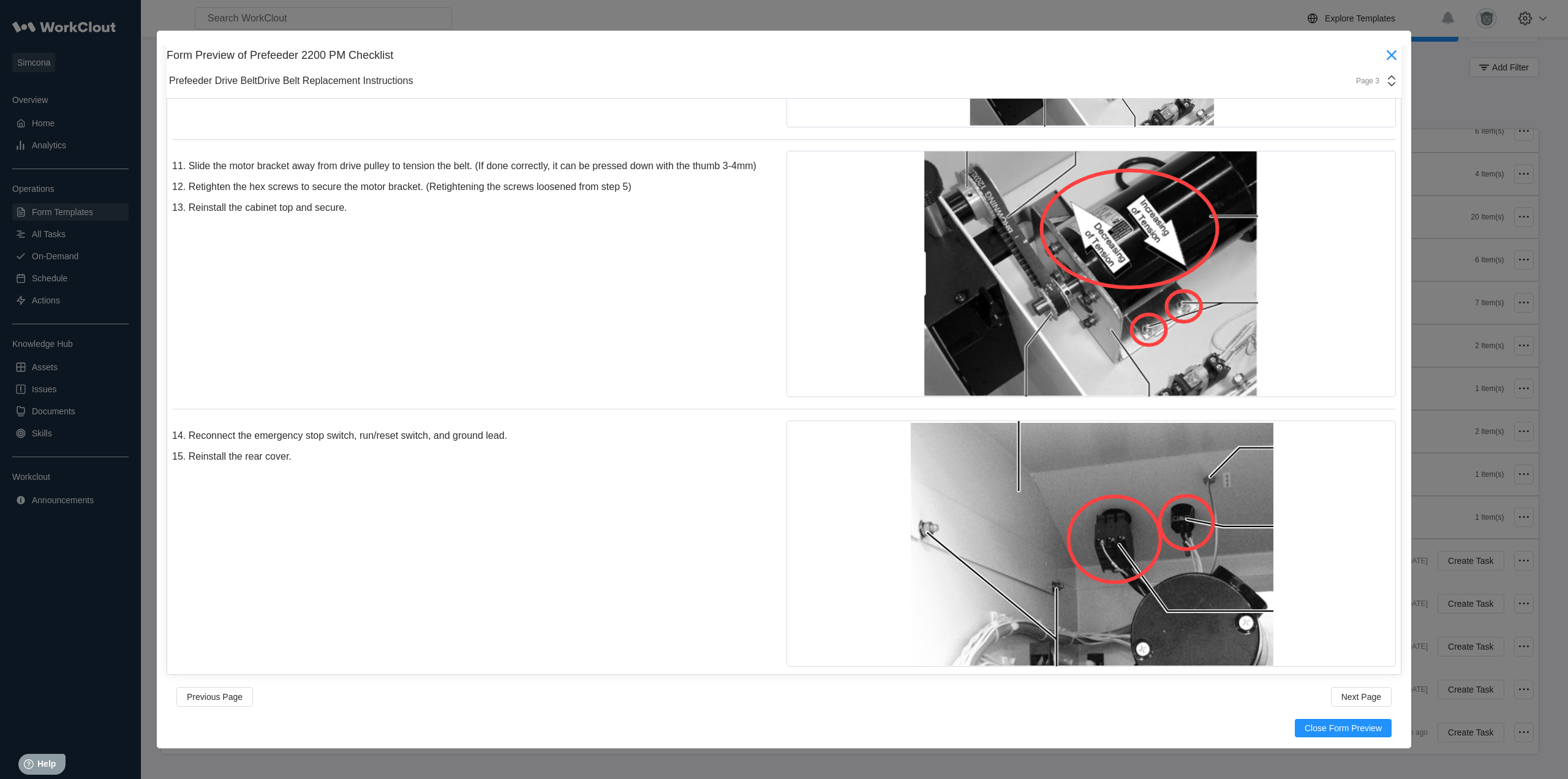
click at [1387, 51] on icon at bounding box center [1392, 55] width 20 height 20
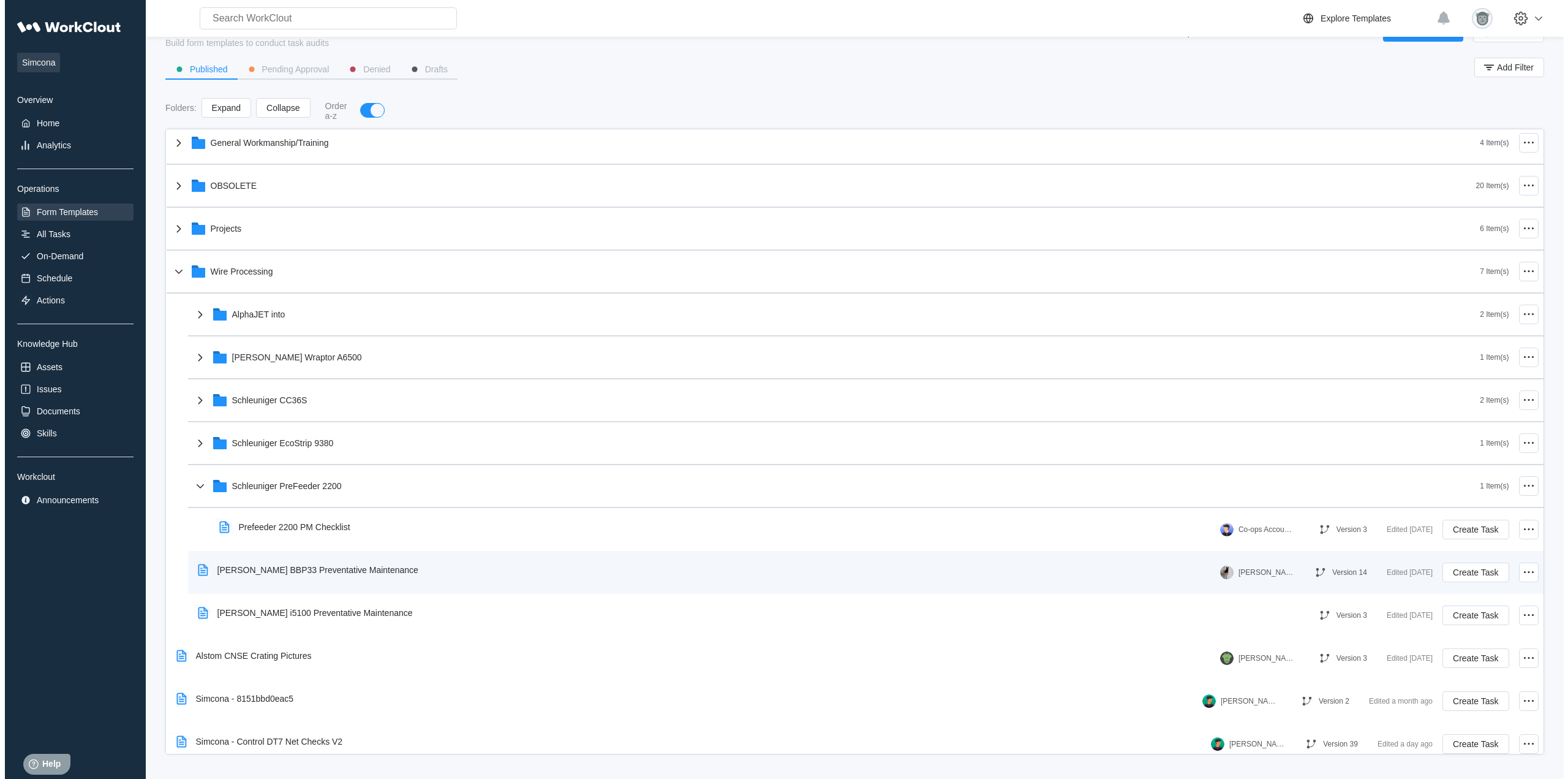
scroll to position [105, 0]
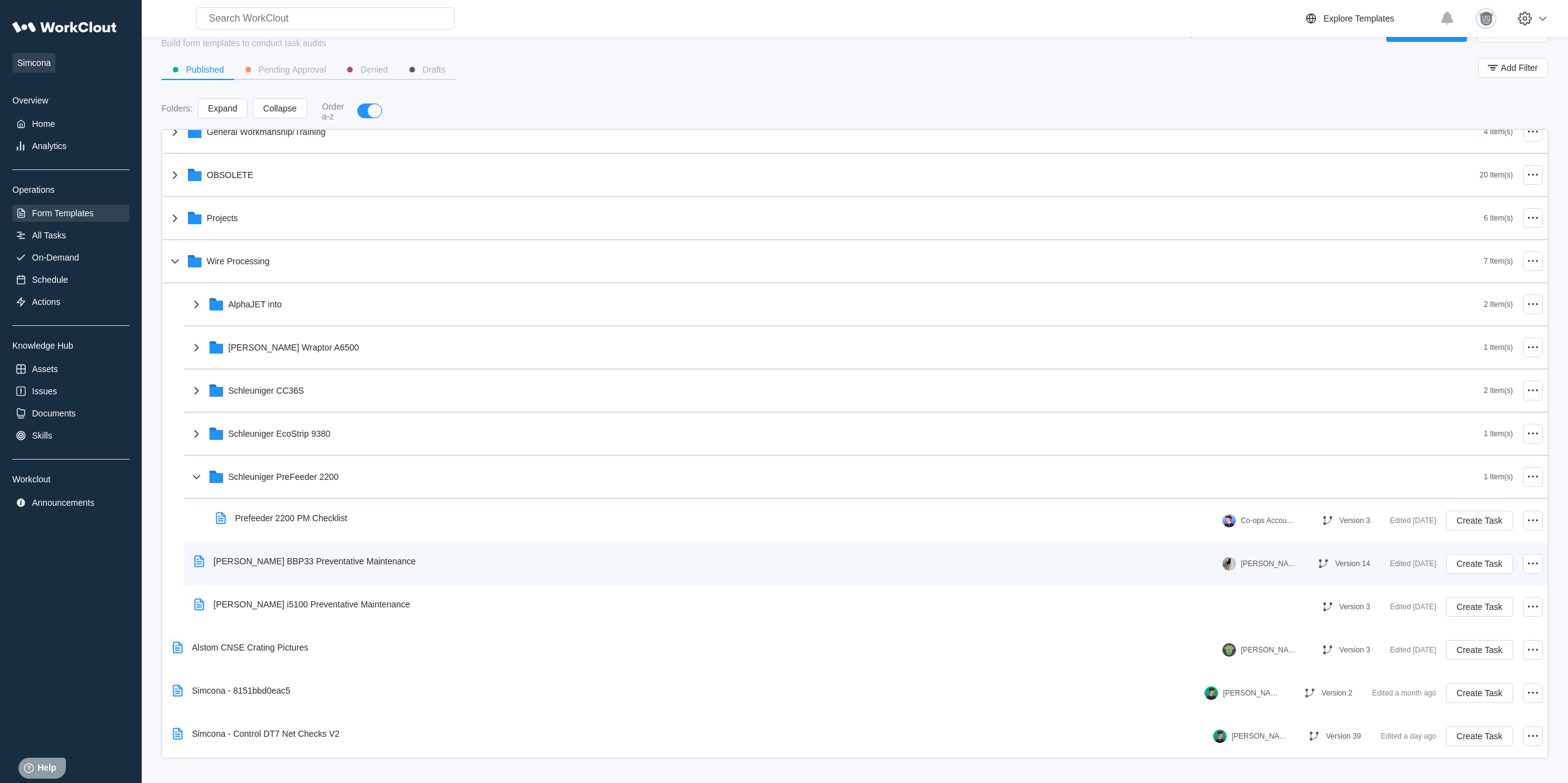
click at [328, 572] on div "[PERSON_NAME] BBP33 Preventative Maintenance" at bounding box center [307, 561] width 237 height 28
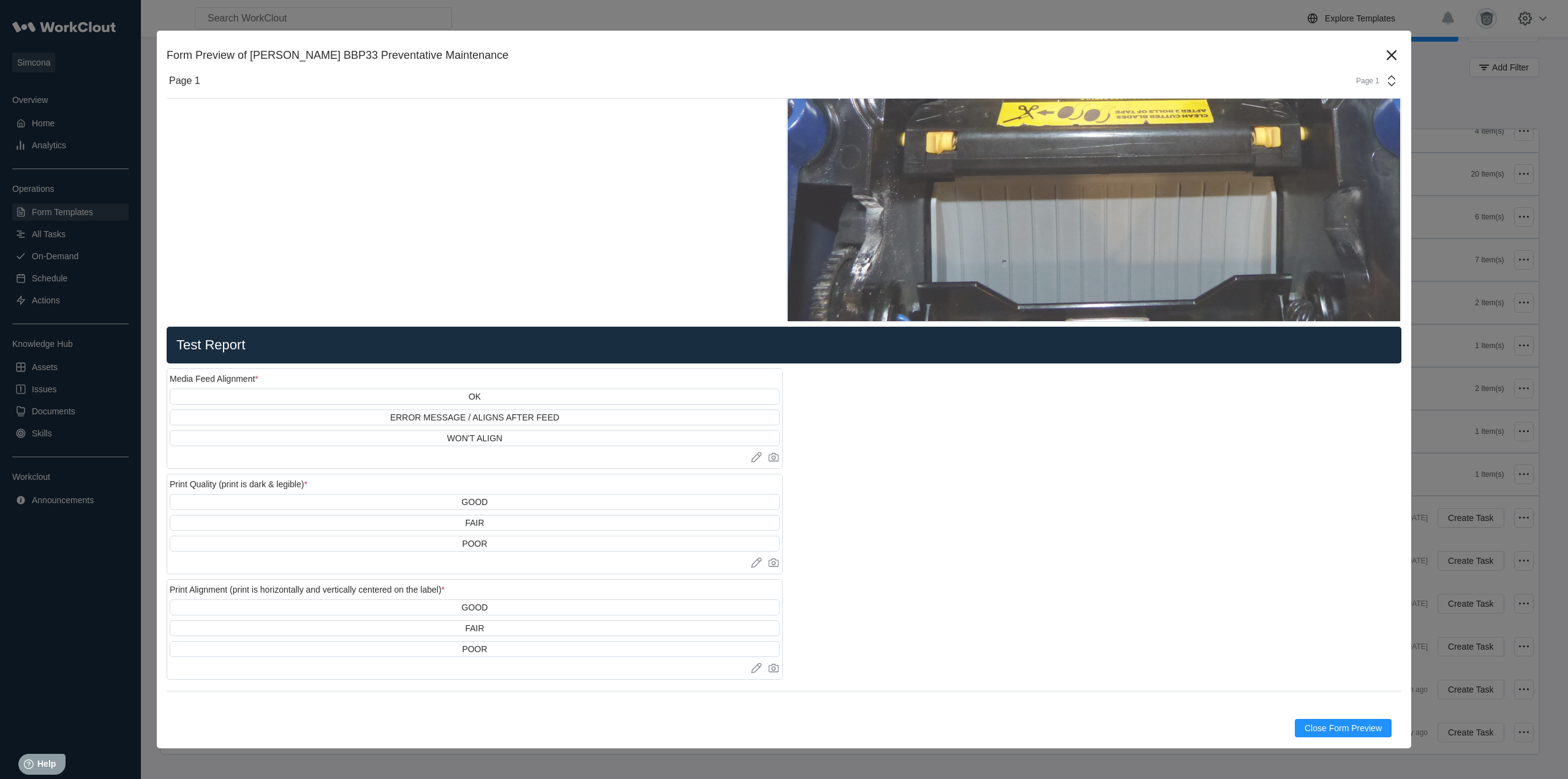
scroll to position [2553, 0]
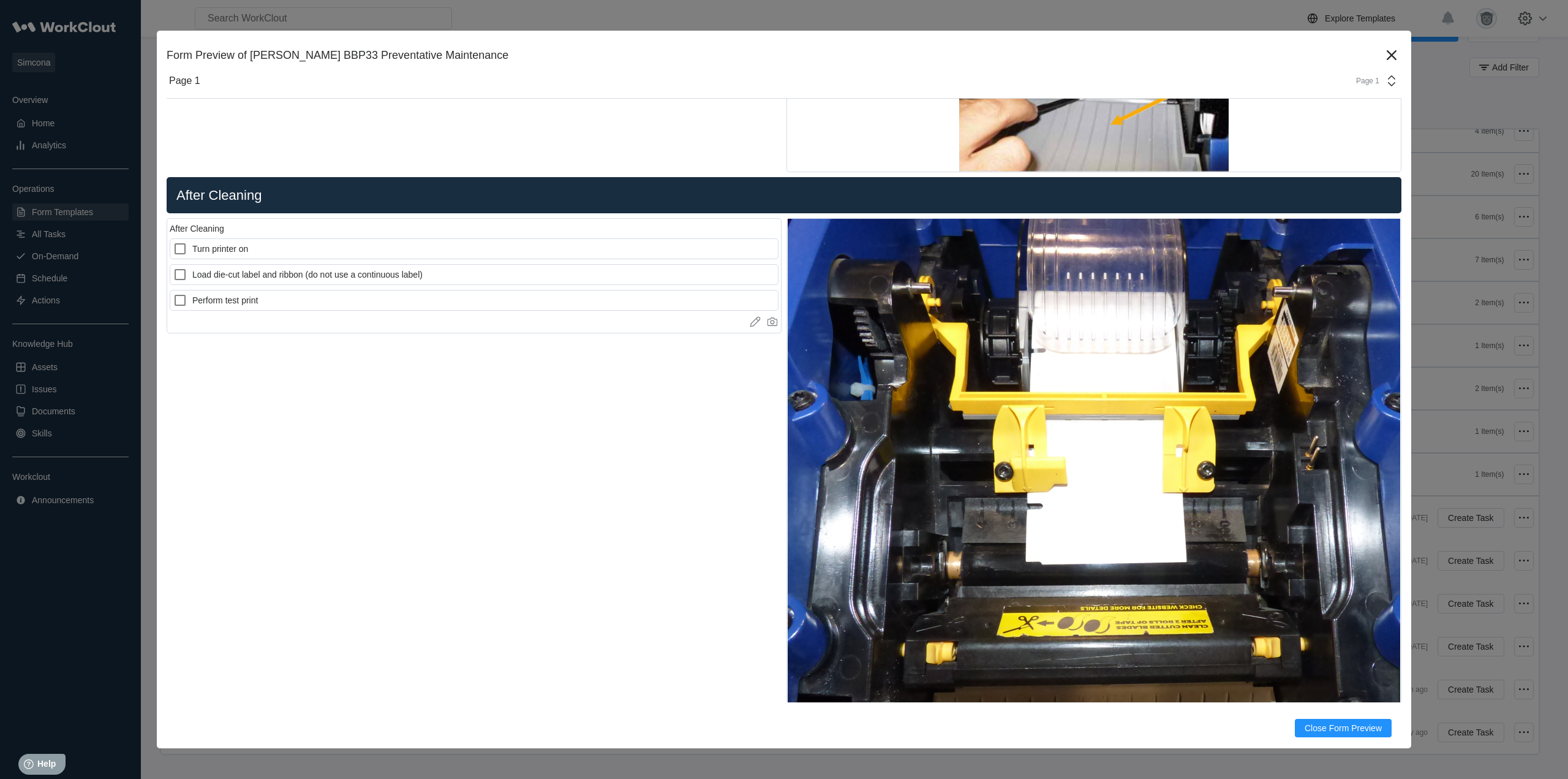
click at [1362, 85] on div "Page 1" at bounding box center [1373, 81] width 50 height 14
click at [581, 526] on div "After Cleaning Turn printer on Load die-cut label and ribbon (do not use a cont…" at bounding box center [474, 525] width 615 height 619
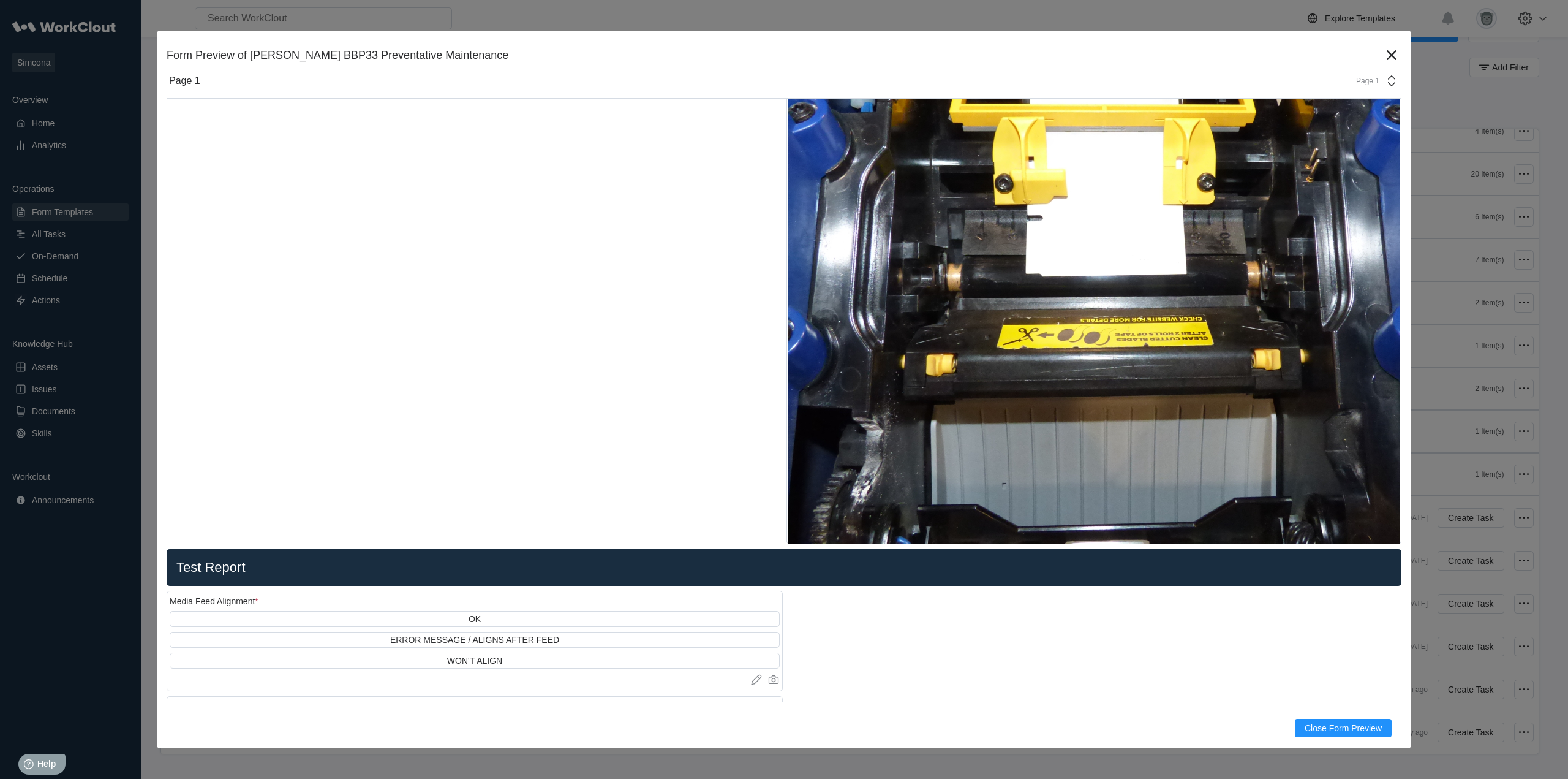
scroll to position [3234, 0]
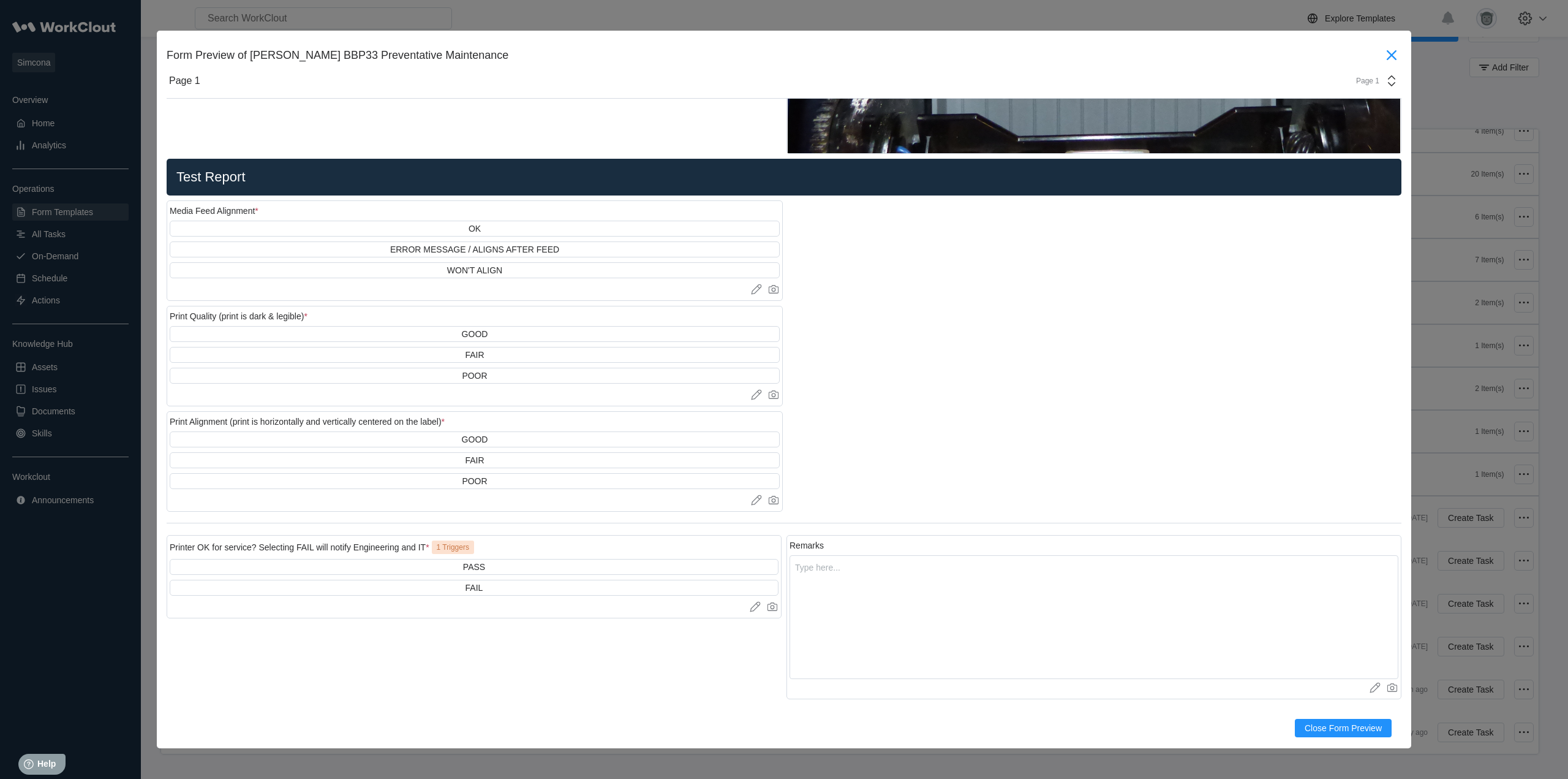
click at [1382, 51] on icon at bounding box center [1392, 55] width 20 height 20
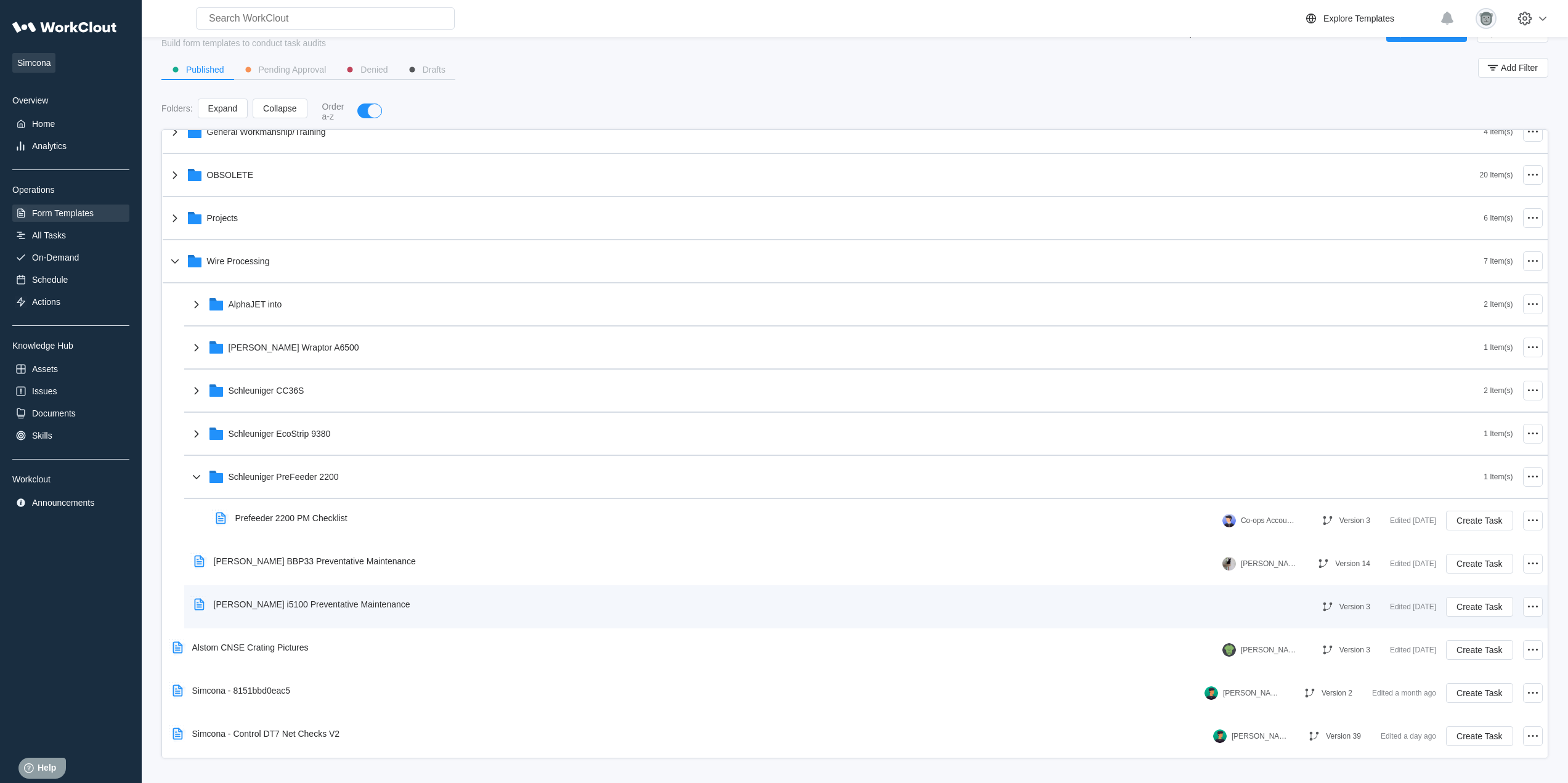
click at [345, 610] on div "[PERSON_NAME] i5100 Preventative Maintenance" at bounding box center [304, 604] width 231 height 28
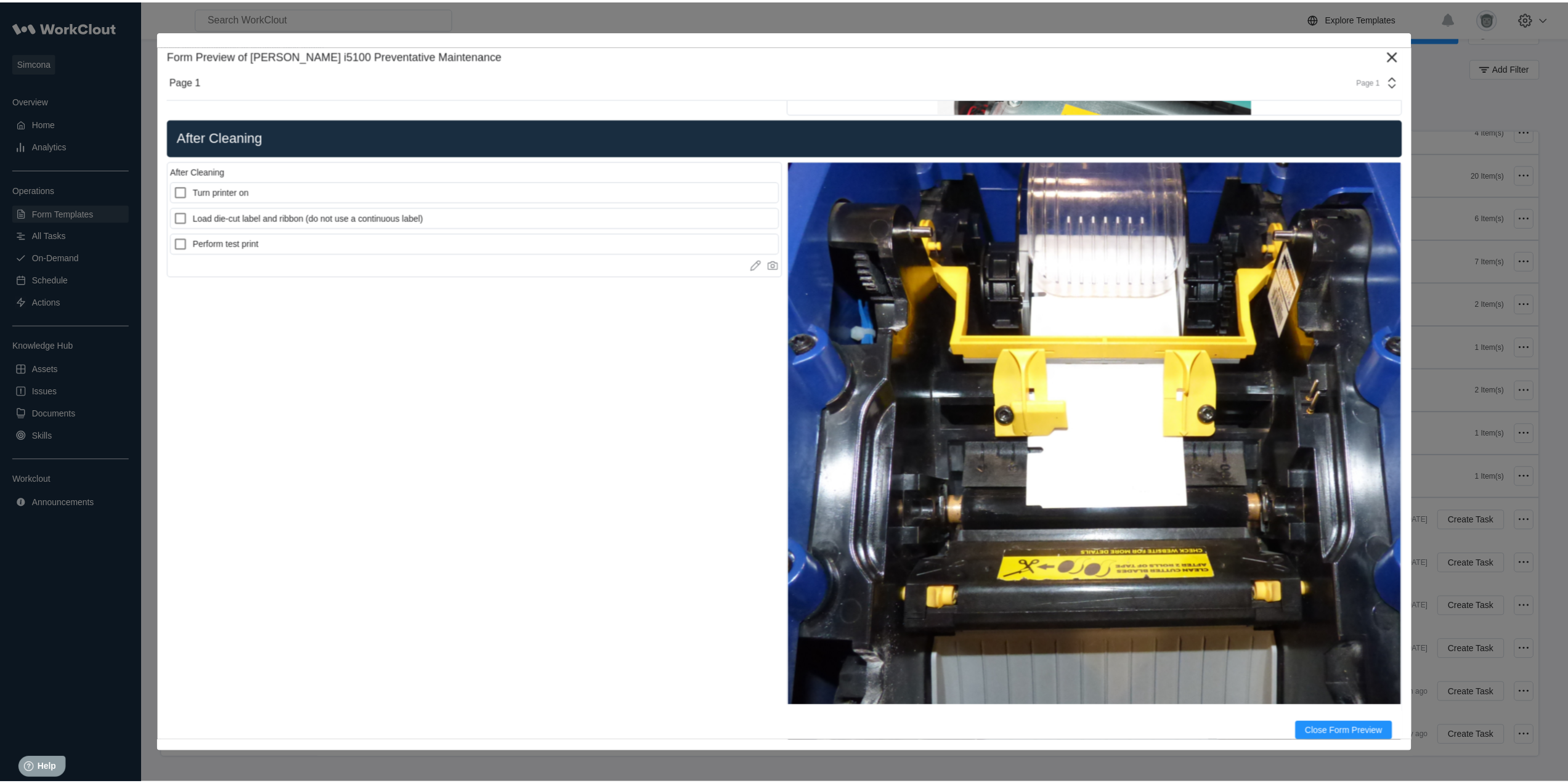
scroll to position [1836, 0]
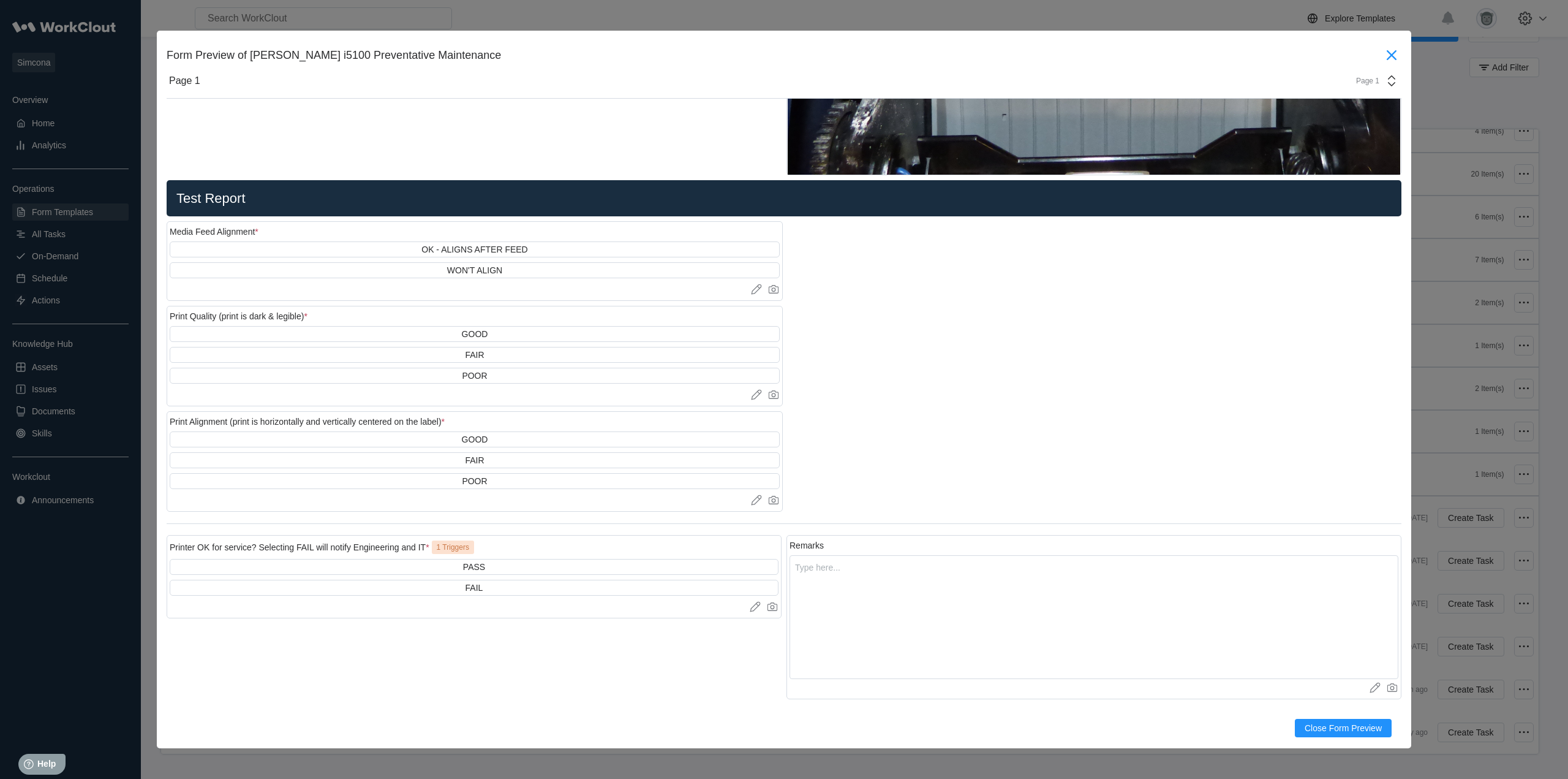
click at [1387, 57] on icon at bounding box center [1391, 55] width 10 height 10
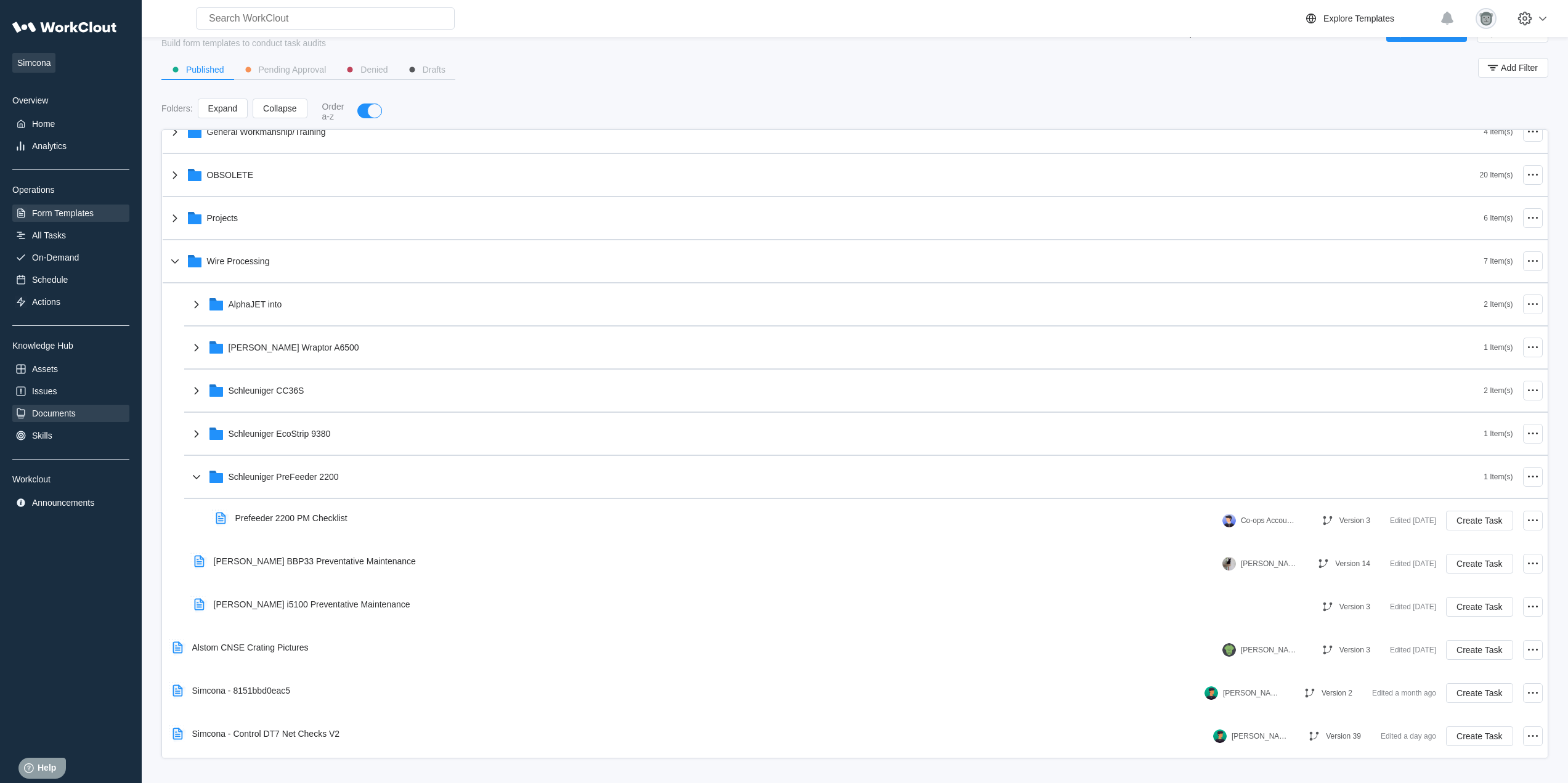
click at [79, 410] on div "Documents" at bounding box center [71, 413] width 117 height 17
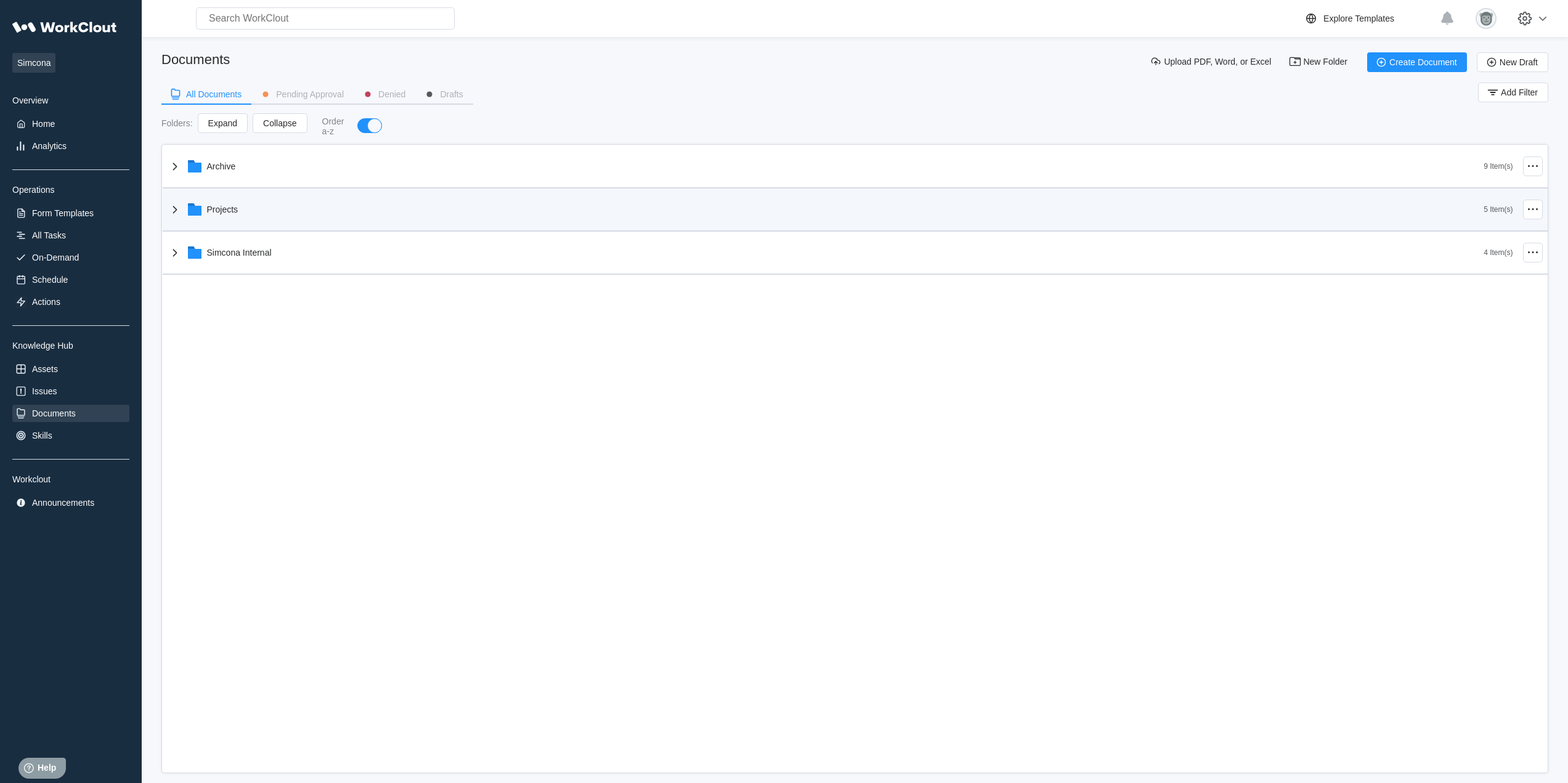
click at [348, 204] on div "Projects" at bounding box center [826, 209] width 1317 height 32
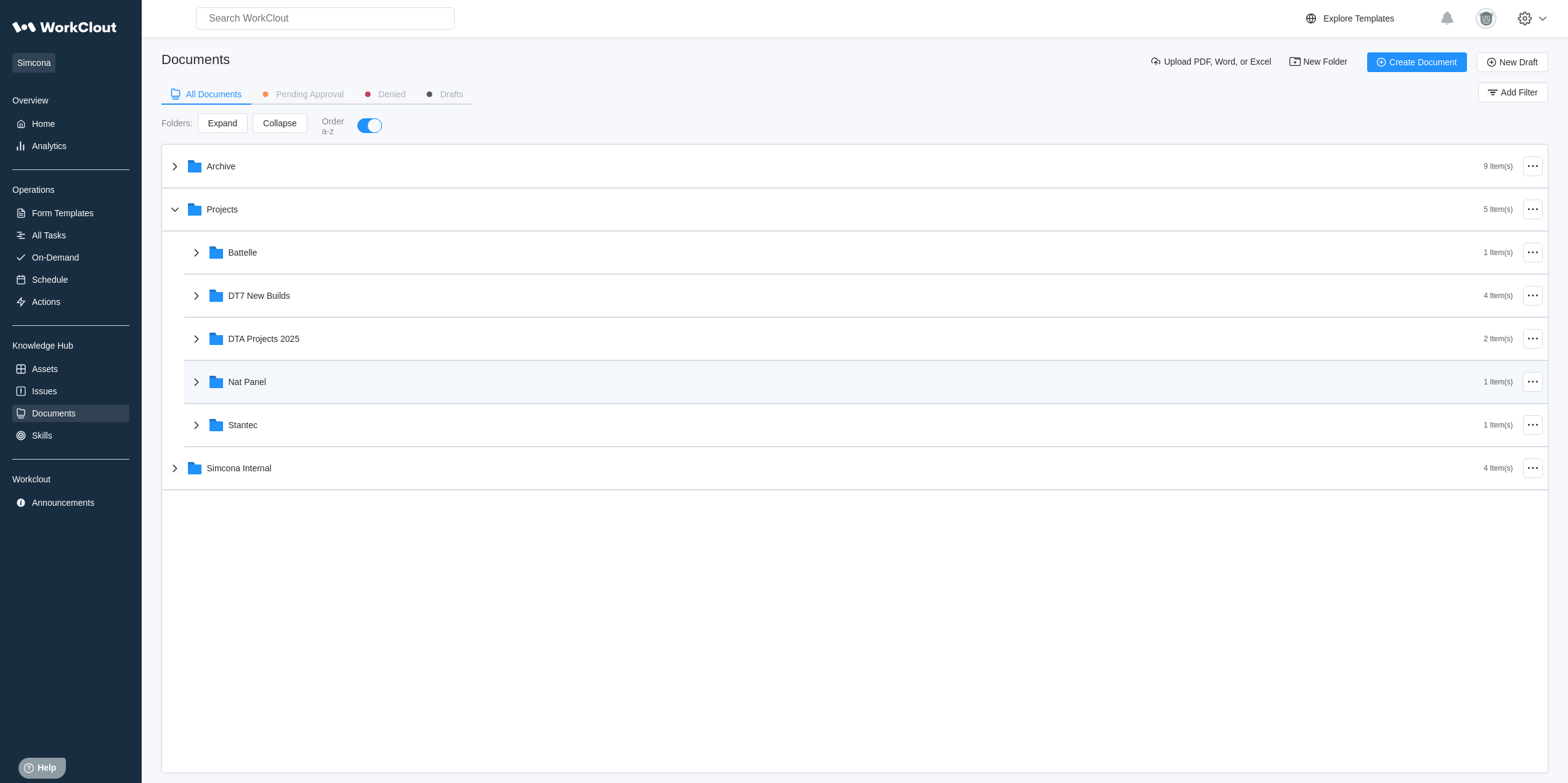
click at [292, 387] on div "Nat Panel" at bounding box center [836, 382] width 1295 height 32
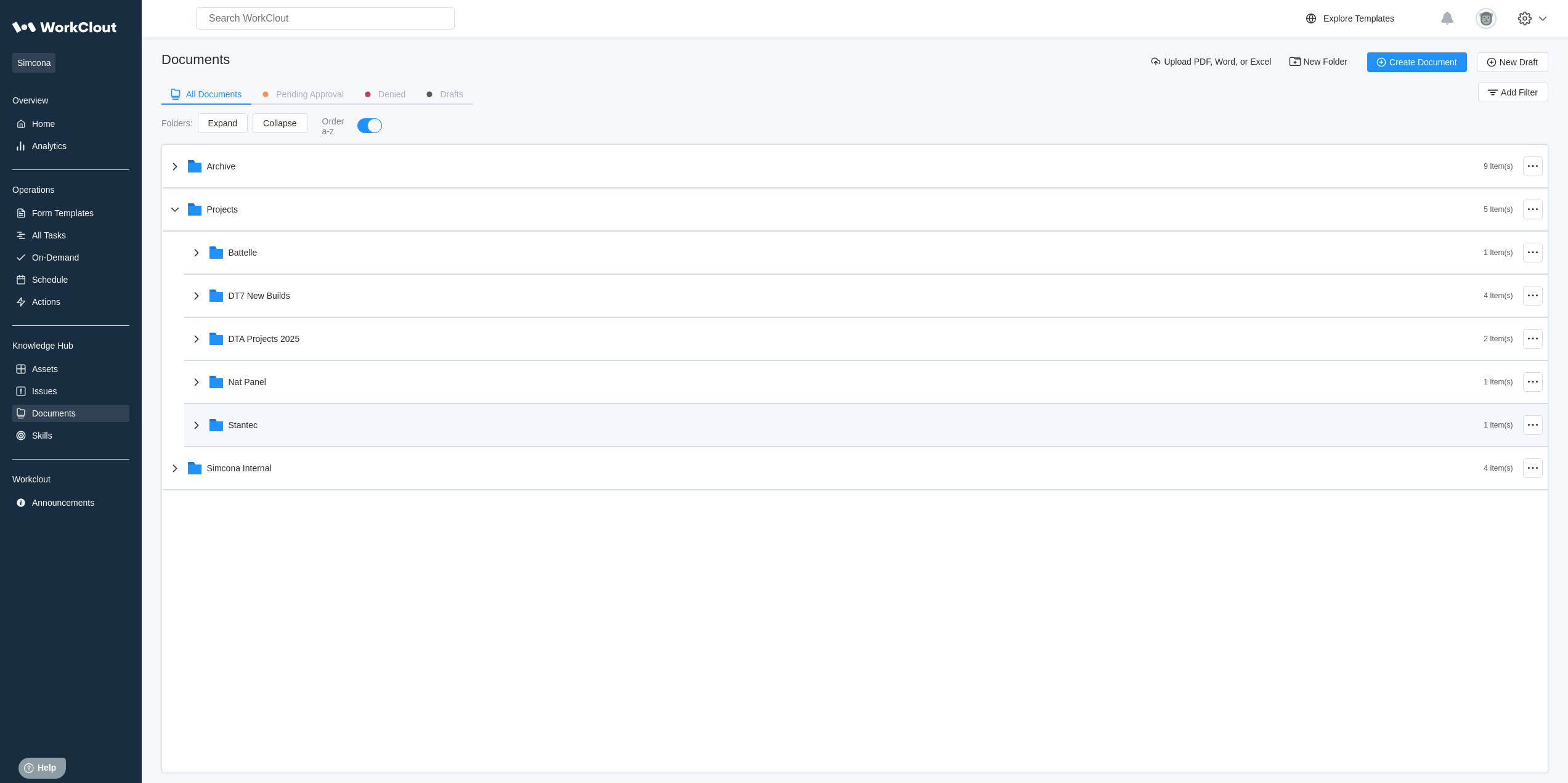
click at [306, 433] on div "Stantec" at bounding box center [836, 425] width 1295 height 32
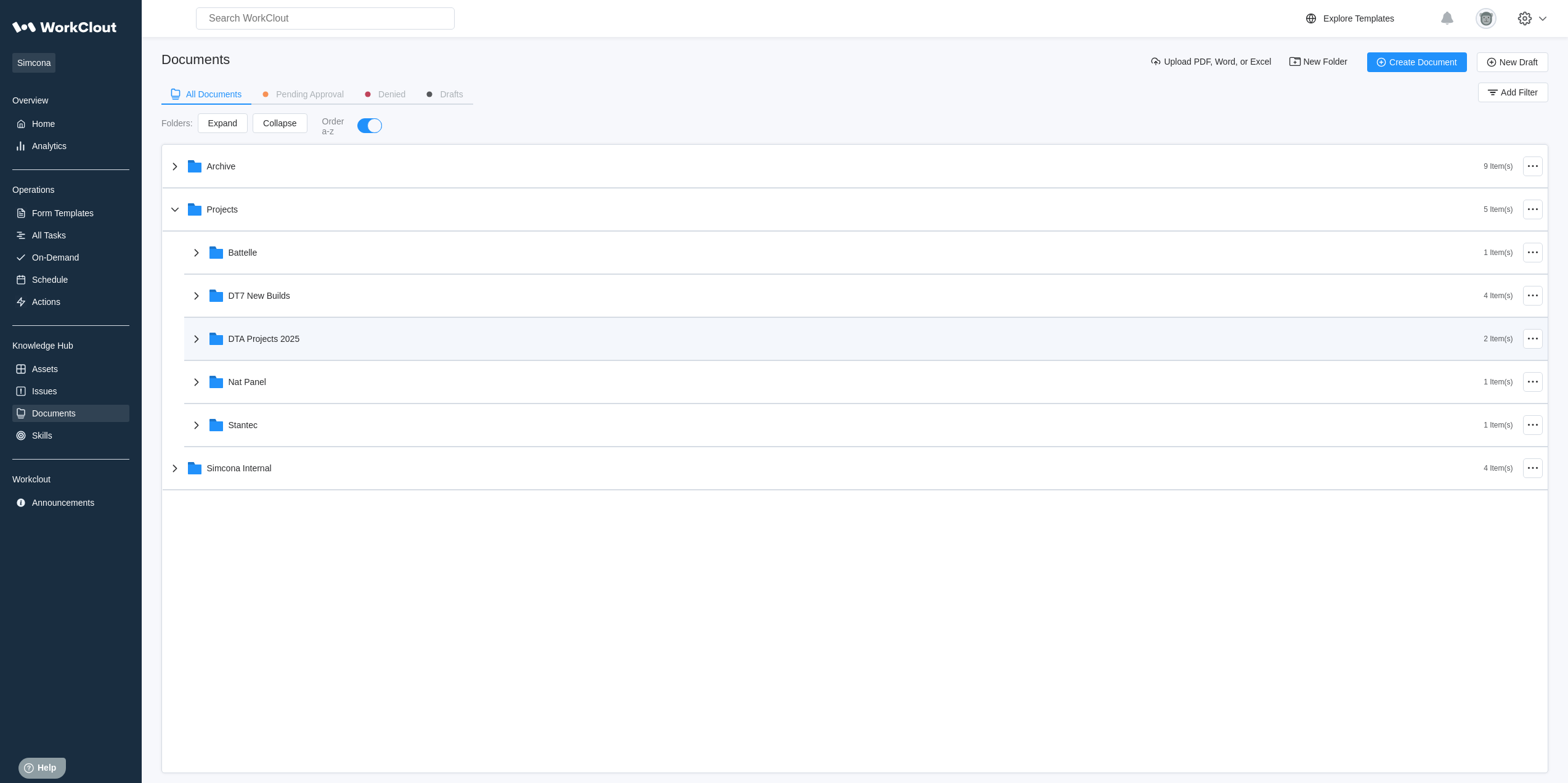
click at [302, 343] on div "DTA Projects 2025" at bounding box center [836, 338] width 1295 height 32
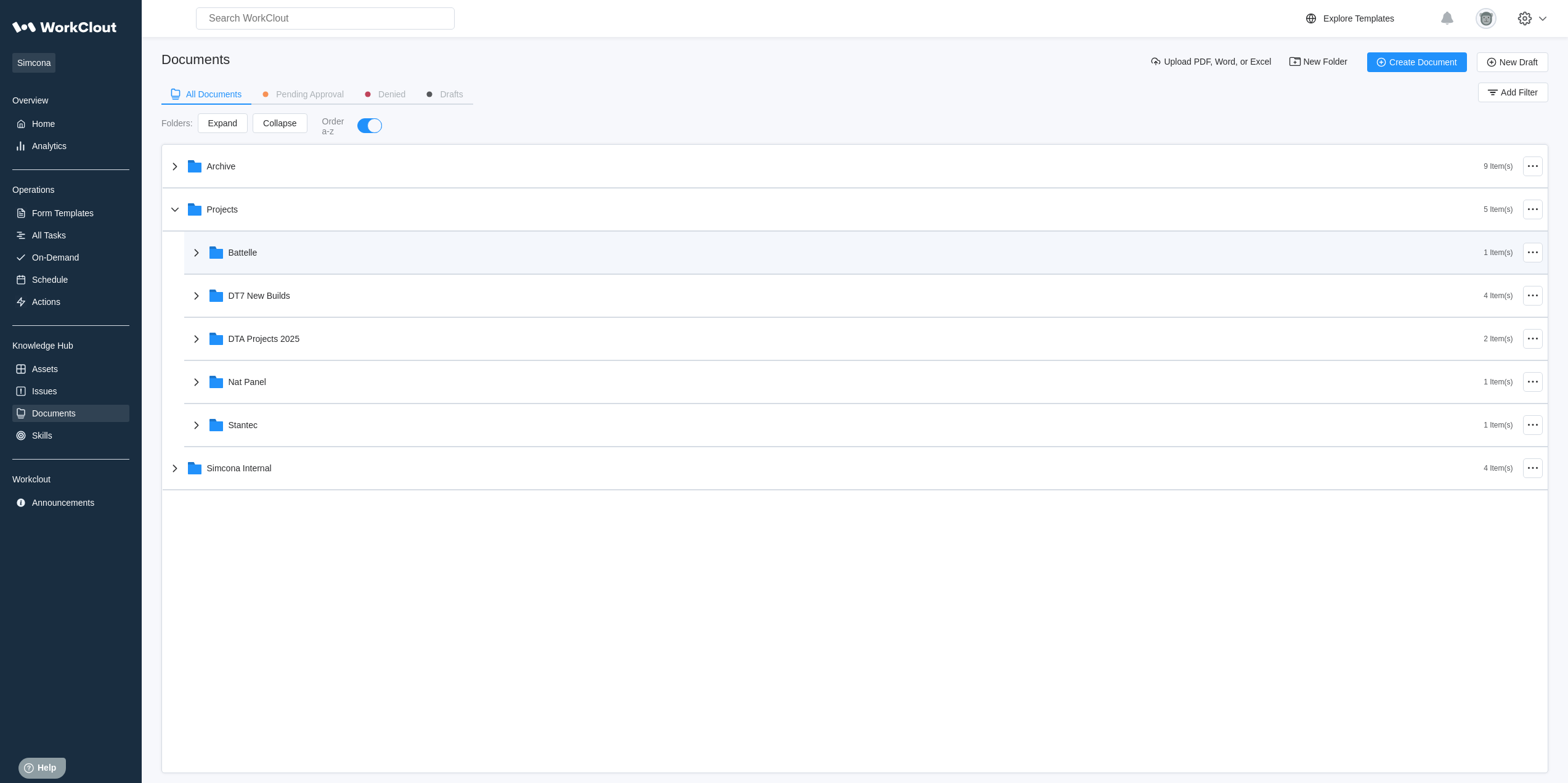
click at [305, 252] on div "Battelle" at bounding box center [836, 252] width 1295 height 32
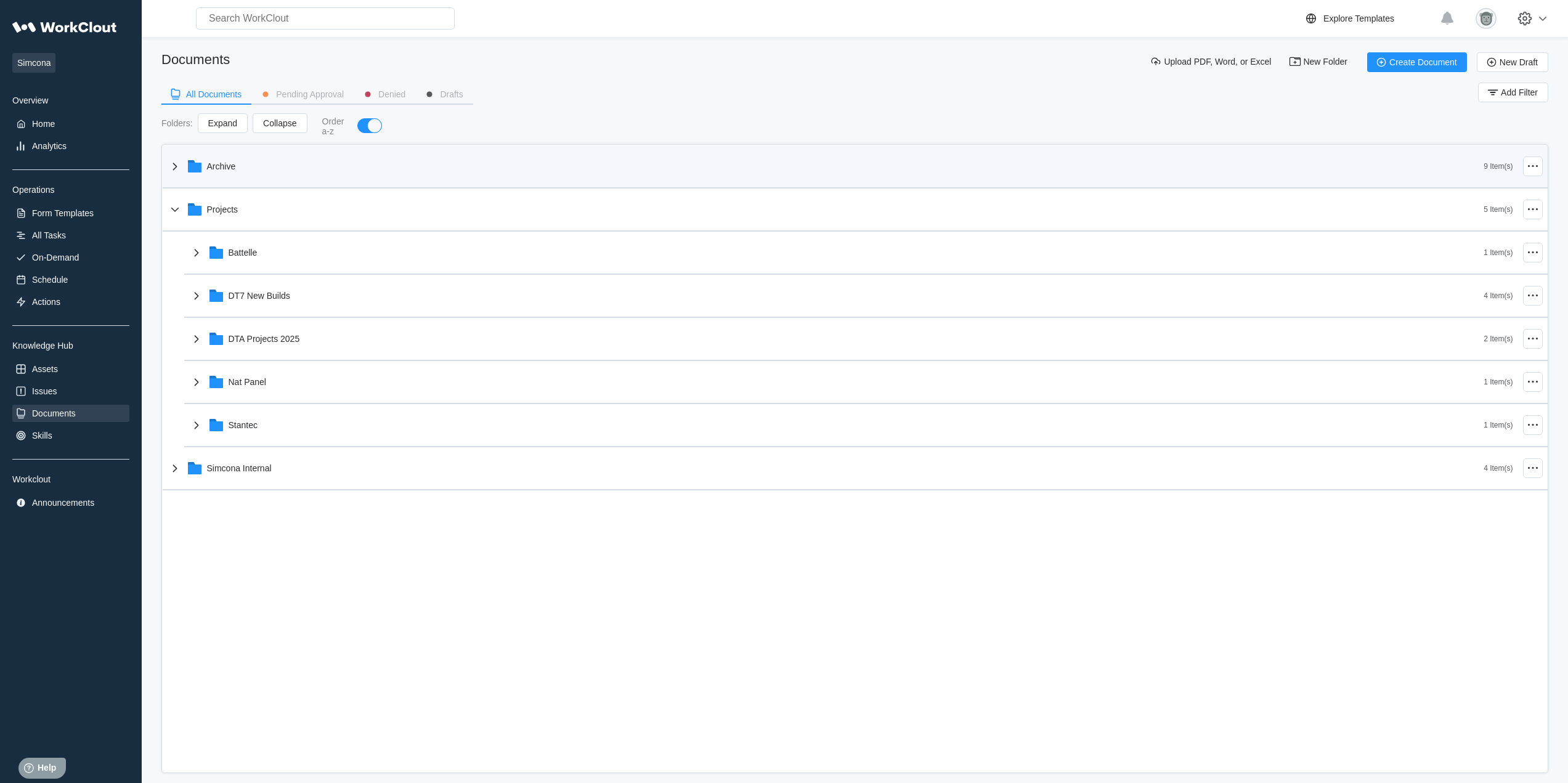
click at [304, 168] on div "Archive" at bounding box center [826, 166] width 1317 height 32
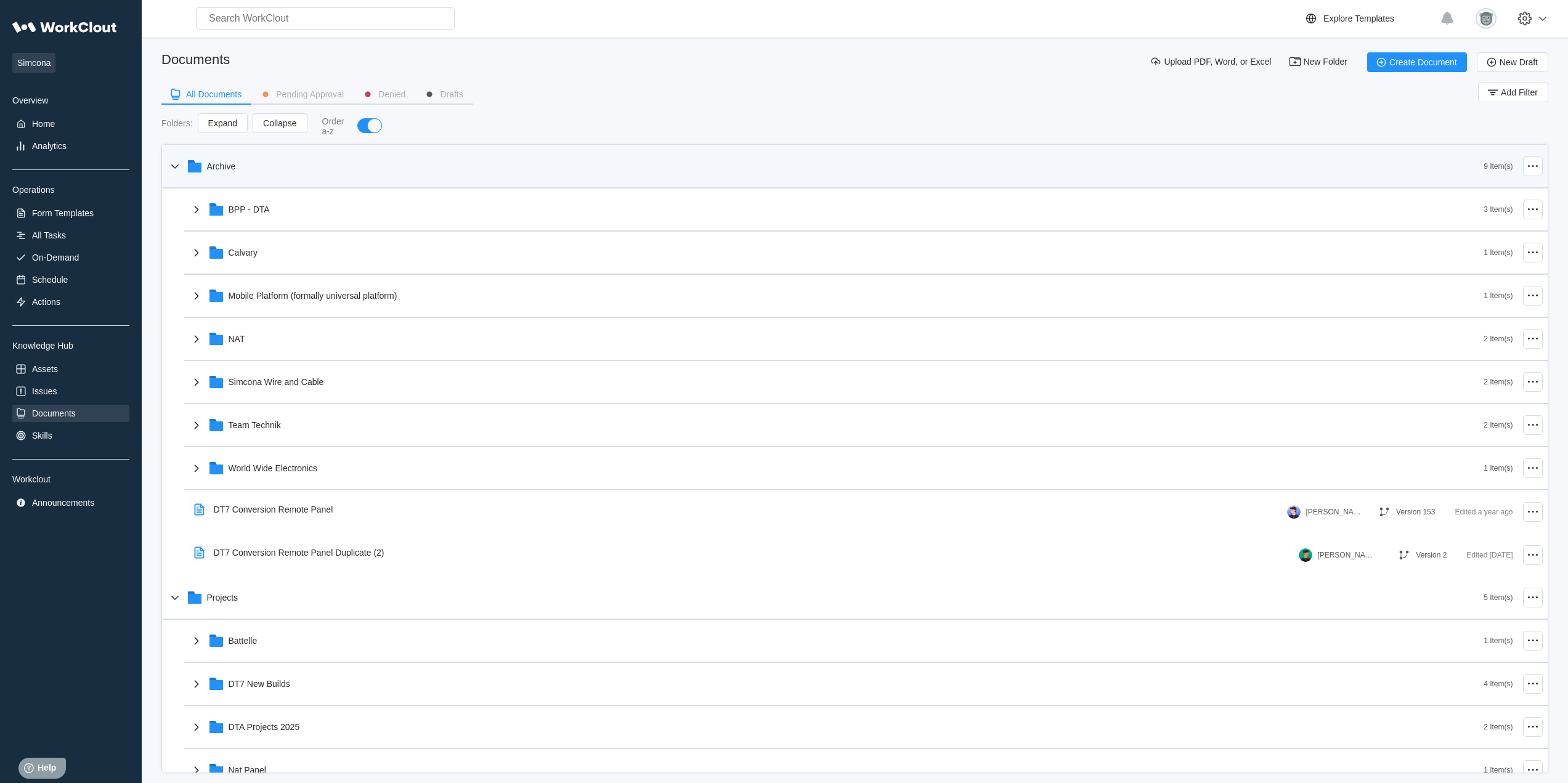
click at [331, 172] on div "Archive" at bounding box center [826, 166] width 1317 height 32
